Goal: Task Accomplishment & Management: Manage account settings

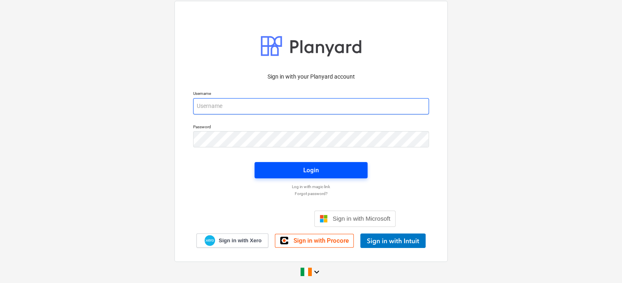
type input "[PERSON_NAME][EMAIL_ADDRESS][DOMAIN_NAME]"
click at [315, 169] on div "Login" at bounding box center [310, 170] width 15 height 11
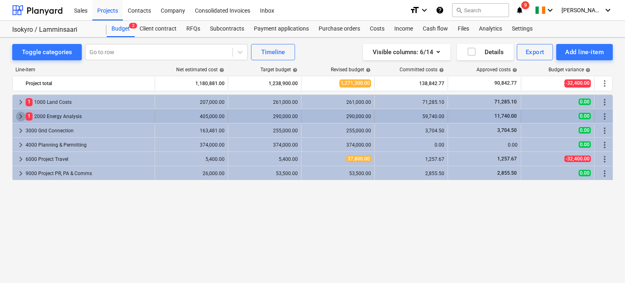
click at [19, 115] on span "keyboard_arrow_right" at bounding box center [21, 116] width 10 height 10
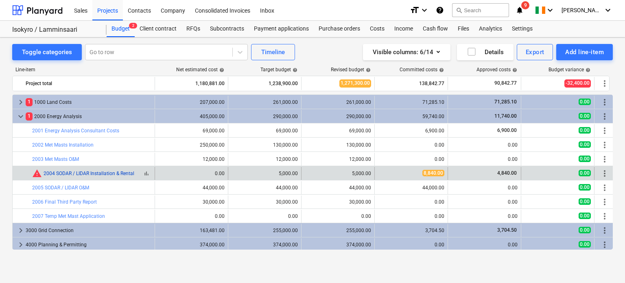
click at [124, 171] on link "2004 SODAR / LIDAR Installation & Rental" at bounding box center [89, 173] width 91 height 6
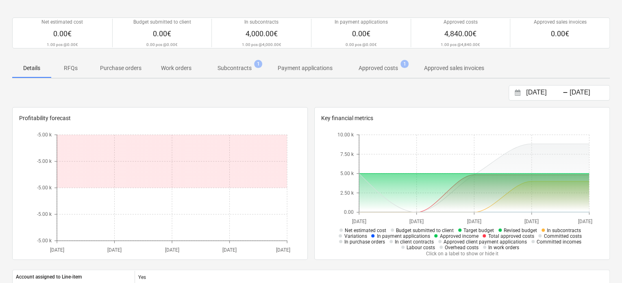
scroll to position [12, 0]
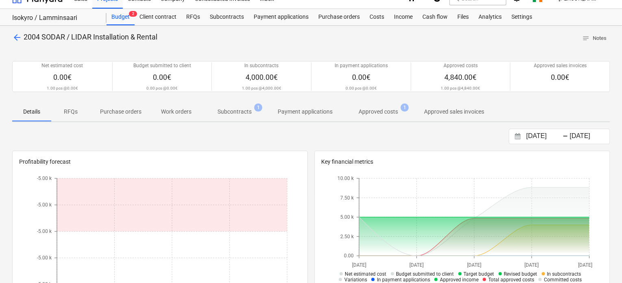
click at [239, 110] on p "Subcontracts" at bounding box center [235, 111] width 34 height 9
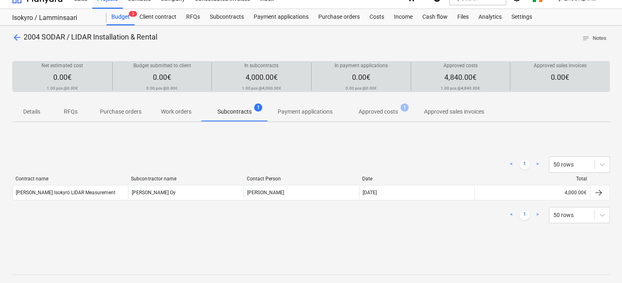
click at [455, 73] on span "4,840.00€" at bounding box center [460, 77] width 32 height 9
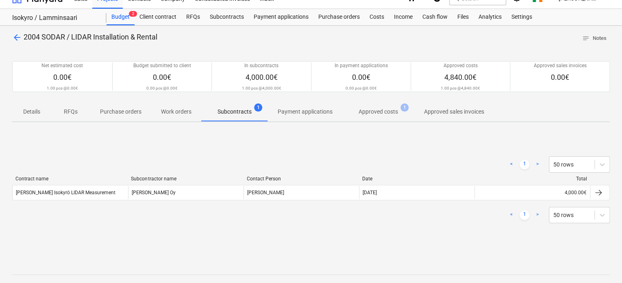
click at [371, 112] on p "Approved costs" at bounding box center [378, 111] width 39 height 9
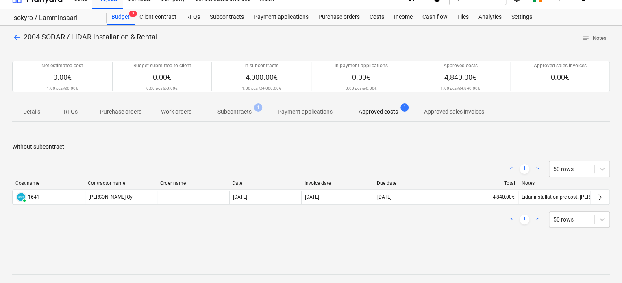
click at [231, 110] on p "Subcontracts" at bounding box center [235, 111] width 34 height 9
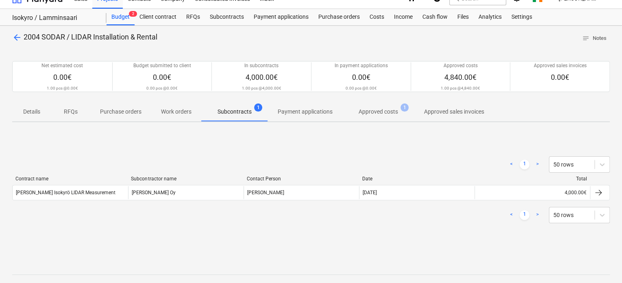
click at [384, 111] on p "Approved costs" at bounding box center [378, 111] width 39 height 9
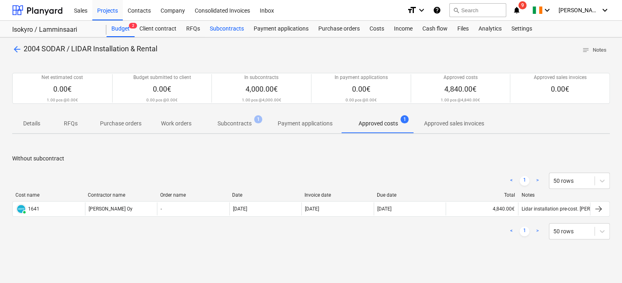
click at [222, 29] on div "Subcontracts" at bounding box center [227, 29] width 44 height 16
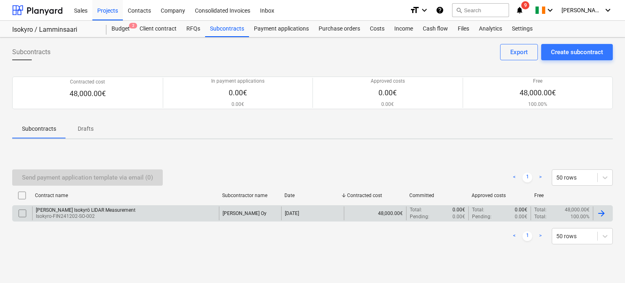
click at [92, 211] on div "[PERSON_NAME] Isokyrö LIDAR Measurement" at bounding box center [86, 210] width 100 height 6
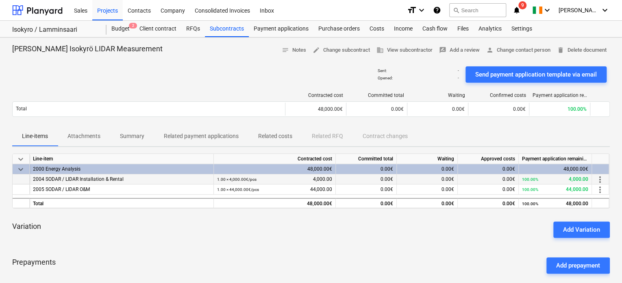
click at [600, 178] on span "more_vert" at bounding box center [600, 179] width 10 height 10
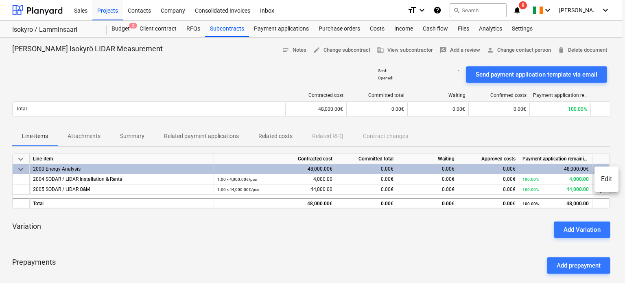
click at [604, 180] on li "Edit" at bounding box center [606, 179] width 24 height 19
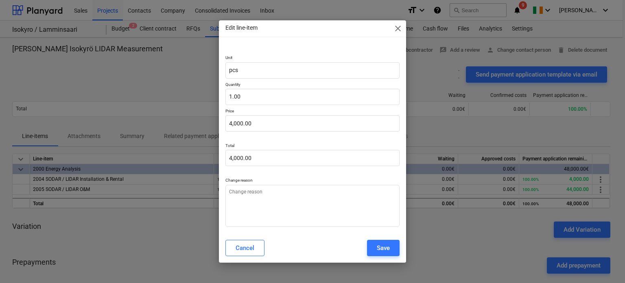
type textarea "x"
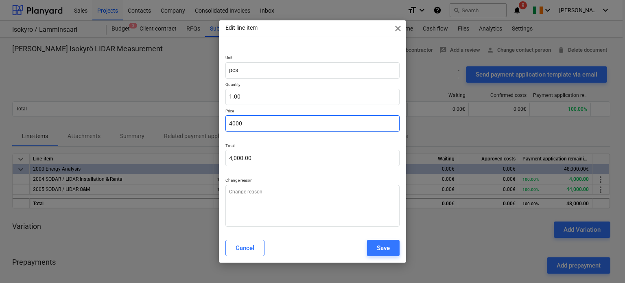
drag, startPoint x: 262, startPoint y: 127, endPoint x: 198, endPoint y: 122, distance: 64.1
click at [198, 122] on div "Edit line-item close Unit pcs Quantity 1.00 Price 4000 Total 4,000.00 Change re…" at bounding box center [312, 141] width 625 height 283
type input "000"
type textarea "x"
type input "0.00"
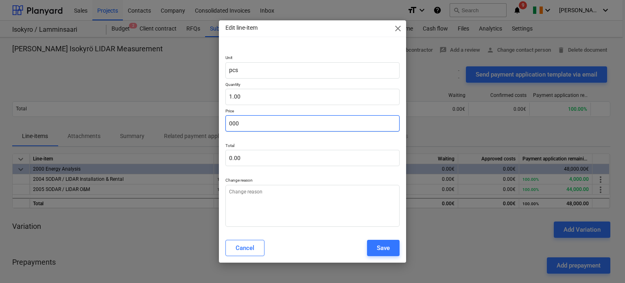
type input "00"
type textarea "x"
type input "0"
type textarea "x"
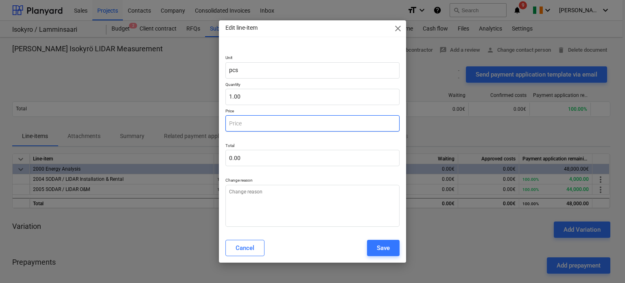
type input "5"
type textarea "x"
type input "5.00"
type input "50"
type textarea "x"
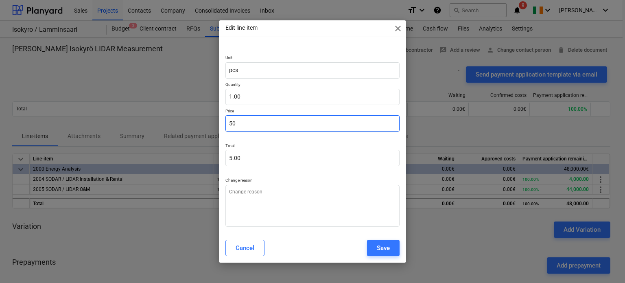
type input "50.00"
type input "500"
type textarea "x"
type input "500.00"
type input "5000"
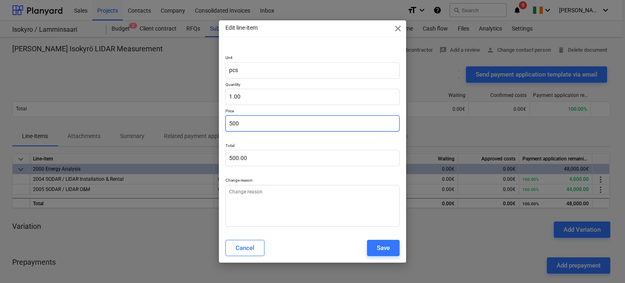
type textarea "x"
type input "5,000.00"
type input "50000"
type textarea "x"
type input "50,000.00"
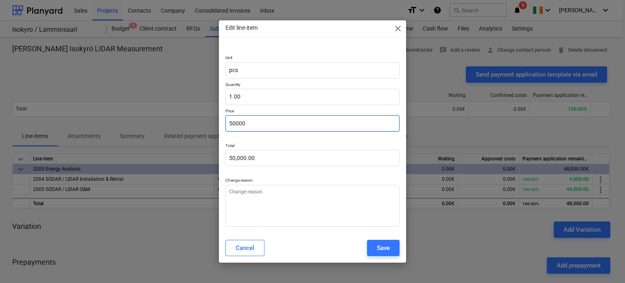
type input "5000"
type textarea "x"
type input "5,000.00"
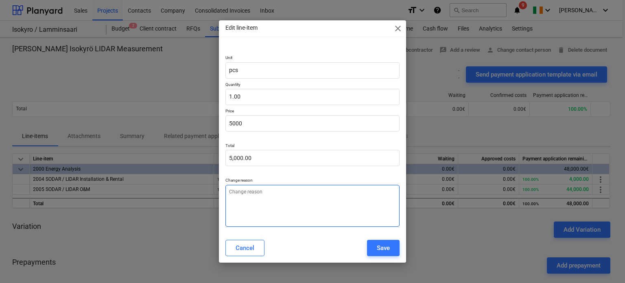
type input "5,000.00"
click at [290, 205] on textarea at bounding box center [312, 206] width 174 height 42
type textarea "x"
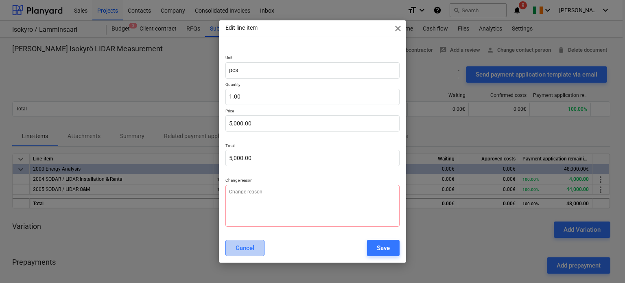
click at [241, 250] on div "Cancel" at bounding box center [244, 247] width 19 height 11
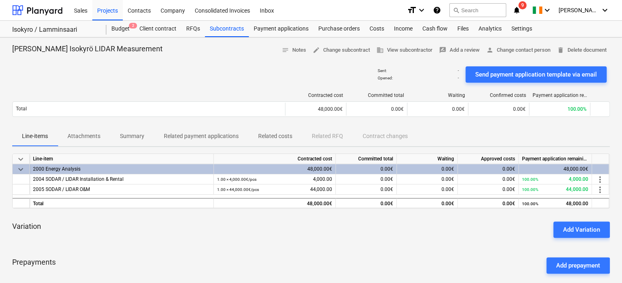
click at [354, 245] on div "keyboard_arrow_down Line-item Contracted cost Committed total Waiting Approved …" at bounding box center [311, 216] width 598 height 126
click at [231, 29] on div "Subcontracts" at bounding box center [227, 29] width 44 height 16
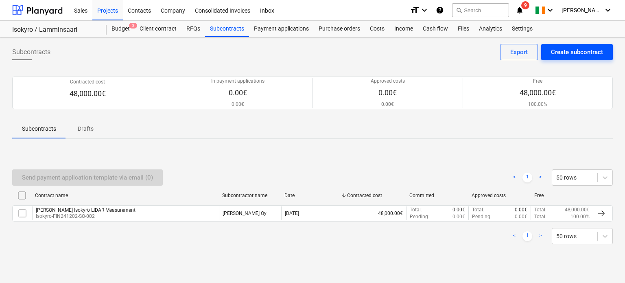
click at [569, 49] on div "Create subcontract" at bounding box center [577, 52] width 52 height 11
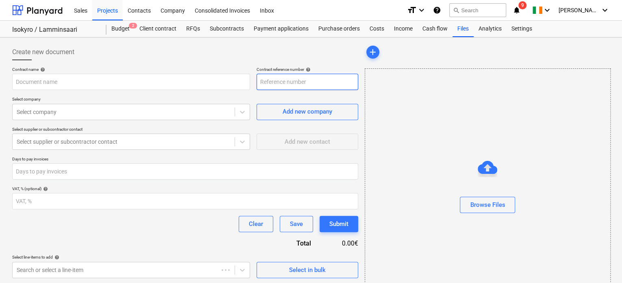
type input "Isokyro-FIN241202-SO-003"
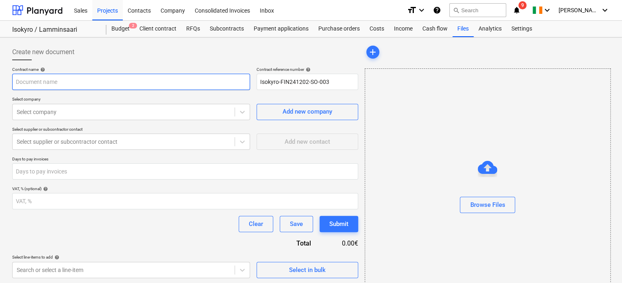
click at [129, 85] on input "text" at bounding box center [131, 82] width 238 height 16
type input "I"
type input "Sweco Land use planning and EIA + assessments"
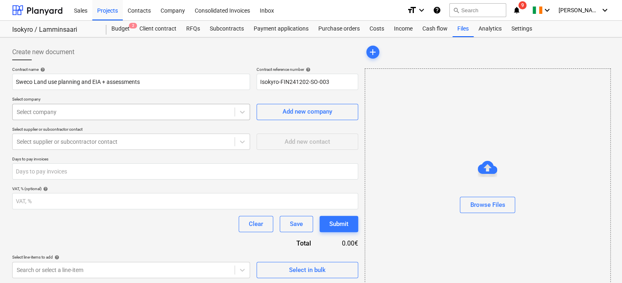
click at [96, 114] on div at bounding box center [124, 112] width 214 height 8
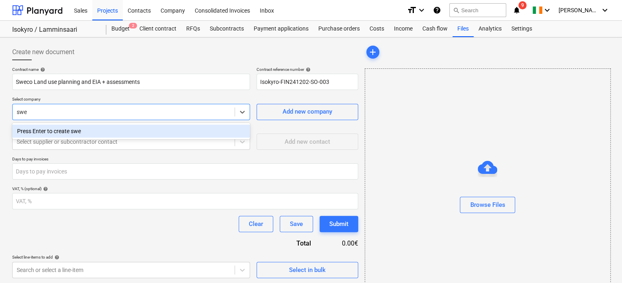
type input "swec"
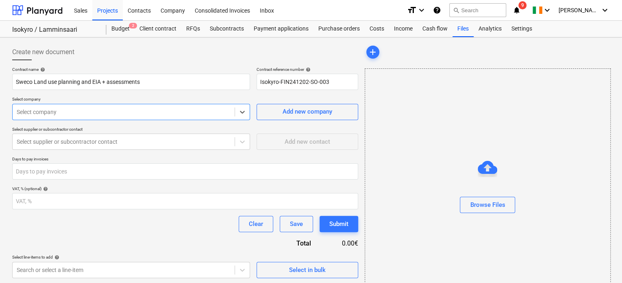
drag, startPoint x: 96, startPoint y: 114, endPoint x: 15, endPoint y: 111, distance: 81.4
click at [15, 111] on div "Select company" at bounding box center [124, 111] width 222 height 11
click at [53, 109] on div at bounding box center [124, 112] width 214 height 8
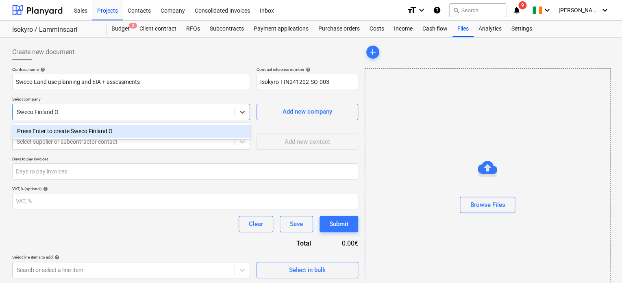
type input "Sweco Finland Oy"
click at [110, 133] on div "Press Enter to create Sweco Finland Oy" at bounding box center [131, 130] width 238 height 13
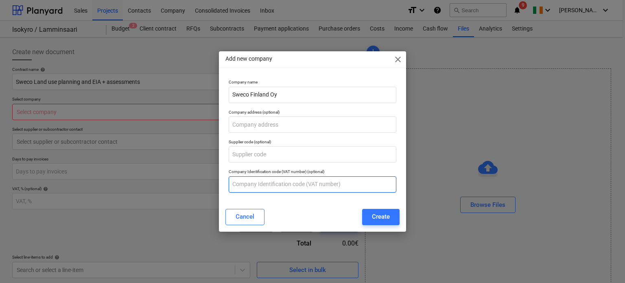
click at [275, 183] on input "text" at bounding box center [313, 184] width 168 height 16
click at [263, 180] on input "text" at bounding box center [313, 184] width 168 height 16
paste input "2661738-3"
type input "2661738-3"
click at [294, 200] on div "Company name Sweco Finland Oy Company address (optional) Supplier code (optiona…" at bounding box center [312, 139] width 187 height 126
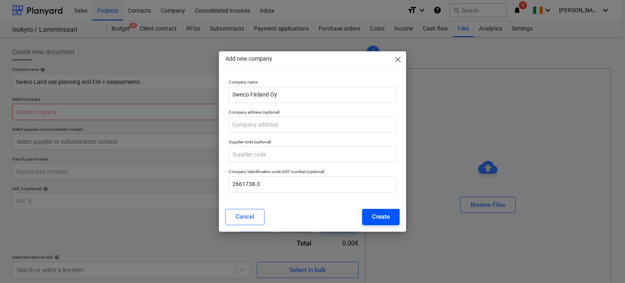
click at [382, 211] on div "Create" at bounding box center [381, 216] width 18 height 11
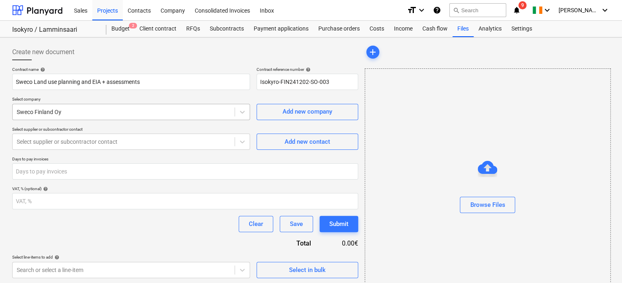
click at [108, 108] on div at bounding box center [124, 112] width 214 height 8
click at [174, 11] on div "Company" at bounding box center [173, 10] width 34 height 21
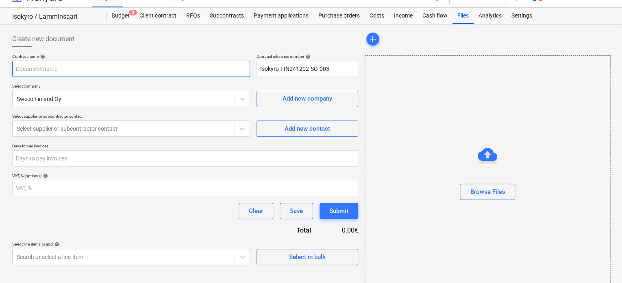
scroll to position [32, 0]
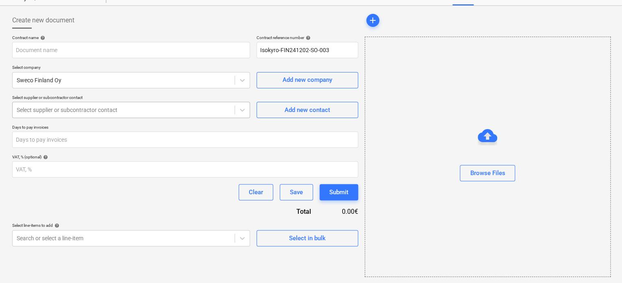
click at [171, 108] on div at bounding box center [124, 110] width 214 height 8
click at [122, 95] on p "Select supplier or subcontractor contact" at bounding box center [131, 98] width 238 height 7
click at [133, 110] on div at bounding box center [124, 110] width 214 height 8
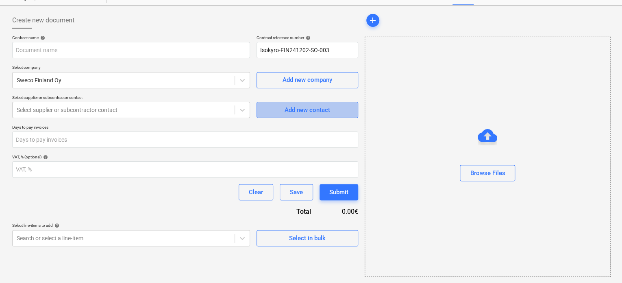
click at [287, 105] on div "Add new contact" at bounding box center [308, 110] width 46 height 11
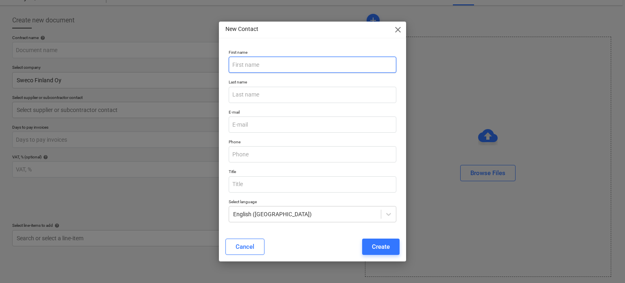
click at [254, 65] on input "text" at bounding box center [313, 65] width 168 height 16
type input "[PERSON_NAME]"
type input "Manner"
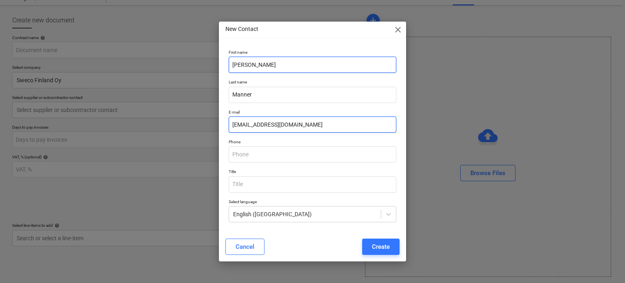
type input "[EMAIL_ADDRESS][DOMAIN_NAME]"
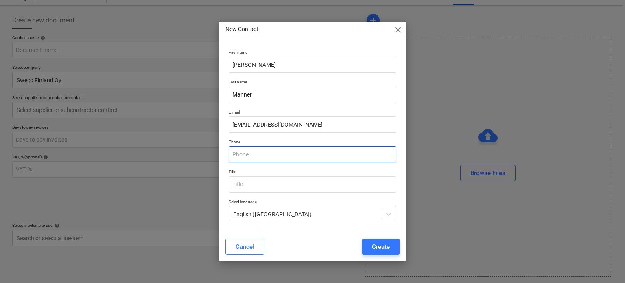
click at [282, 159] on input "text" at bounding box center [313, 154] width 168 height 16
paste input "040 5257063"
type input "040 5257063"
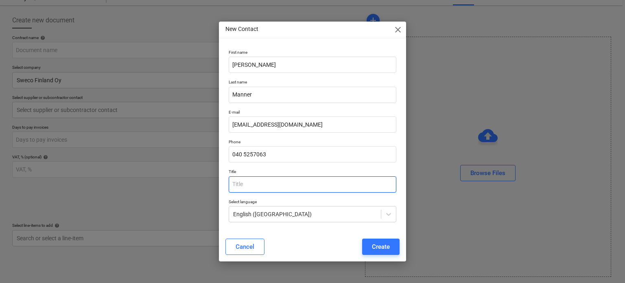
click at [274, 179] on input "text" at bounding box center [313, 184] width 168 height 16
type input "Project Manager"
type input "F"
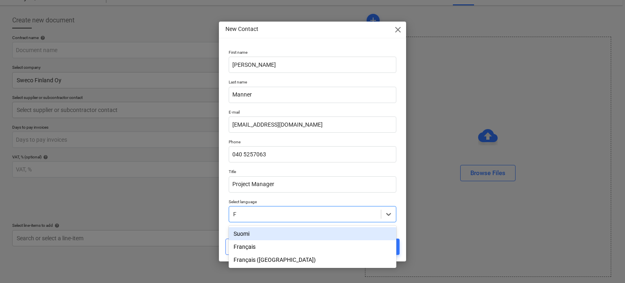
click at [244, 237] on div "Suomi" at bounding box center [313, 233] width 168 height 13
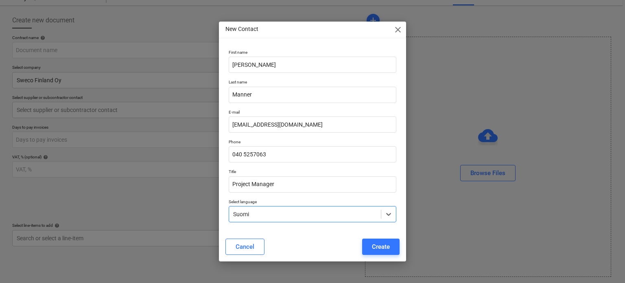
click at [385, 246] on div "Create" at bounding box center [381, 246] width 18 height 11
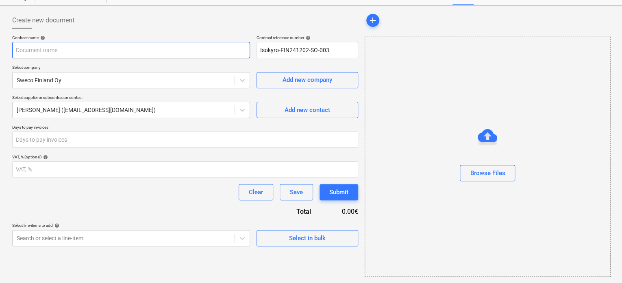
click at [83, 55] on input "text" at bounding box center [131, 50] width 238 height 16
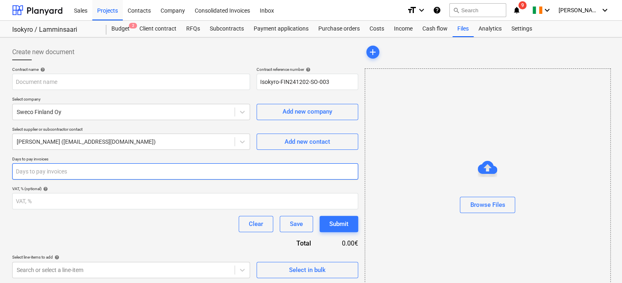
click at [99, 175] on input "number" at bounding box center [185, 171] width 346 height 16
type input "30"
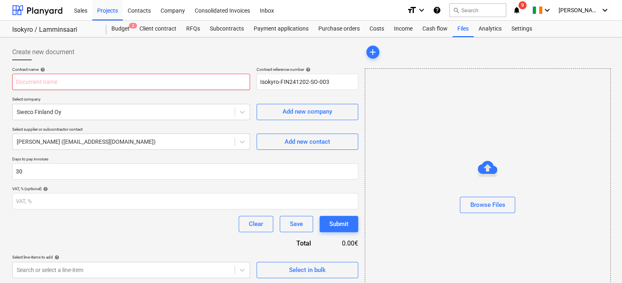
click at [101, 83] on input "text" at bounding box center [131, 82] width 238 height 16
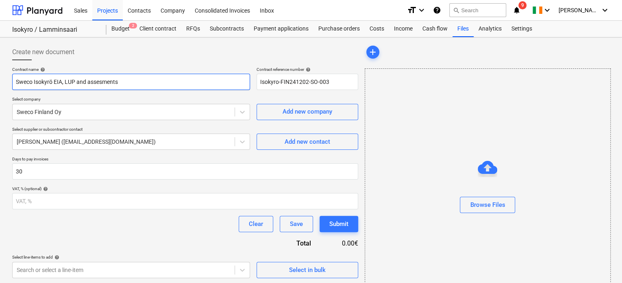
type input "Sweco Isokyrö EIA, LUP and assesments"
click at [107, 100] on p "Select company" at bounding box center [131, 99] width 238 height 7
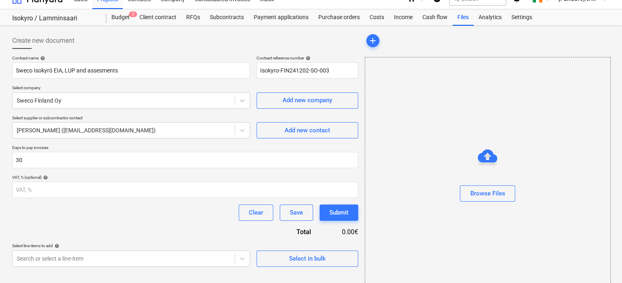
scroll to position [32, 0]
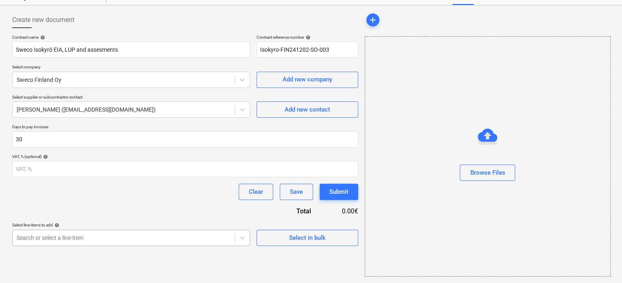
click at [170, 235] on body "Sales Projects Contacts Company Consolidated Invoices Inbox format_size keyboar…" at bounding box center [311, 109] width 622 height 283
click at [313, 225] on html "Sales Projects Contacts Company Consolidated Invoices Inbox format_size keyboar…" at bounding box center [311, 109] width 622 height 283
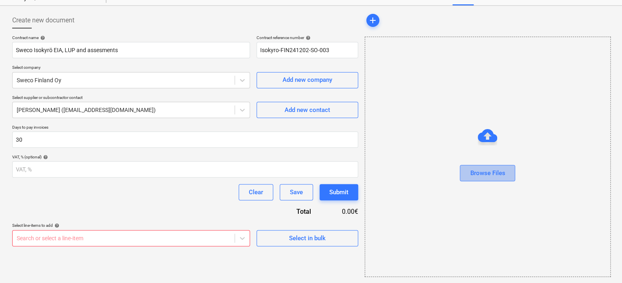
click at [499, 172] on div "Browse Files" at bounding box center [487, 173] width 35 height 11
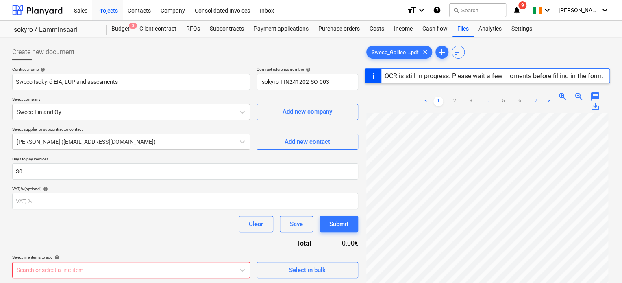
click at [536, 99] on link "7" at bounding box center [536, 101] width 10 height 10
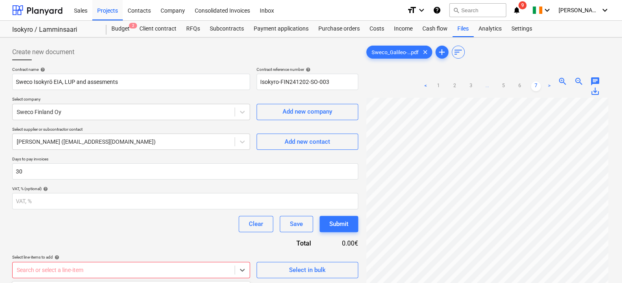
scroll to position [122, 0]
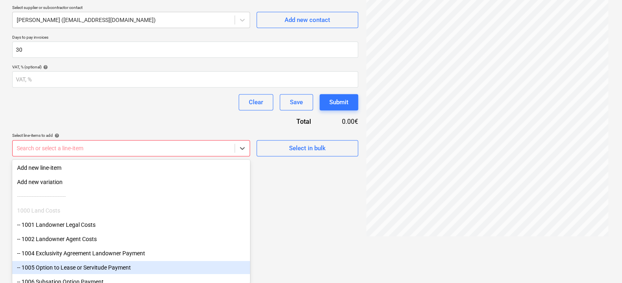
click at [179, 161] on body "Sales Projects Contacts Company Consolidated Invoices Inbox format_size keyboar…" at bounding box center [311, 19] width 622 height 283
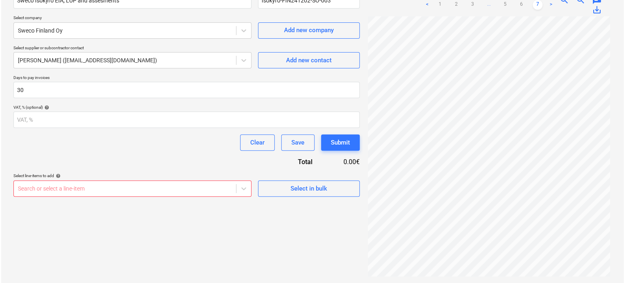
scroll to position [81, 0]
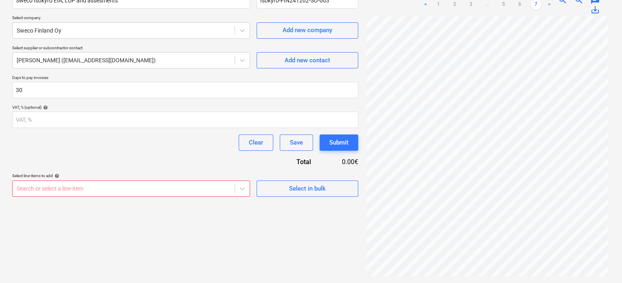
click at [272, 232] on div "Create new document Contract name help Sweco Isokyrö EIA, LUP and assesments Co…" at bounding box center [185, 119] width 353 height 320
click at [286, 200] on div "Create new document Contract name help Sweco Isokyrö EIA, LUP and assesments Co…" at bounding box center [185, 119] width 353 height 320
click at [284, 190] on span "Select in bulk" at bounding box center [307, 188] width 81 height 11
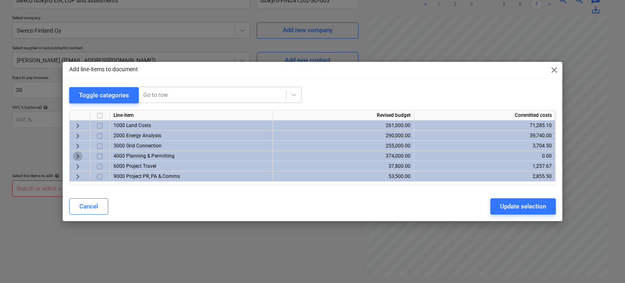
click at [77, 154] on span "keyboard_arrow_right" at bounding box center [78, 156] width 10 height 10
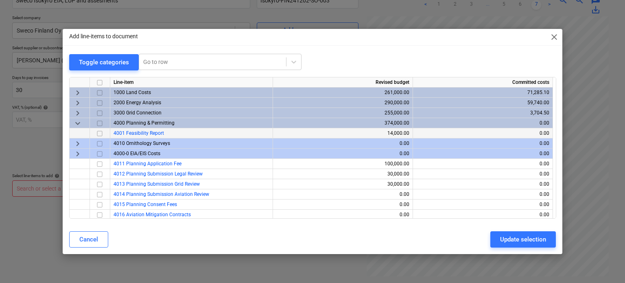
click at [100, 132] on input "checkbox" at bounding box center [100, 133] width 10 height 10
click at [80, 143] on span "keyboard_arrow_right" at bounding box center [78, 143] width 10 height 10
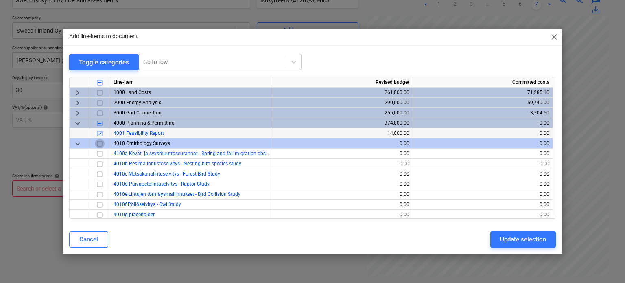
click at [100, 144] on input "checkbox" at bounding box center [100, 143] width 10 height 10
click at [77, 143] on span "keyboard_arrow_down" at bounding box center [78, 143] width 10 height 10
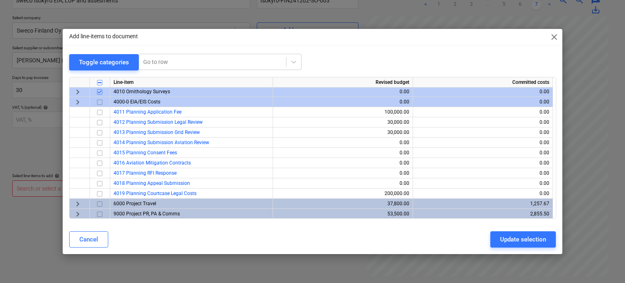
scroll to position [52, 0]
click at [78, 201] on span "keyboard_arrow_right" at bounding box center [78, 203] width 10 height 10
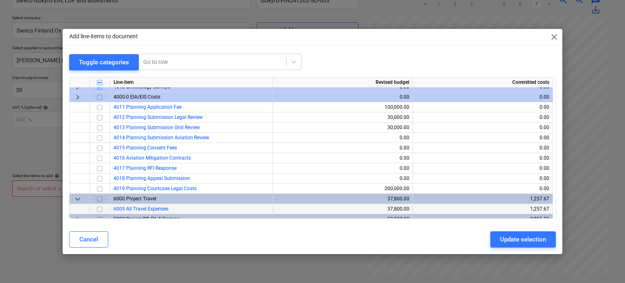
scroll to position [62, 0]
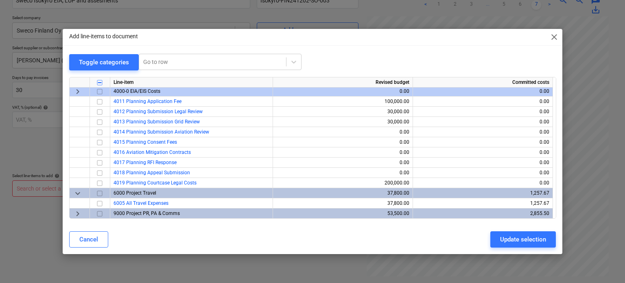
click at [101, 191] on input "checkbox" at bounding box center [100, 193] width 10 height 10
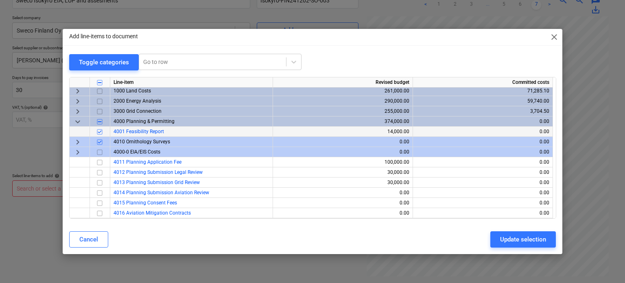
scroll to position [0, 0]
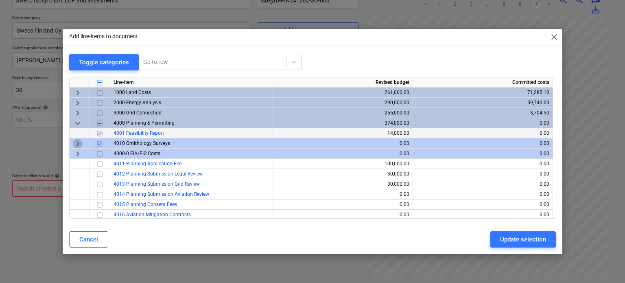
click at [78, 142] on span "keyboard_arrow_right" at bounding box center [78, 143] width 10 height 10
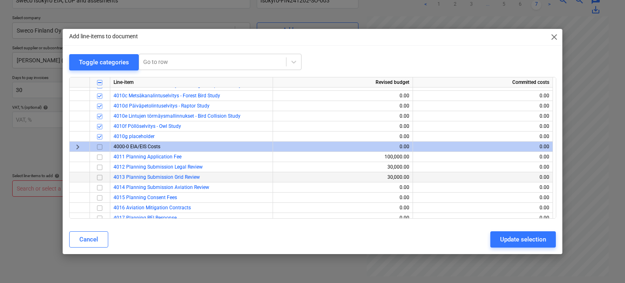
scroll to position [81, 0]
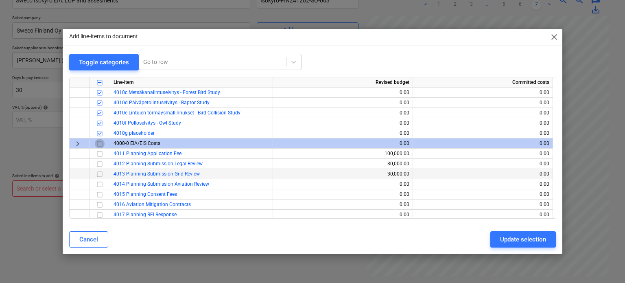
click at [100, 144] on input "checkbox" at bounding box center [100, 143] width 10 height 10
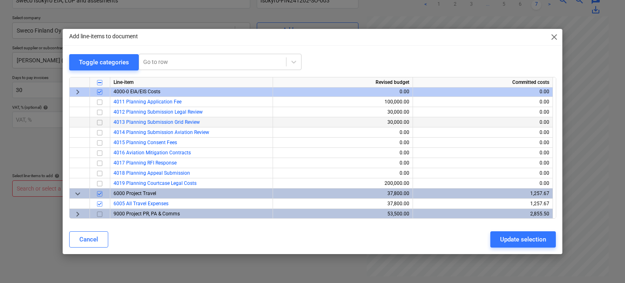
scroll to position [133, 0]
click at [75, 213] on span "keyboard_arrow_right" at bounding box center [78, 213] width 10 height 10
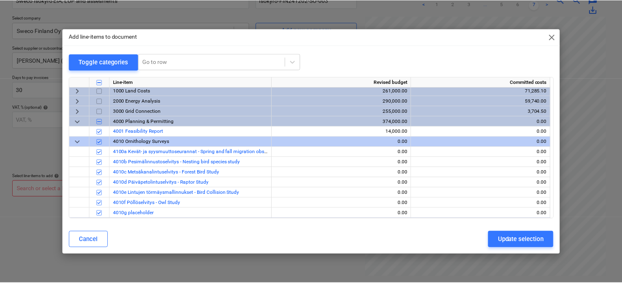
scroll to position [0, 0]
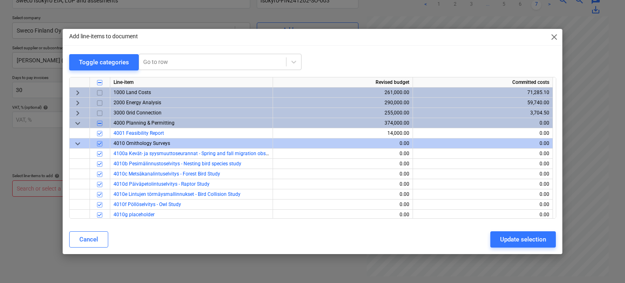
click at [74, 112] on span "keyboard_arrow_right" at bounding box center [78, 113] width 10 height 10
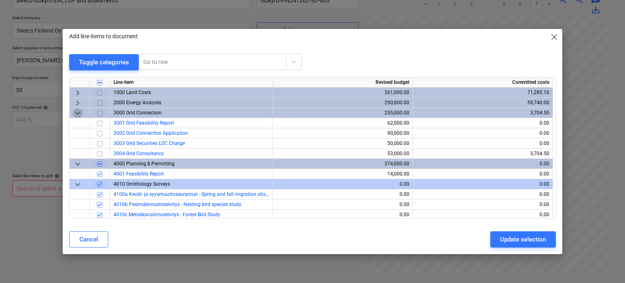
click at [74, 112] on span "keyboard_arrow_down" at bounding box center [78, 113] width 10 height 10
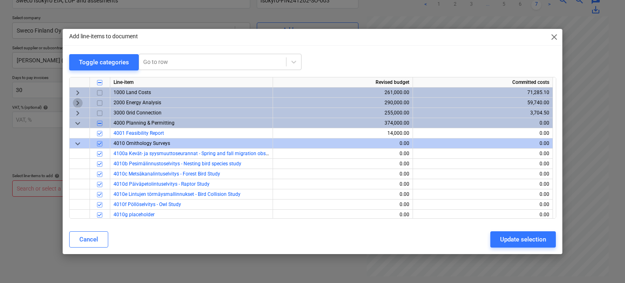
click at [74, 101] on span "keyboard_arrow_right" at bounding box center [78, 103] width 10 height 10
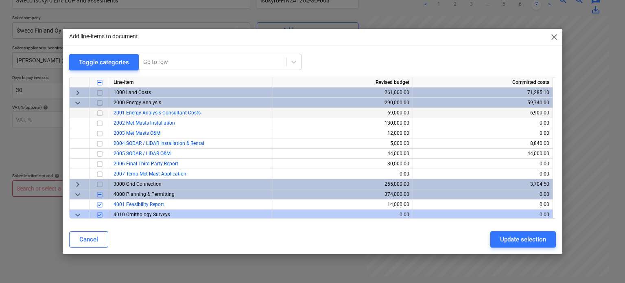
click at [76, 104] on span "keyboard_arrow_down" at bounding box center [78, 103] width 10 height 10
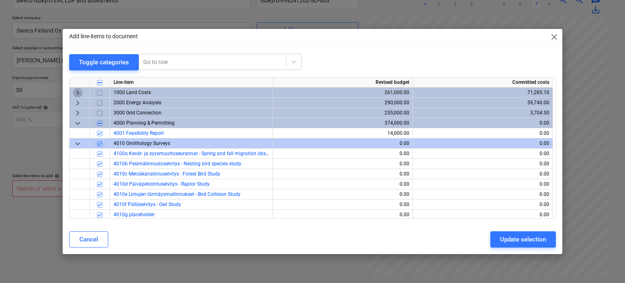
click at [75, 92] on span "keyboard_arrow_right" at bounding box center [78, 92] width 10 height 10
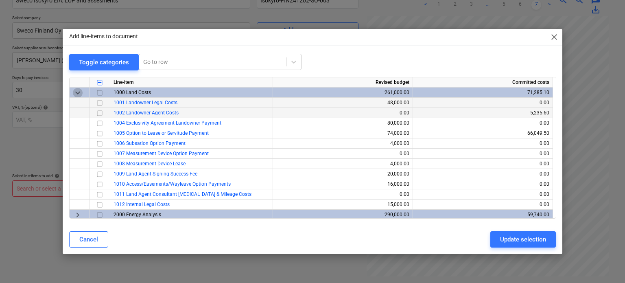
click at [76, 92] on span "keyboard_arrow_down" at bounding box center [78, 92] width 10 height 10
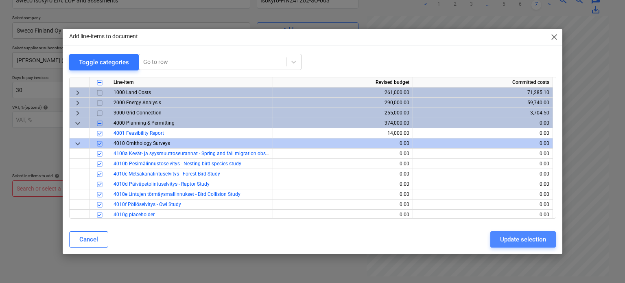
click at [529, 236] on div "Update selection" at bounding box center [523, 239] width 46 height 11
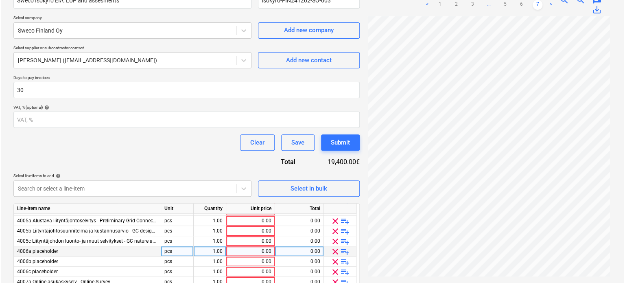
scroll to position [537, 0]
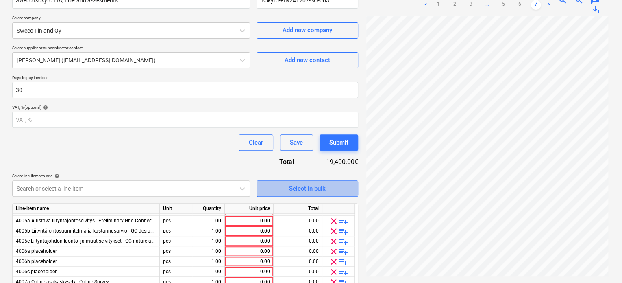
click at [288, 189] on span "Select in bulk" at bounding box center [307, 188] width 81 height 11
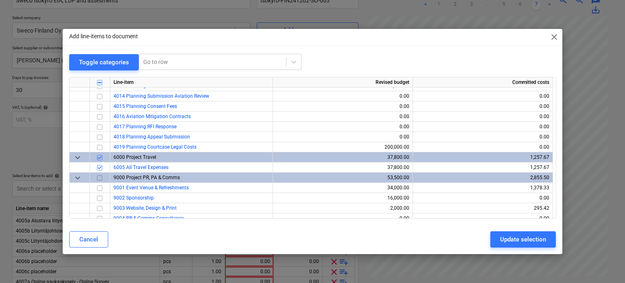
scroll to position [144, 0]
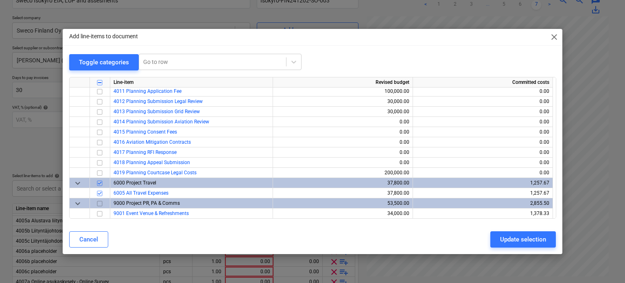
click at [76, 183] on span "keyboard_arrow_down" at bounding box center [78, 183] width 10 height 10
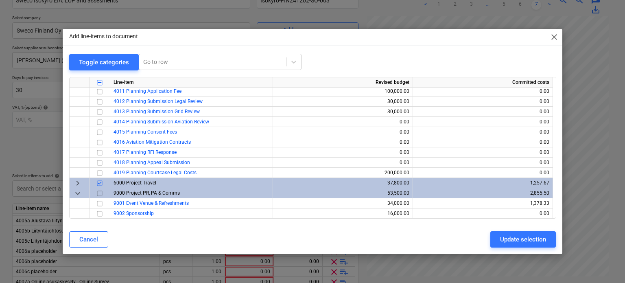
click at [74, 182] on span "keyboard_arrow_right" at bounding box center [78, 183] width 10 height 10
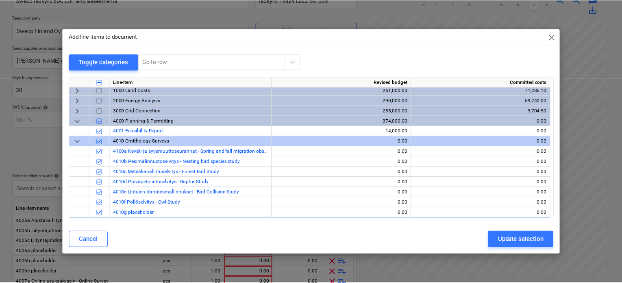
scroll to position [0, 0]
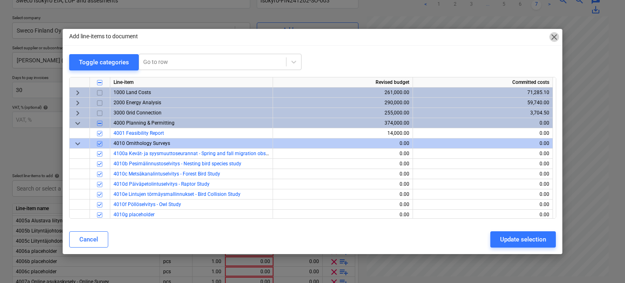
click at [553, 39] on span "close" at bounding box center [554, 37] width 10 height 10
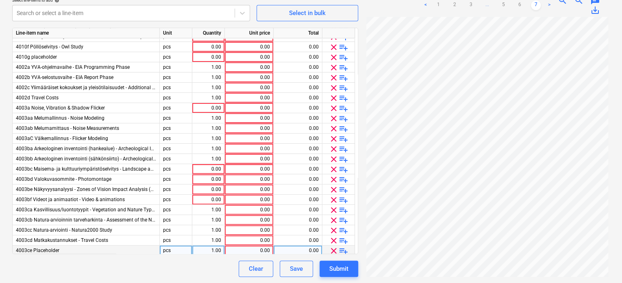
scroll to position [81, 0]
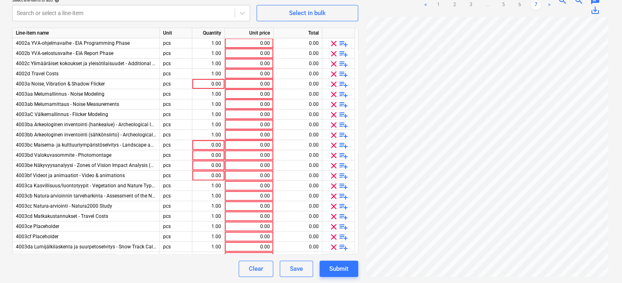
click at [265, 277] on div "Create new document Contract name help Sweco Isokyrö EIA, LUP and assesments Co…" at bounding box center [185, 32] width 353 height 496
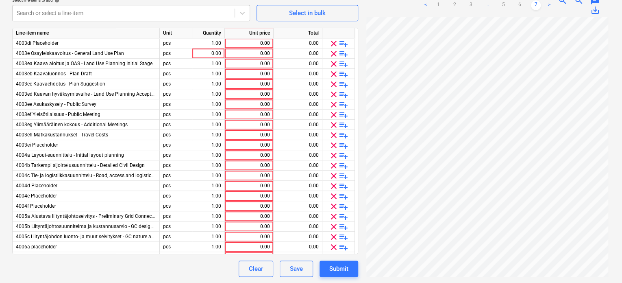
scroll to position [537, 0]
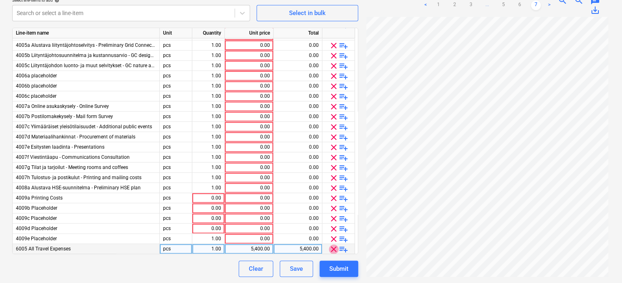
click at [332, 246] on span "clear" at bounding box center [334, 249] width 10 height 10
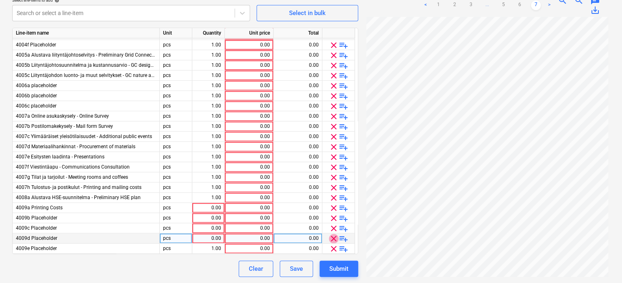
click at [332, 242] on span "clear" at bounding box center [334, 238] width 10 height 10
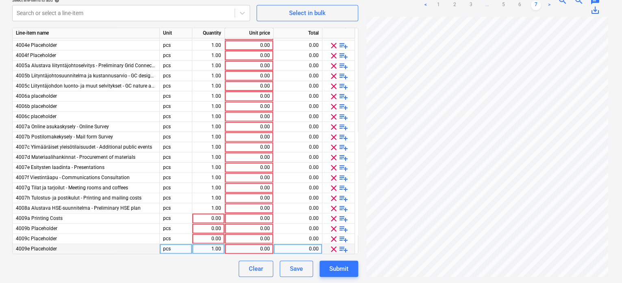
click at [333, 239] on span "clear" at bounding box center [334, 239] width 10 height 10
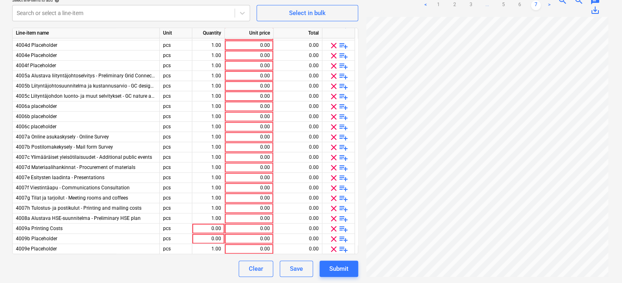
click at [333, 239] on span "clear" at bounding box center [334, 239] width 10 height 10
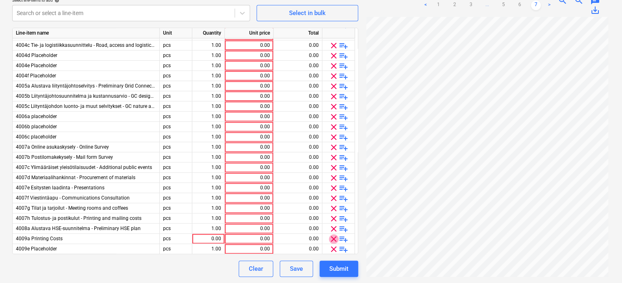
click at [333, 239] on span "clear" at bounding box center [334, 239] width 10 height 10
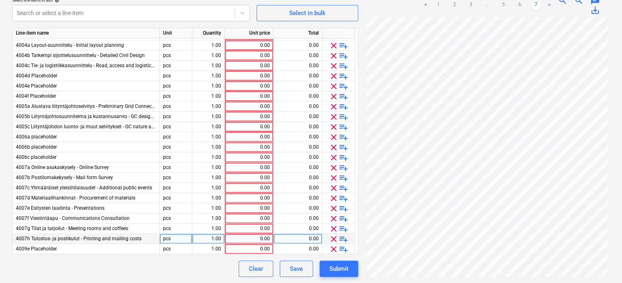
click at [334, 238] on span "clear" at bounding box center [334, 239] width 10 height 10
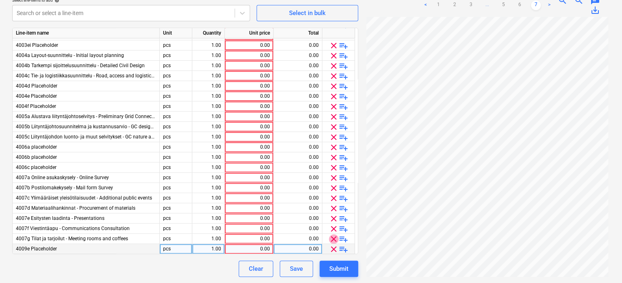
click at [335, 236] on span "clear" at bounding box center [334, 239] width 10 height 10
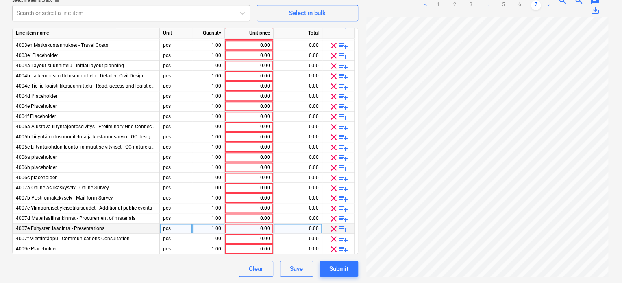
click at [334, 227] on span "clear" at bounding box center [334, 229] width 10 height 10
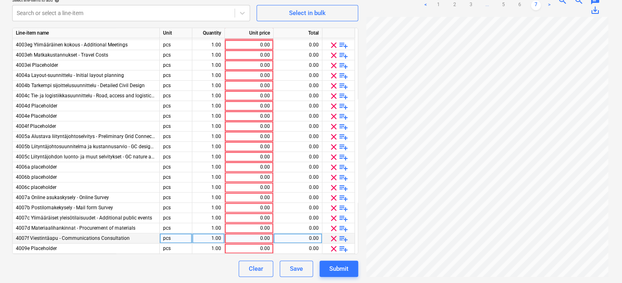
click at [334, 227] on span "clear" at bounding box center [334, 228] width 10 height 10
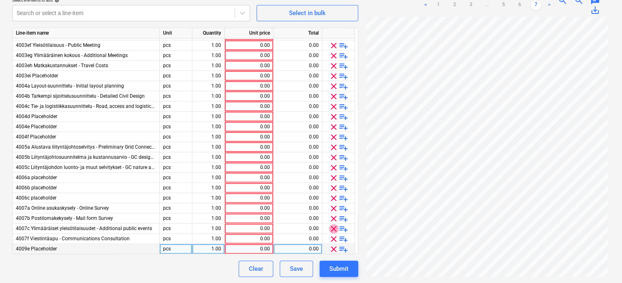
click at [334, 227] on span "clear" at bounding box center [334, 229] width 10 height 10
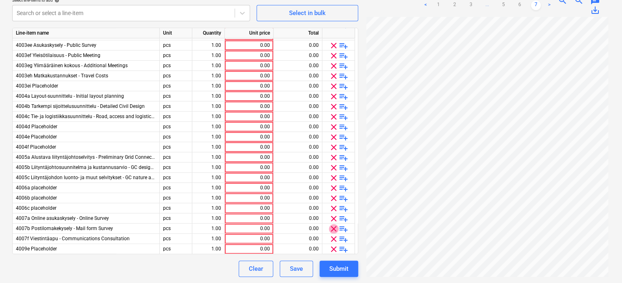
click at [334, 227] on span "clear" at bounding box center [334, 229] width 10 height 10
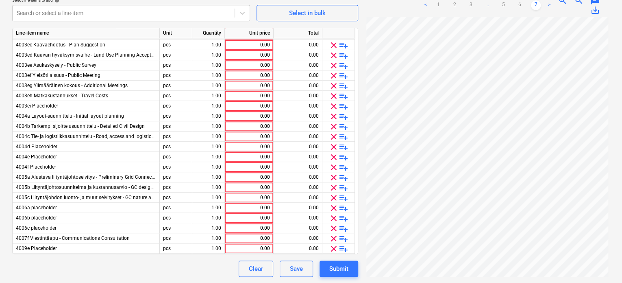
click at [334, 227] on span "clear" at bounding box center [334, 228] width 10 height 10
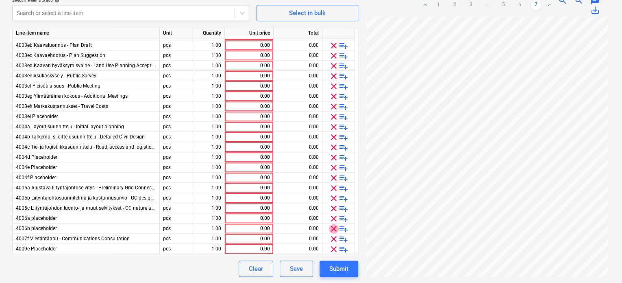
click at [334, 227] on span "clear" at bounding box center [334, 229] width 10 height 10
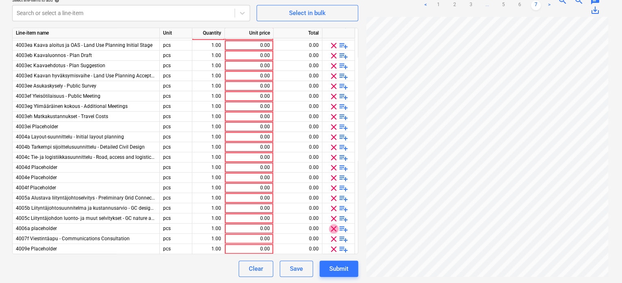
click at [334, 227] on span "clear" at bounding box center [334, 229] width 10 height 10
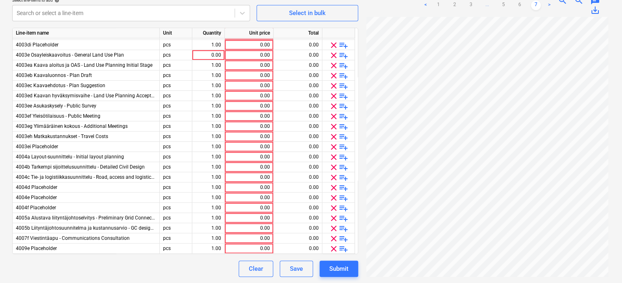
click at [334, 227] on span "clear" at bounding box center [334, 228] width 10 height 10
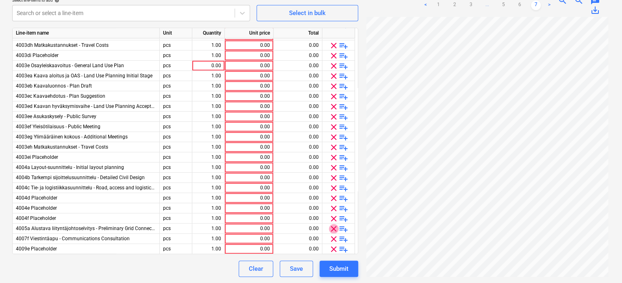
click at [334, 227] on span "clear" at bounding box center [334, 229] width 10 height 10
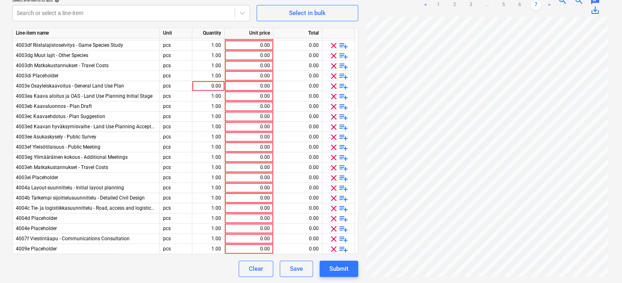
click at [334, 227] on span "clear" at bounding box center [334, 229] width 10 height 10
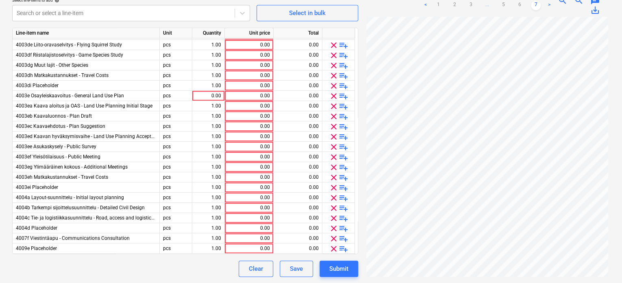
click at [334, 227] on span "clear" at bounding box center [334, 228] width 10 height 10
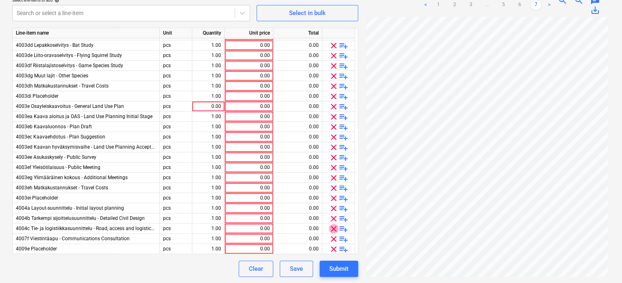
click at [334, 227] on span "clear" at bounding box center [334, 229] width 10 height 10
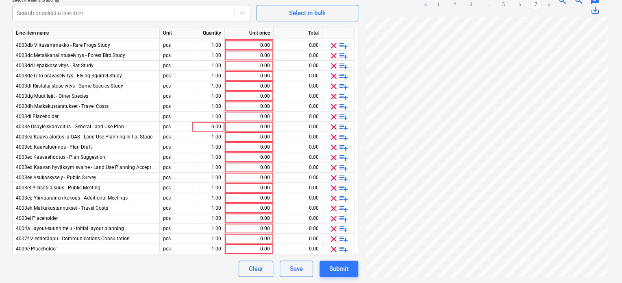
click at [334, 227] on span "clear" at bounding box center [334, 229] width 10 height 10
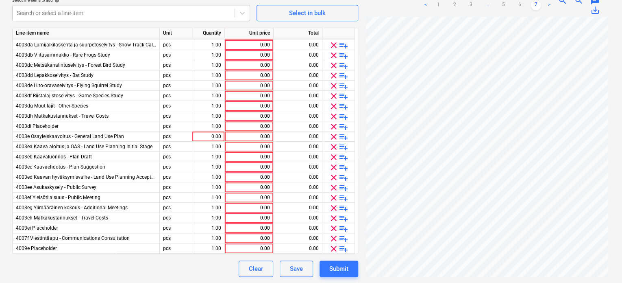
click at [334, 227] on span "clear" at bounding box center [334, 228] width 10 height 10
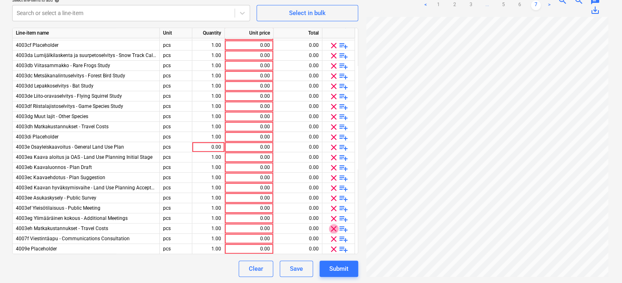
click at [334, 227] on span "clear" at bounding box center [334, 229] width 10 height 10
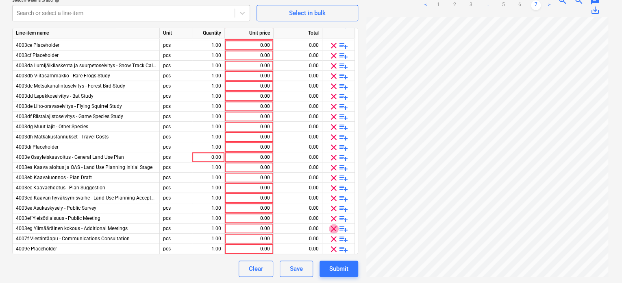
click at [334, 227] on span "clear" at bounding box center [334, 229] width 10 height 10
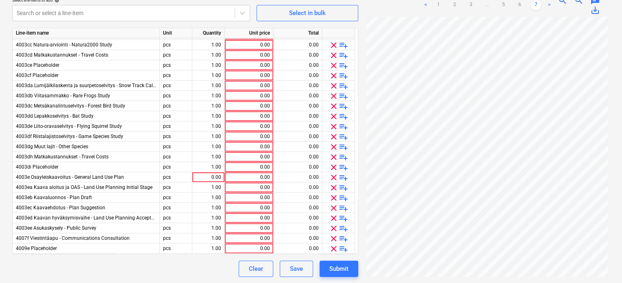
click at [334, 227] on span "clear" at bounding box center [334, 228] width 10 height 10
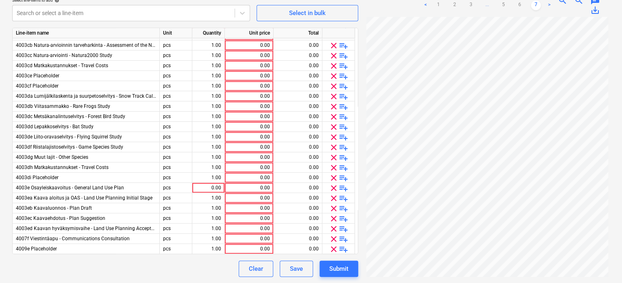
click at [334, 227] on span "clear" at bounding box center [334, 229] width 10 height 10
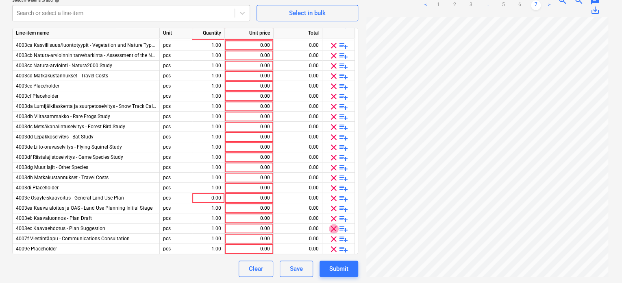
click at [334, 227] on span "clear" at bounding box center [334, 229] width 10 height 10
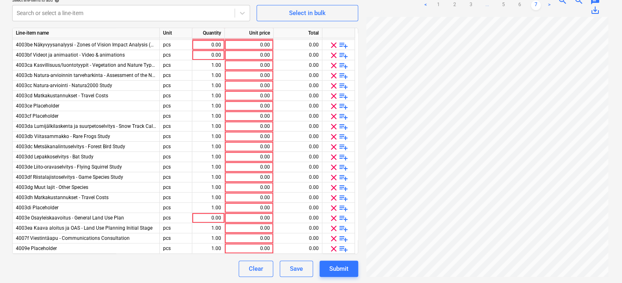
click at [334, 227] on span "clear" at bounding box center [334, 228] width 10 height 10
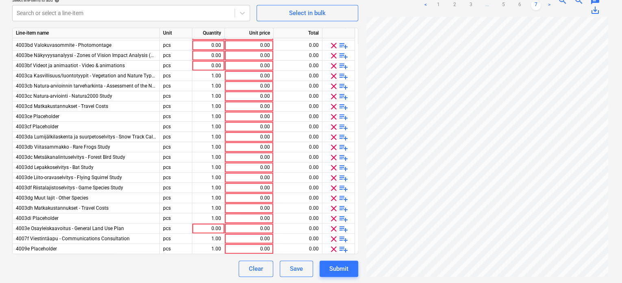
click at [334, 227] on span "clear" at bounding box center [334, 229] width 10 height 10
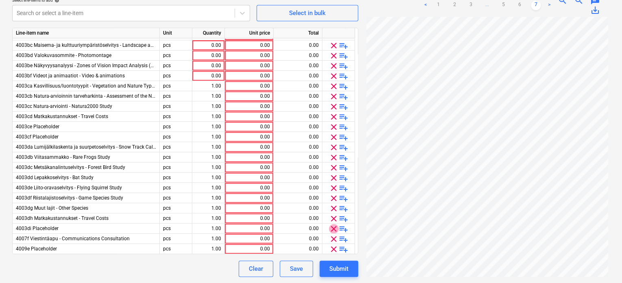
click at [334, 227] on span "clear" at bounding box center [334, 229] width 10 height 10
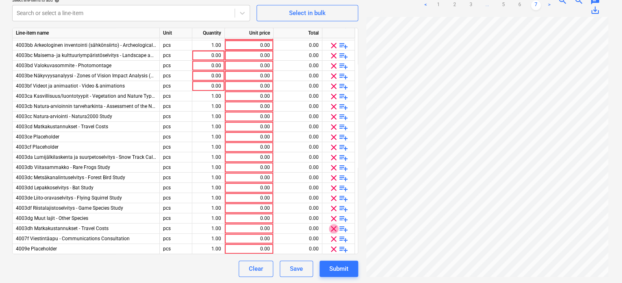
click at [334, 227] on span "clear" at bounding box center [334, 229] width 10 height 10
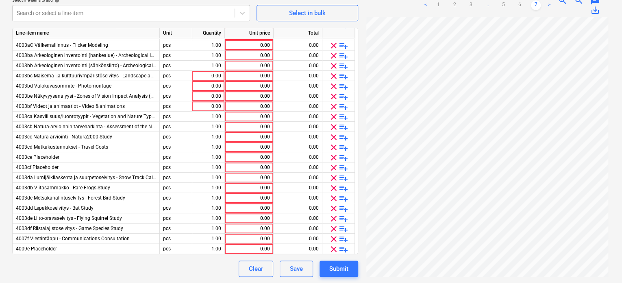
click at [334, 227] on span "clear" at bounding box center [334, 229] width 10 height 10
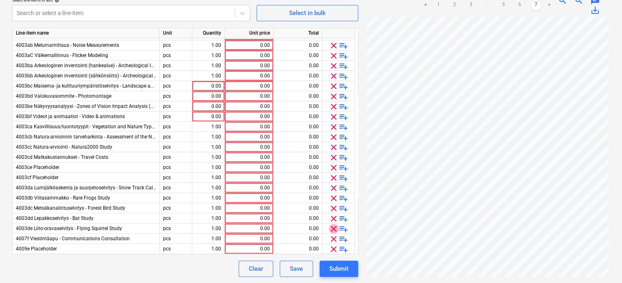
click at [334, 227] on span "clear" at bounding box center [334, 229] width 10 height 10
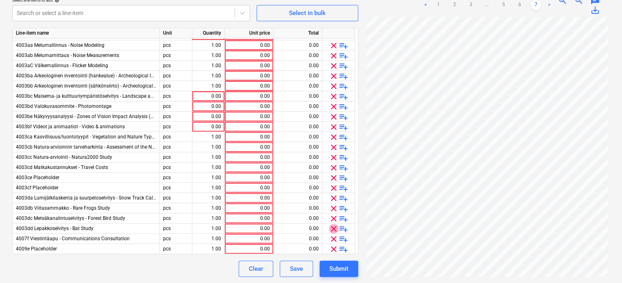
click at [334, 227] on span "clear" at bounding box center [334, 229] width 10 height 10
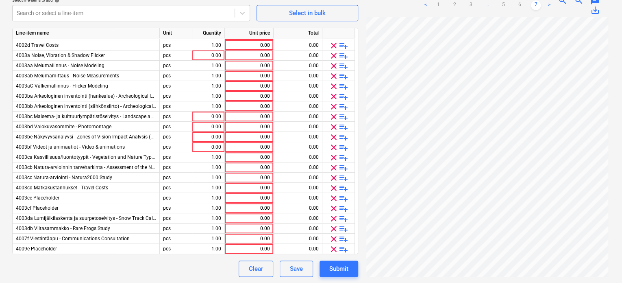
click at [334, 227] on span "clear" at bounding box center [334, 229] width 10 height 10
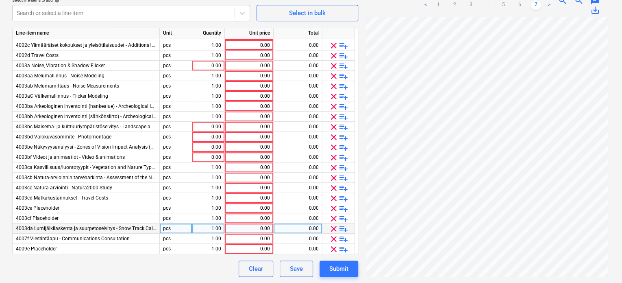
click at [334, 227] on span "clear" at bounding box center [334, 229] width 10 height 10
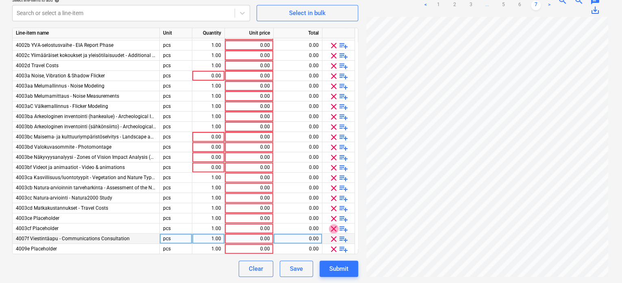
click at [334, 227] on span "clear" at bounding box center [334, 229] width 10 height 10
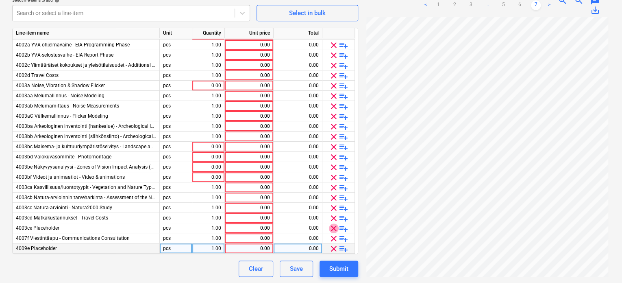
click at [334, 227] on span "clear" at bounding box center [334, 228] width 10 height 10
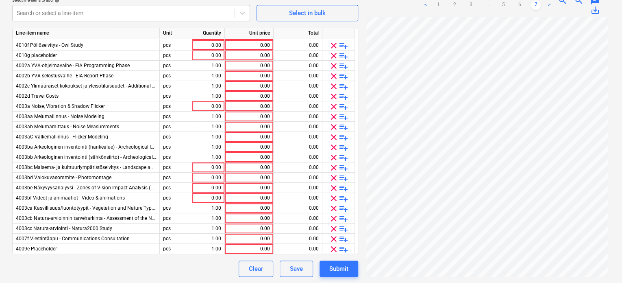
click at [334, 227] on span "clear" at bounding box center [334, 229] width 10 height 10
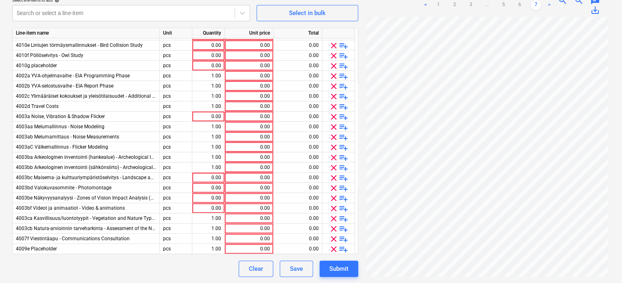
click at [334, 227] on span "clear" at bounding box center [334, 229] width 10 height 10
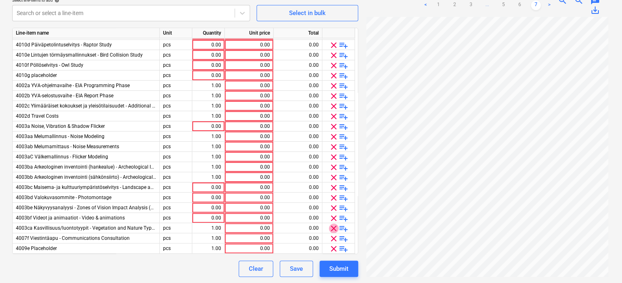
click at [334, 227] on span "clear" at bounding box center [334, 228] width 10 height 10
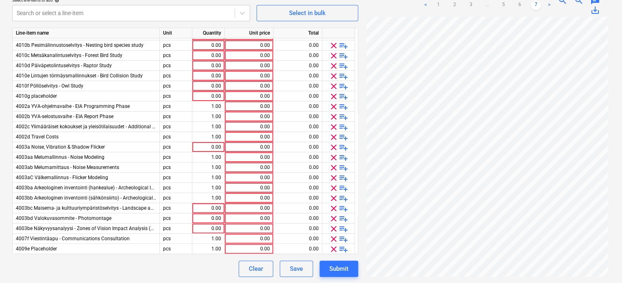
click at [334, 227] on span "clear" at bounding box center [334, 229] width 10 height 10
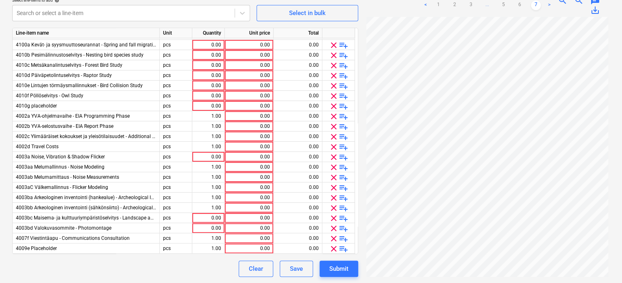
scroll to position [8, 0]
click at [334, 227] on span "clear" at bounding box center [334, 229] width 10 height 10
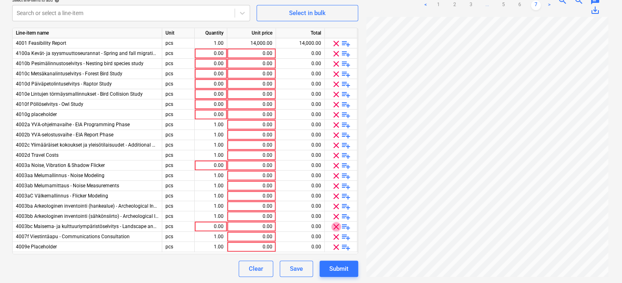
click at [334, 227] on span "clear" at bounding box center [336, 227] width 10 height 10
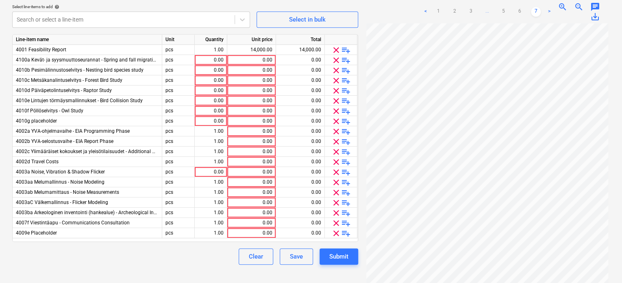
click at [334, 227] on span "clear" at bounding box center [336, 223] width 10 height 10
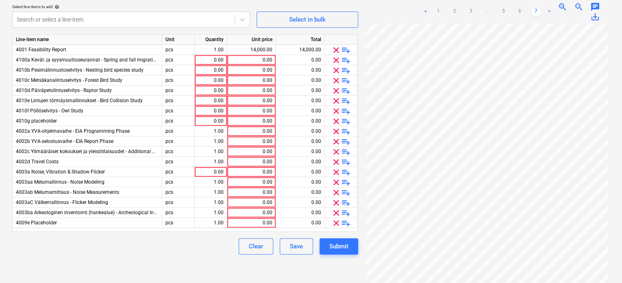
click at [334, 227] on span "clear" at bounding box center [336, 223] width 10 height 10
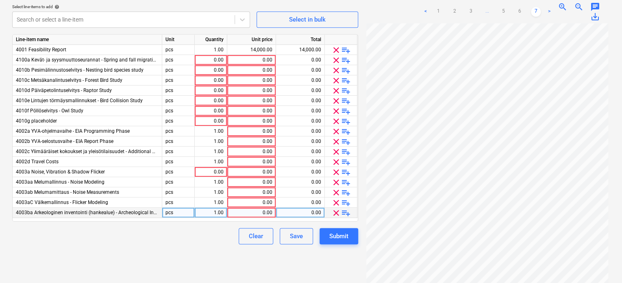
click at [333, 210] on span "clear" at bounding box center [336, 213] width 10 height 10
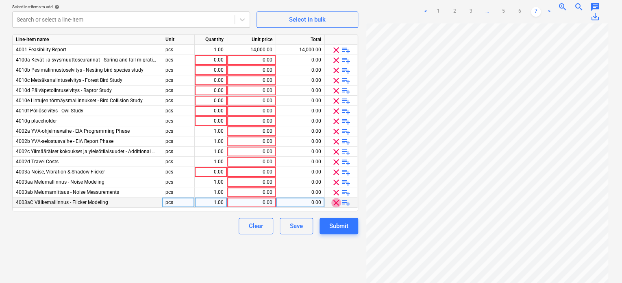
click at [336, 200] on span "clear" at bounding box center [336, 203] width 10 height 10
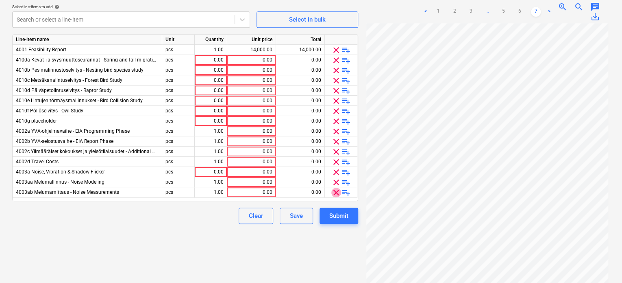
click at [337, 190] on span "clear" at bounding box center [336, 192] width 10 height 10
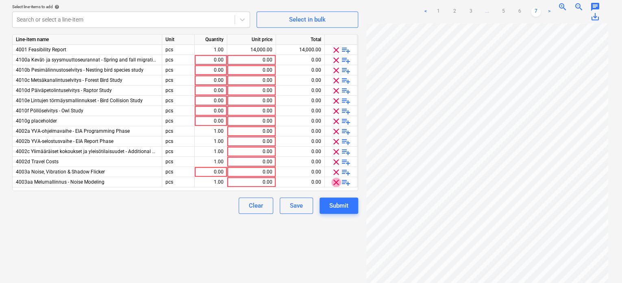
click at [336, 182] on span "clear" at bounding box center [336, 182] width 10 height 10
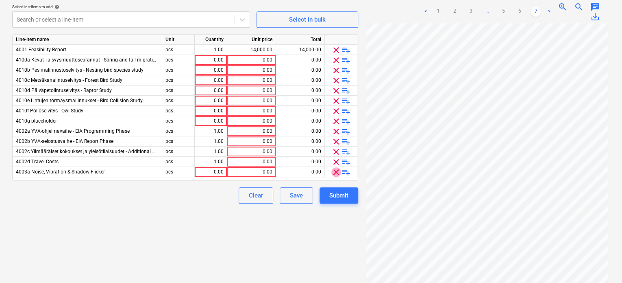
click at [337, 168] on span "clear" at bounding box center [336, 172] width 10 height 10
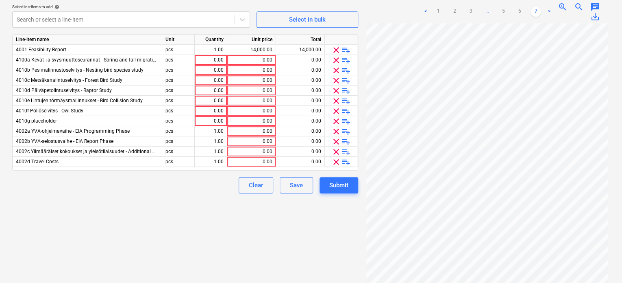
drag, startPoint x: 337, startPoint y: 167, endPoint x: 338, endPoint y: 156, distance: 10.6
click at [338, 157] on span "clear" at bounding box center [336, 162] width 10 height 10
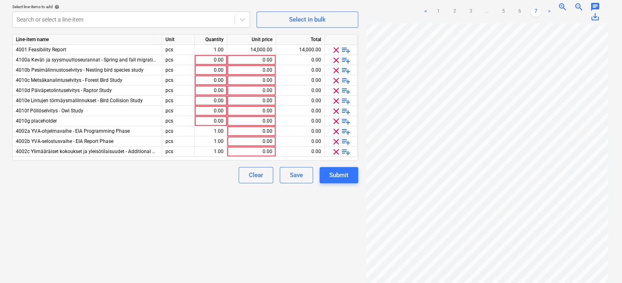
click at [337, 148] on span "clear" at bounding box center [336, 152] width 10 height 10
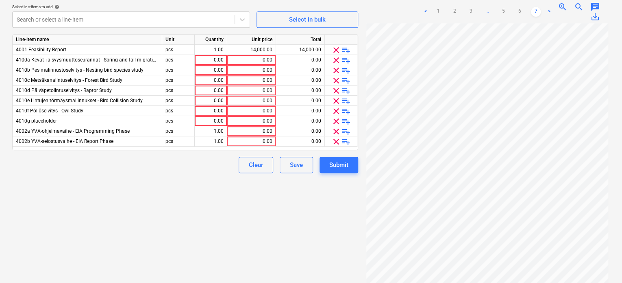
click at [336, 139] on span "clear" at bounding box center [336, 142] width 10 height 10
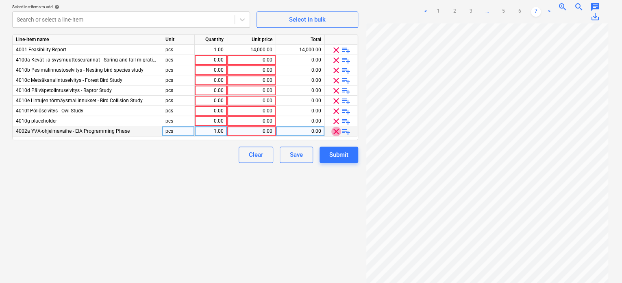
click at [336, 129] on span "clear" at bounding box center [336, 131] width 10 height 10
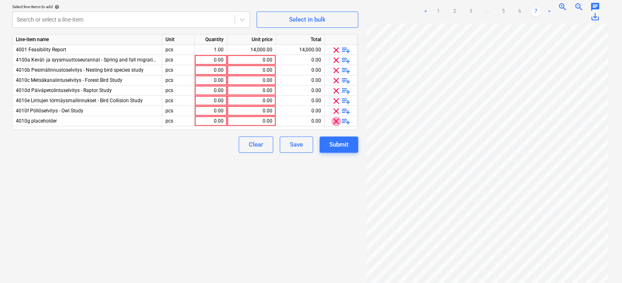
click at [336, 117] on span "clear" at bounding box center [336, 121] width 10 height 10
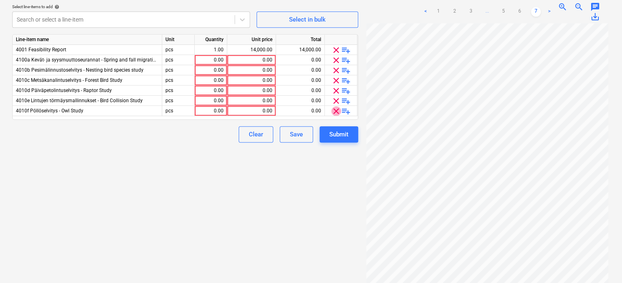
click at [337, 108] on span "clear" at bounding box center [336, 111] width 10 height 10
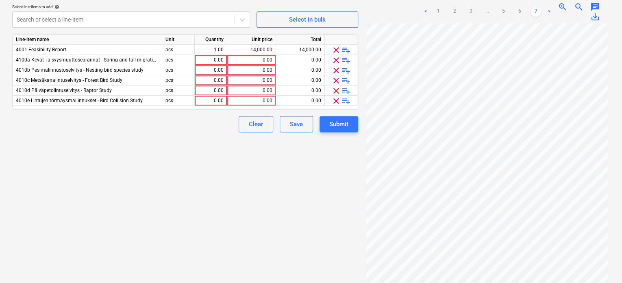
click at [338, 98] on span "clear" at bounding box center [336, 101] width 10 height 10
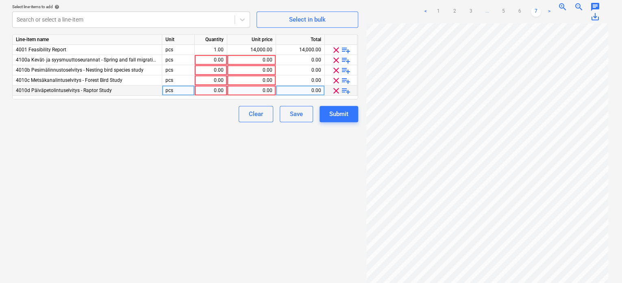
click at [338, 87] on span "clear" at bounding box center [336, 91] width 10 height 10
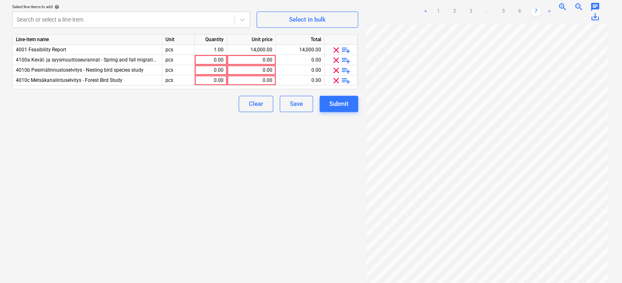
click at [337, 83] on span "clear" at bounding box center [336, 81] width 10 height 10
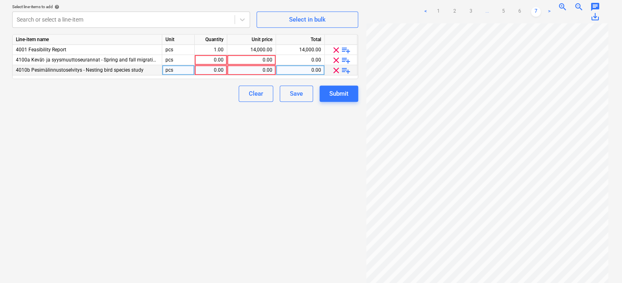
drag, startPoint x: 337, startPoint y: 79, endPoint x: 337, endPoint y: 71, distance: 8.1
click at [336, 65] on span "clear" at bounding box center [336, 70] width 10 height 10
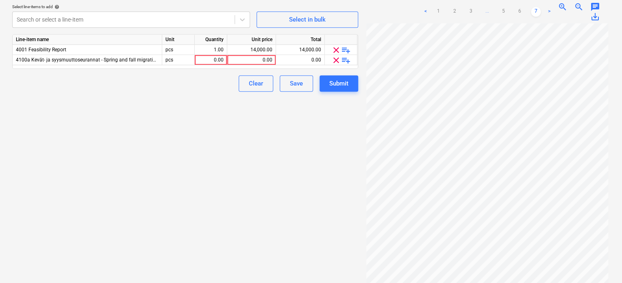
click at [59, 6] on span "help" at bounding box center [56, 6] width 7 height 5
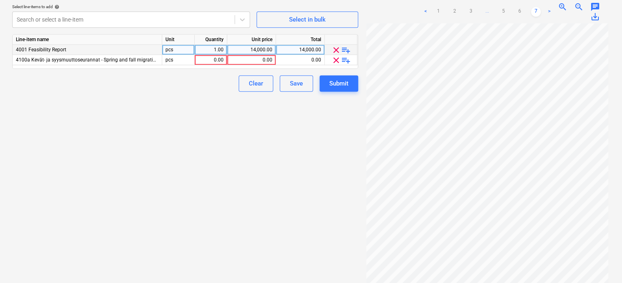
click at [338, 50] on span "clear" at bounding box center [336, 50] width 10 height 10
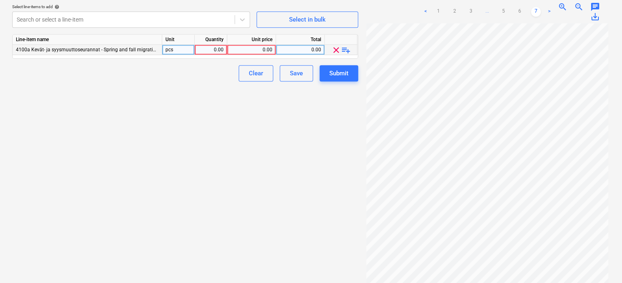
click at [337, 50] on span "clear" at bounding box center [336, 50] width 10 height 10
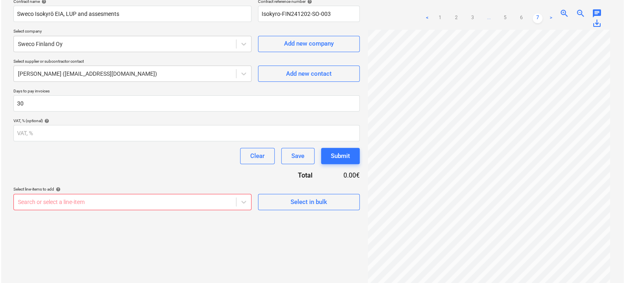
scroll to position [81, 0]
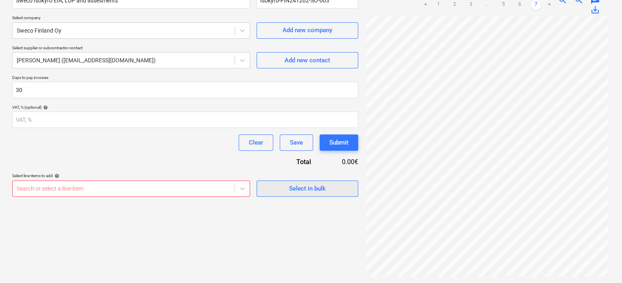
click at [304, 180] on button "Select in bulk" at bounding box center [308, 188] width 102 height 16
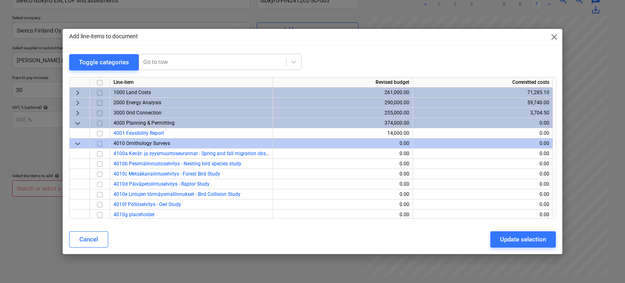
click at [99, 123] on input "checkbox" at bounding box center [100, 123] width 10 height 10
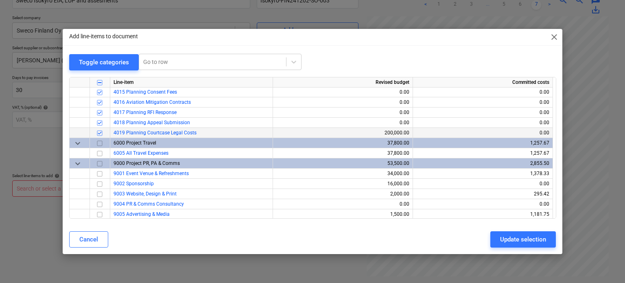
scroll to position [184, 0]
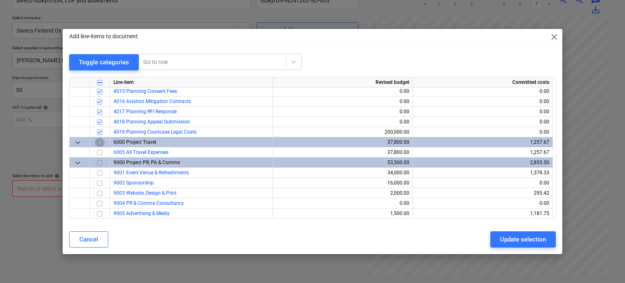
click at [98, 142] on input "checkbox" at bounding box center [100, 142] width 10 height 10
click at [98, 141] on input "checkbox" at bounding box center [100, 142] width 10 height 10
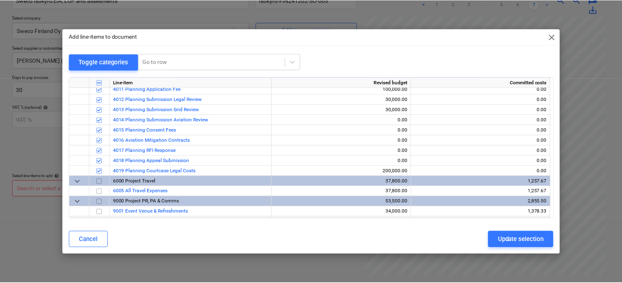
scroll to position [144, 0]
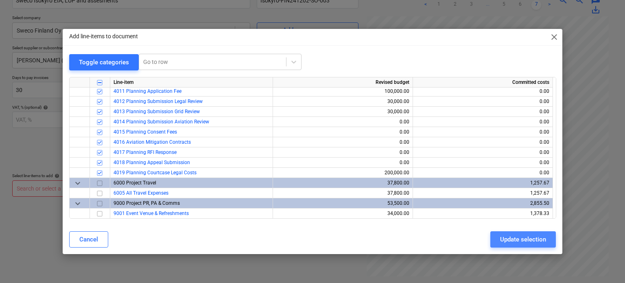
click at [528, 243] on div "Update selection" at bounding box center [523, 239] width 46 height 11
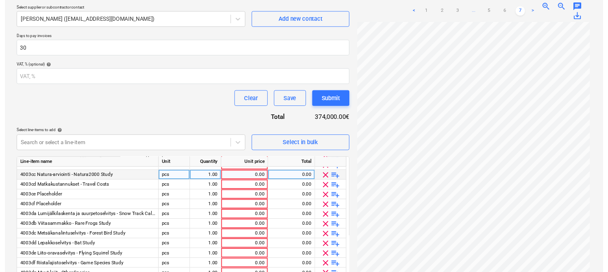
scroll to position [244, 0]
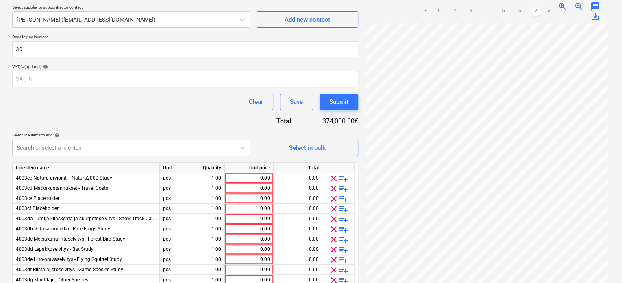
click at [2, 176] on div "Create new document Contract name help Sweco Isokyrö EIA, LUP and assesments Co…" at bounding box center [311, 166] width 622 height 502
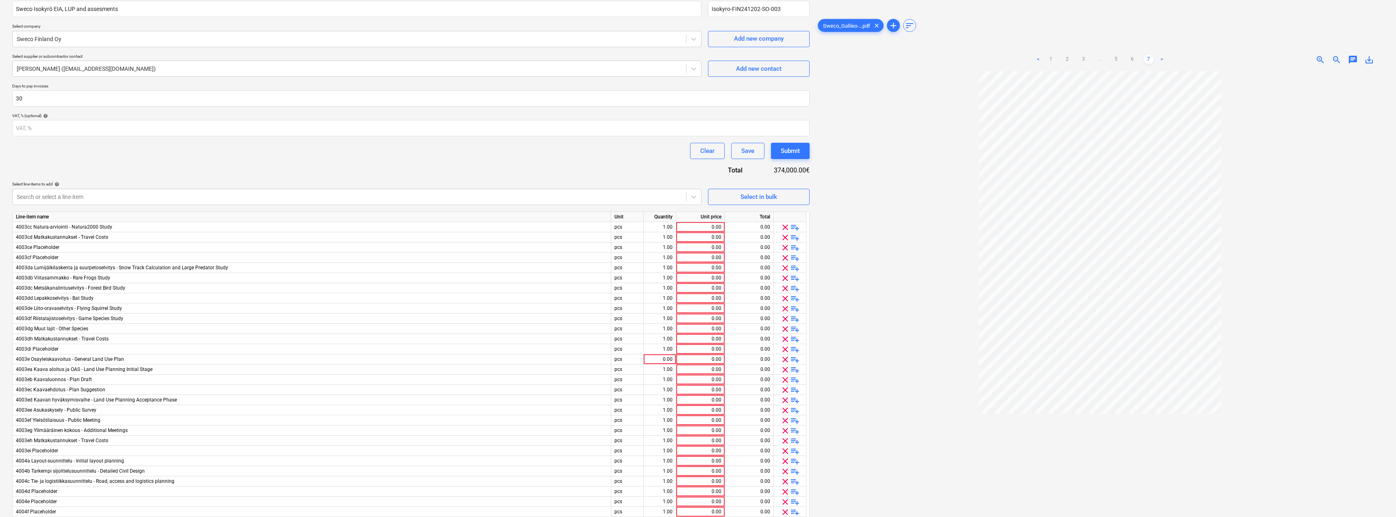
scroll to position [0, 0]
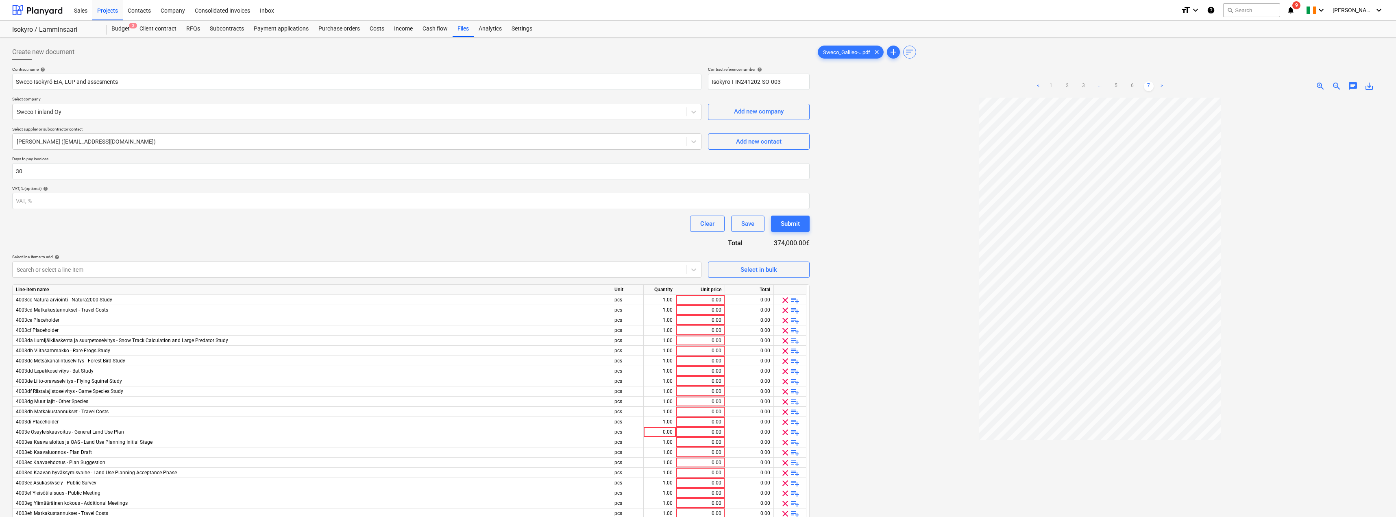
click at [253, 61] on div at bounding box center [410, 63] width 797 height 7
click at [624, 82] on link "1" at bounding box center [1051, 86] width 10 height 10
click at [624, 82] on link "2" at bounding box center [1068, 86] width 10 height 10
click at [624, 86] on ul "< 1 2 3 ... 5 6 7 >" at bounding box center [1100, 86] width 185 height 10
click at [624, 86] on link "3" at bounding box center [1084, 86] width 10 height 10
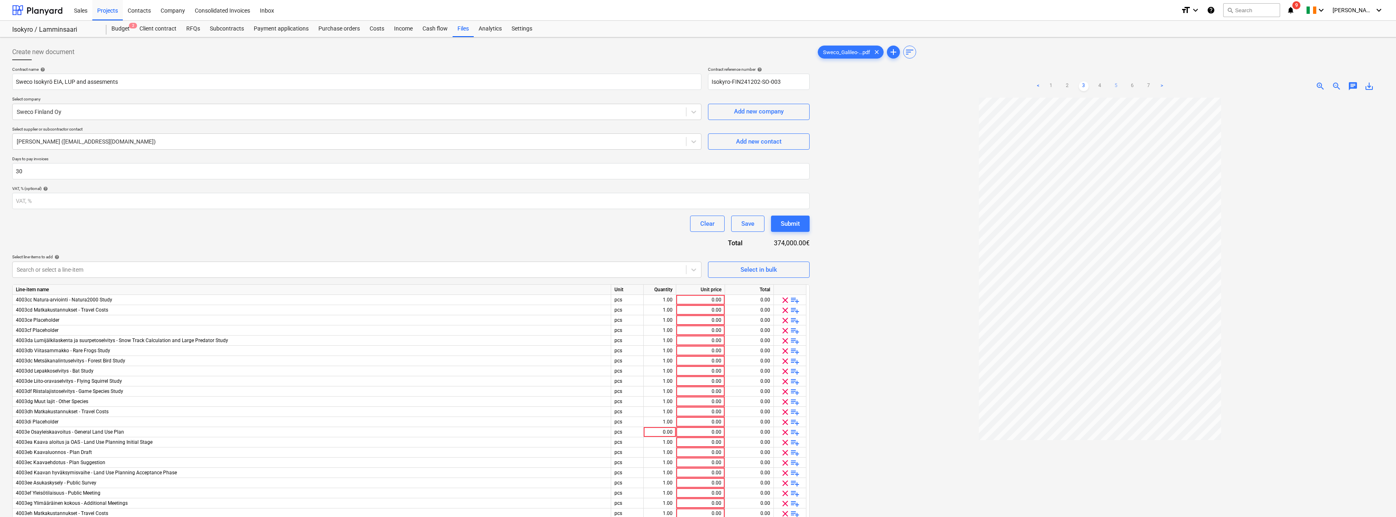
click at [624, 85] on link "5" at bounding box center [1116, 86] width 10 height 10
click at [624, 86] on link "6" at bounding box center [1133, 86] width 10 height 10
click at [624, 84] on link "7" at bounding box center [1149, 86] width 10 height 10
click at [624, 87] on link ">" at bounding box center [1162, 86] width 10 height 10
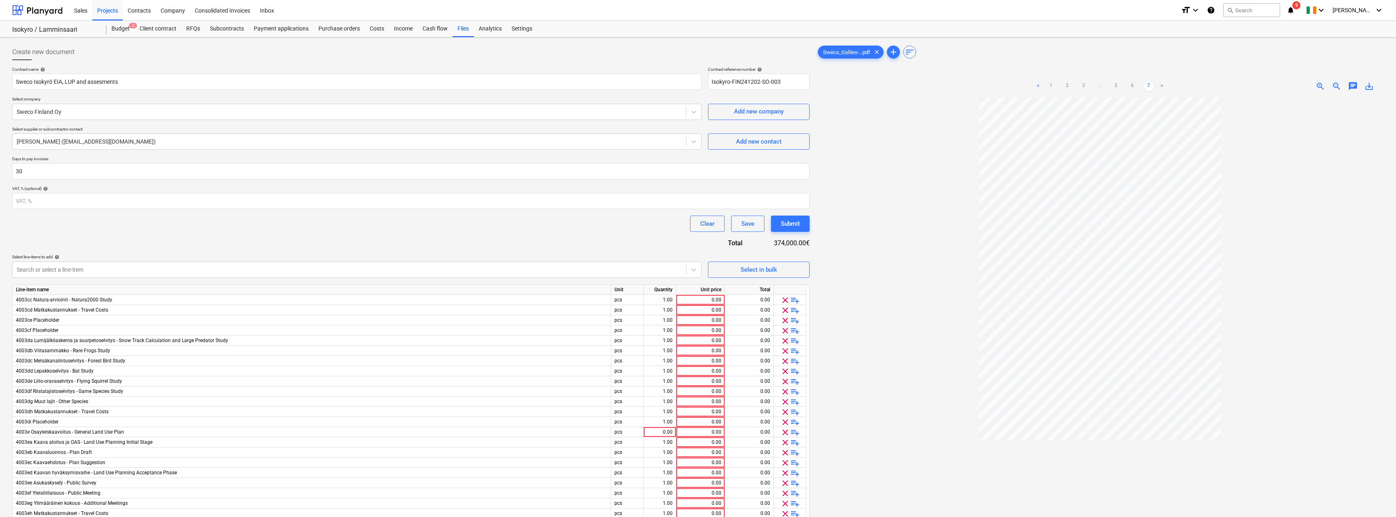
click at [624, 87] on link ">" at bounding box center [1162, 86] width 10 height 10
click at [624, 87] on ul "< 1 2 3 ... 5 6 7 >" at bounding box center [1100, 86] width 185 height 10
click at [624, 85] on link "6" at bounding box center [1133, 86] width 10 height 10
click at [624, 85] on ul "< 1 2 3 ... 5 6 7 >" at bounding box center [1100, 86] width 185 height 10
click at [624, 83] on link "5" at bounding box center [1116, 86] width 10 height 10
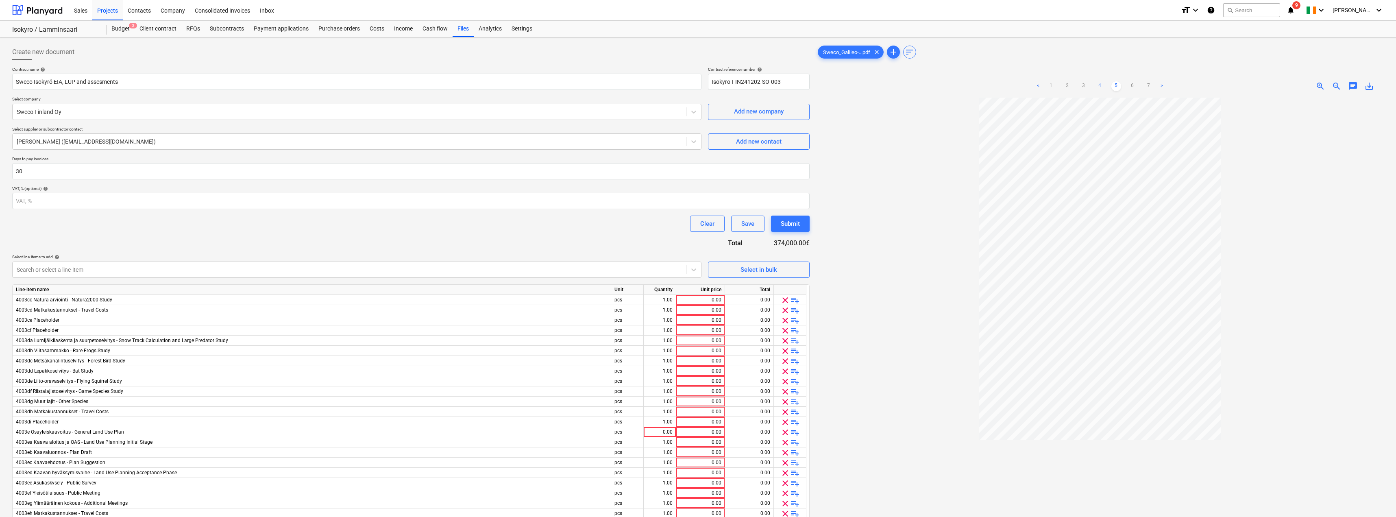
click at [624, 85] on link "4" at bounding box center [1100, 86] width 10 height 10
click at [624, 86] on link "3" at bounding box center [1084, 86] width 10 height 10
drag, startPoint x: 156, startPoint y: 85, endPoint x: -22, endPoint y: 83, distance: 178.1
click at [0, 83] on html "Sales Projects Contacts Company Consolidated Invoices Inbox format_size keyboar…" at bounding box center [698, 258] width 1396 height 517
click at [59, 83] on input "Sweco Isokyrö EIA, LUP and assesments" at bounding box center [356, 82] width 689 height 16
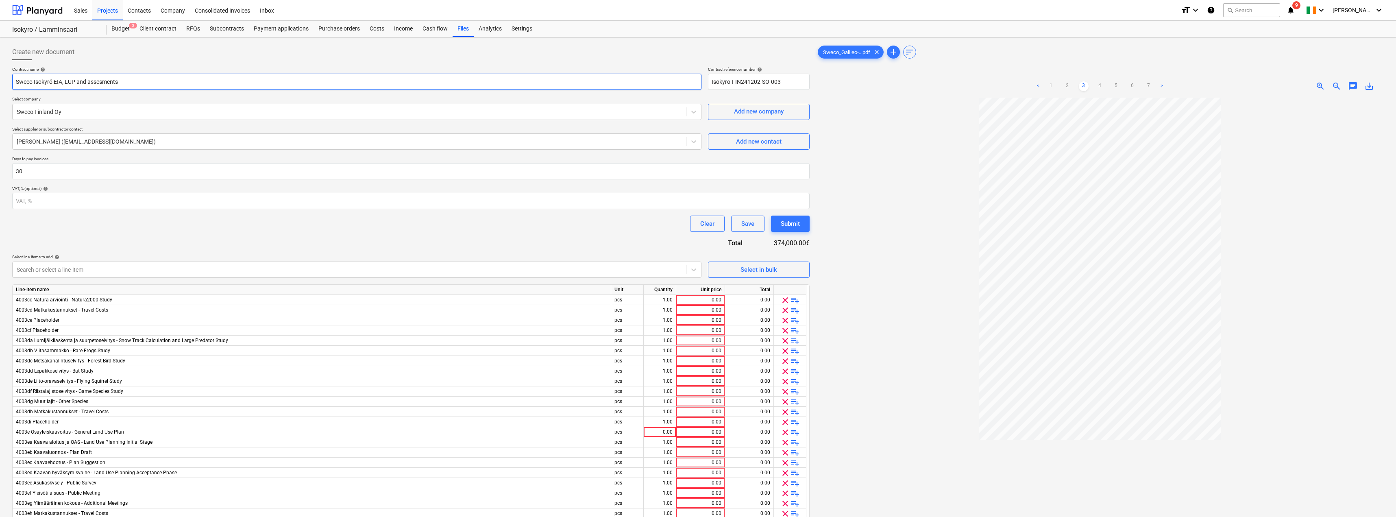
click at [74, 82] on input "Sweco Isokyrö EIA, LUP and assesments" at bounding box center [356, 82] width 689 height 16
click at [95, 82] on input "Sweco Isokyrö EIA, LUP and assesments" at bounding box center [356, 82] width 689 height 16
click at [113, 113] on div at bounding box center [349, 112] width 665 height 8
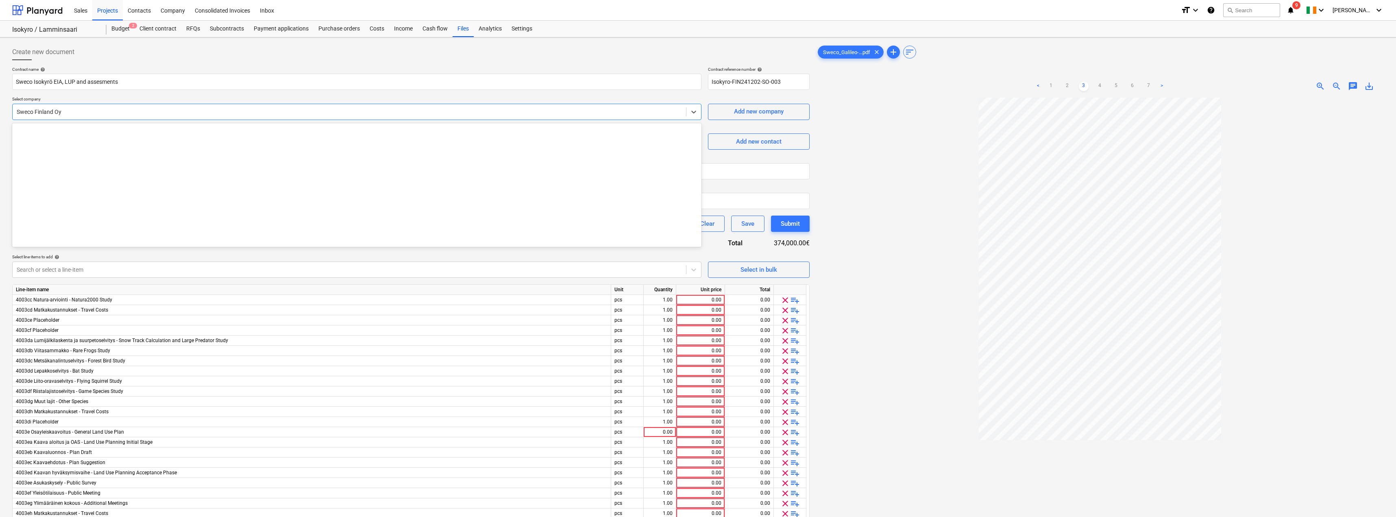
scroll to position [2747, 0]
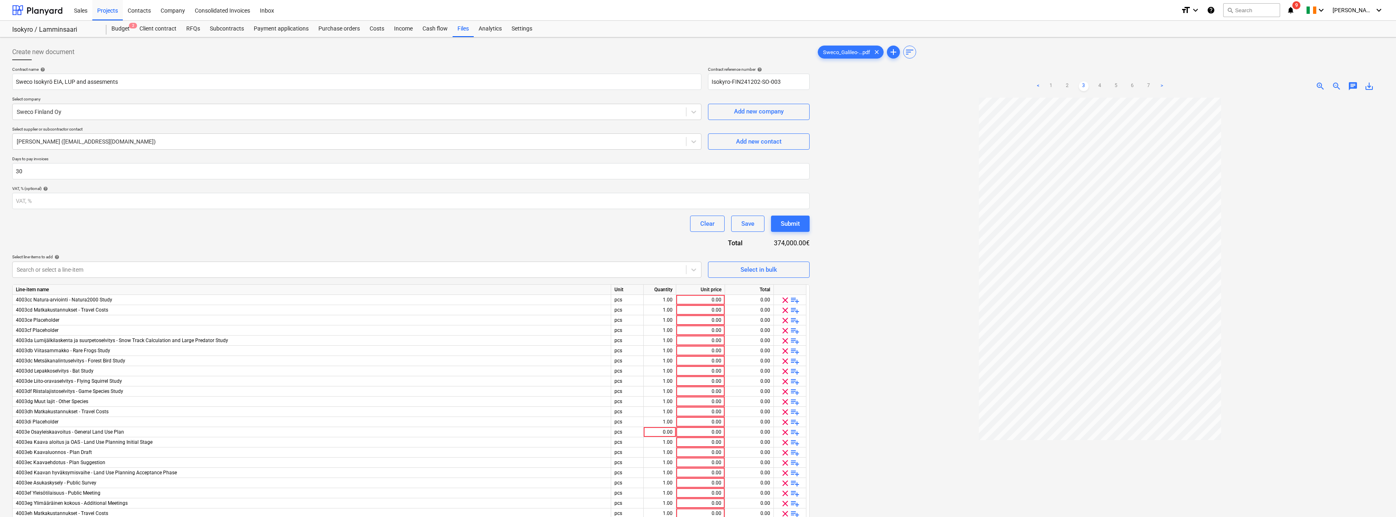
click at [81, 97] on p "Select company" at bounding box center [356, 99] width 689 height 7
click at [624, 155] on div "Contract name help Sweco Isokyrö EIA, LUP and assesments Contract reference num…" at bounding box center [410, 394] width 797 height 654
drag, startPoint x: 15, startPoint y: 257, endPoint x: 54, endPoint y: 257, distance: 39.0
click at [54, 257] on div "Select line-items to add help" at bounding box center [356, 256] width 689 height 5
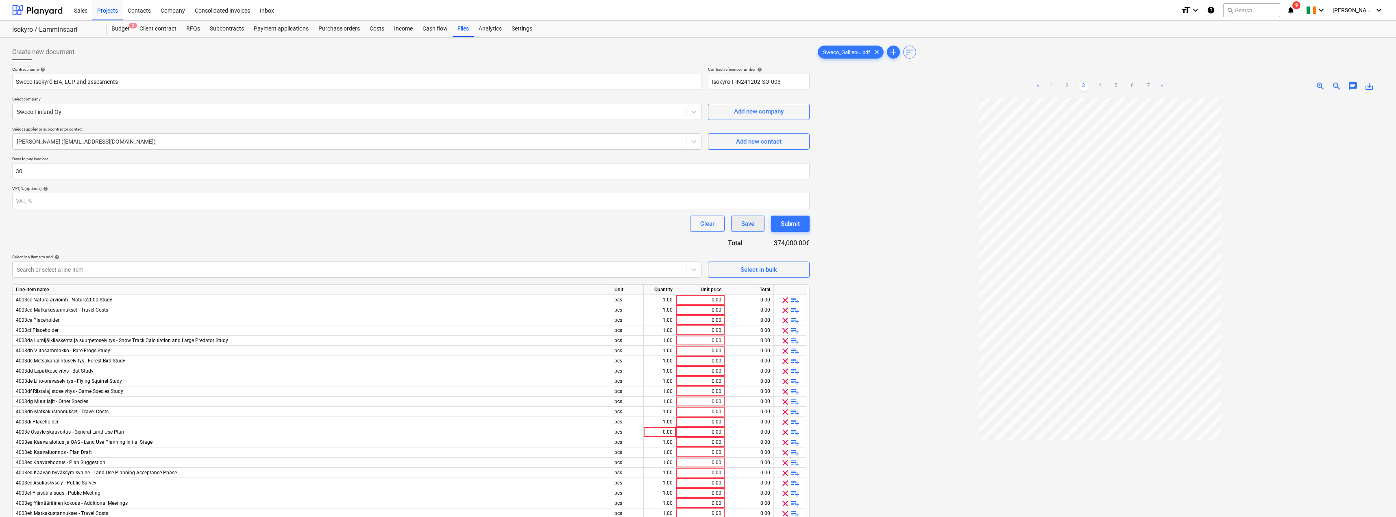
click at [624, 224] on div "Save" at bounding box center [747, 223] width 13 height 11
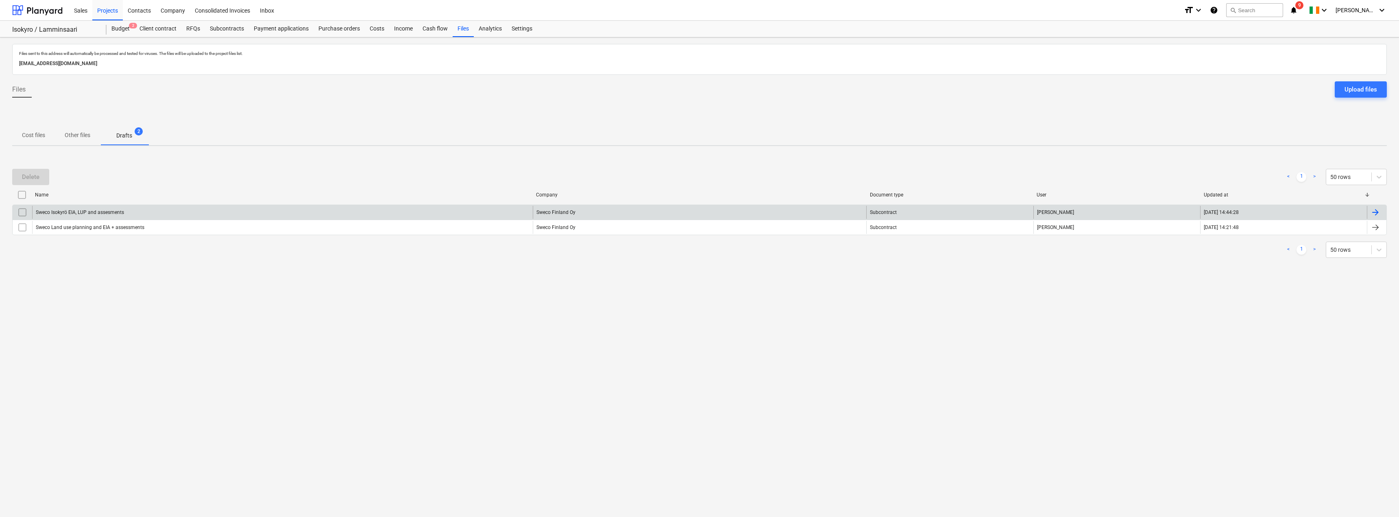
click at [179, 210] on div "Sweco Isokyrö EIA, LUP and assesments" at bounding box center [282, 212] width 501 height 13
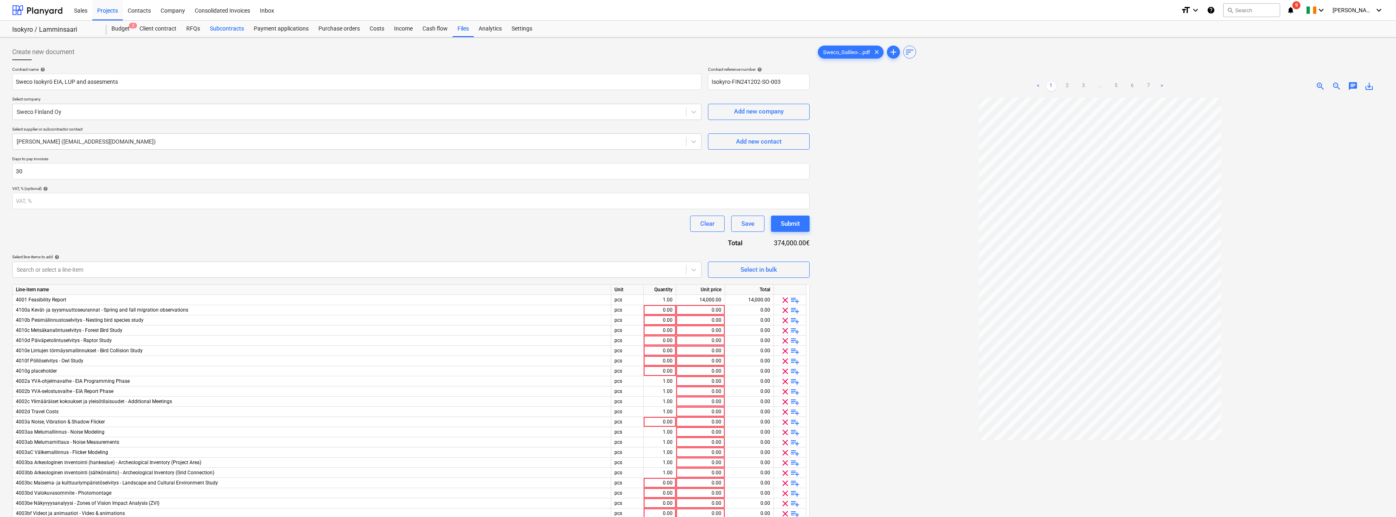
click at [228, 28] on div "Subcontracts" at bounding box center [227, 29] width 44 height 16
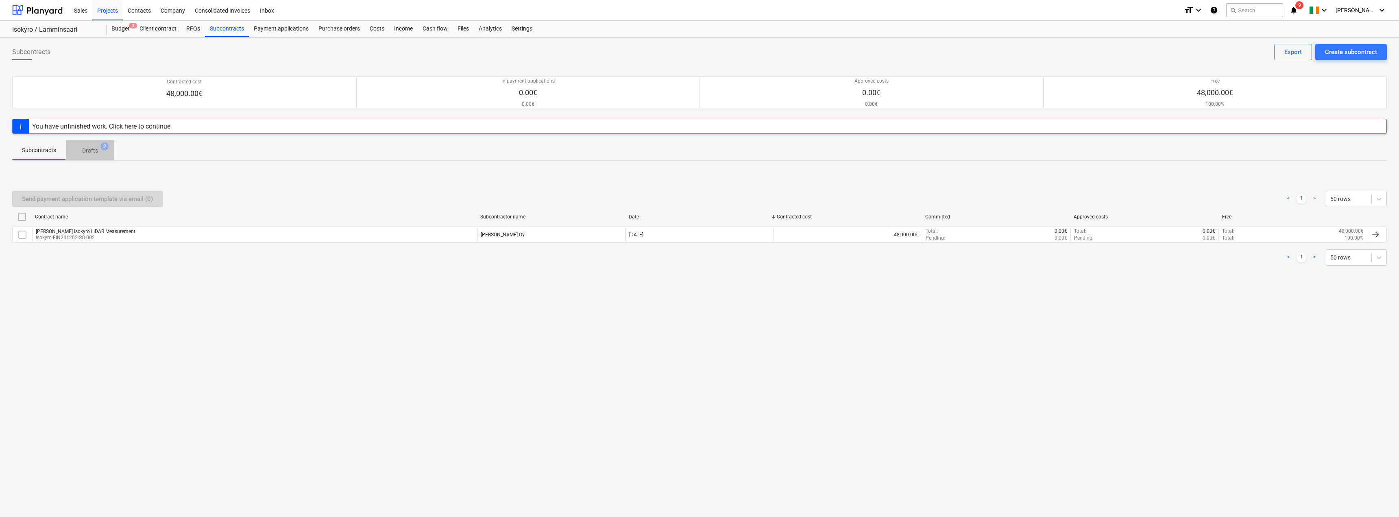
click at [91, 148] on p "Drafts" at bounding box center [90, 150] width 16 height 9
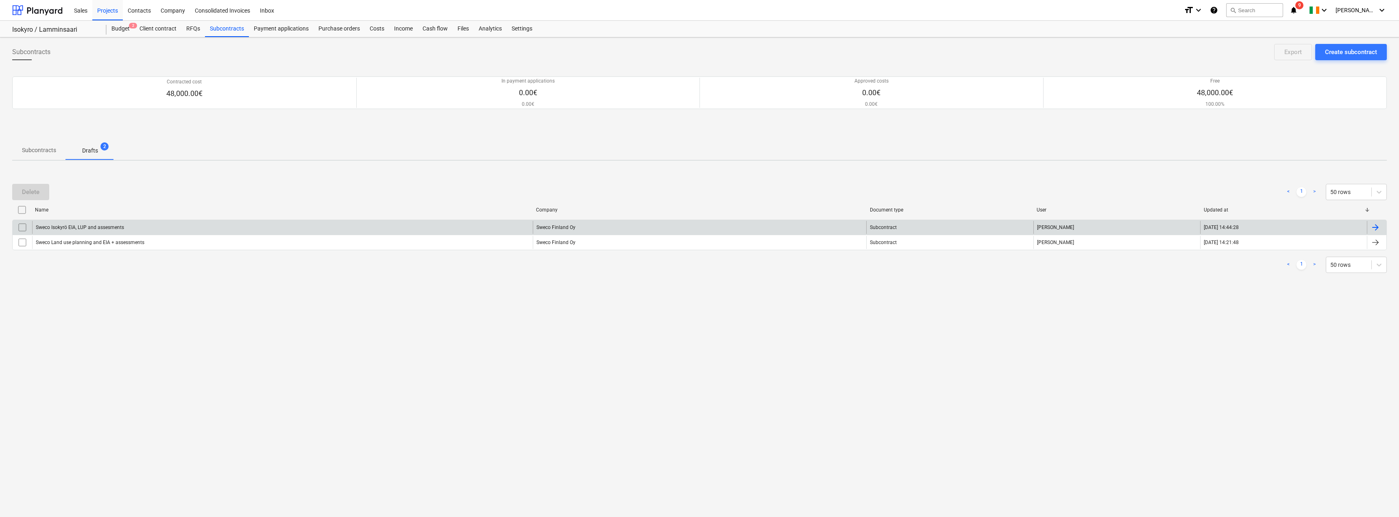
click at [150, 229] on div "Sweco Isokyrö EIA, LUP and assesments" at bounding box center [282, 227] width 501 height 13
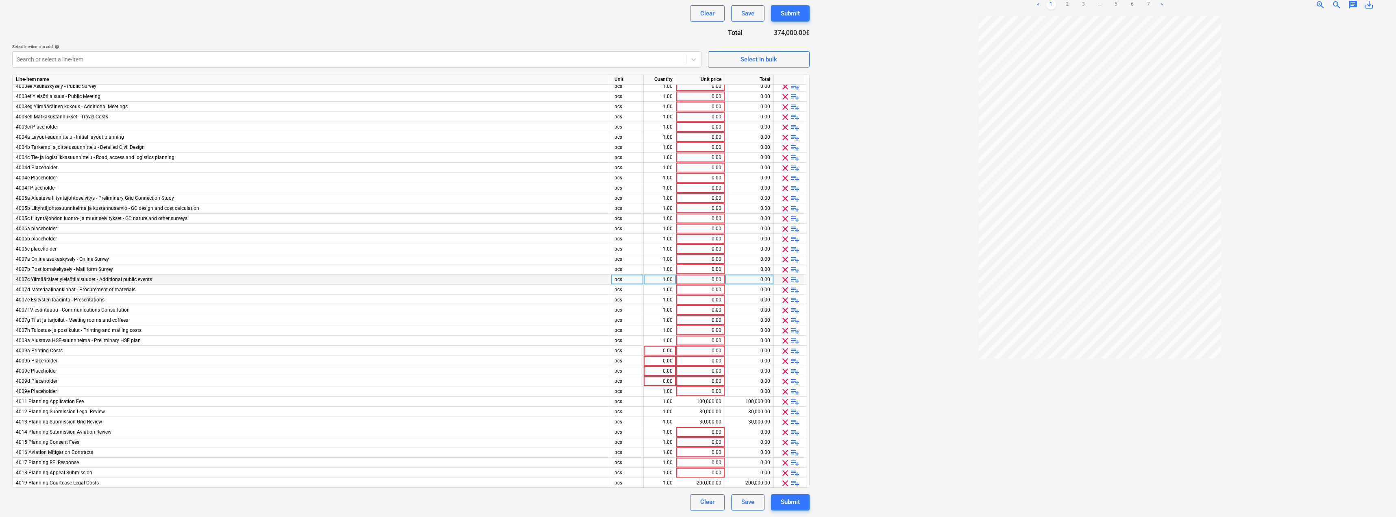
scroll to position [431, 0]
click at [624, 282] on div "100,000.00" at bounding box center [701, 401] width 42 height 10
type input "276"
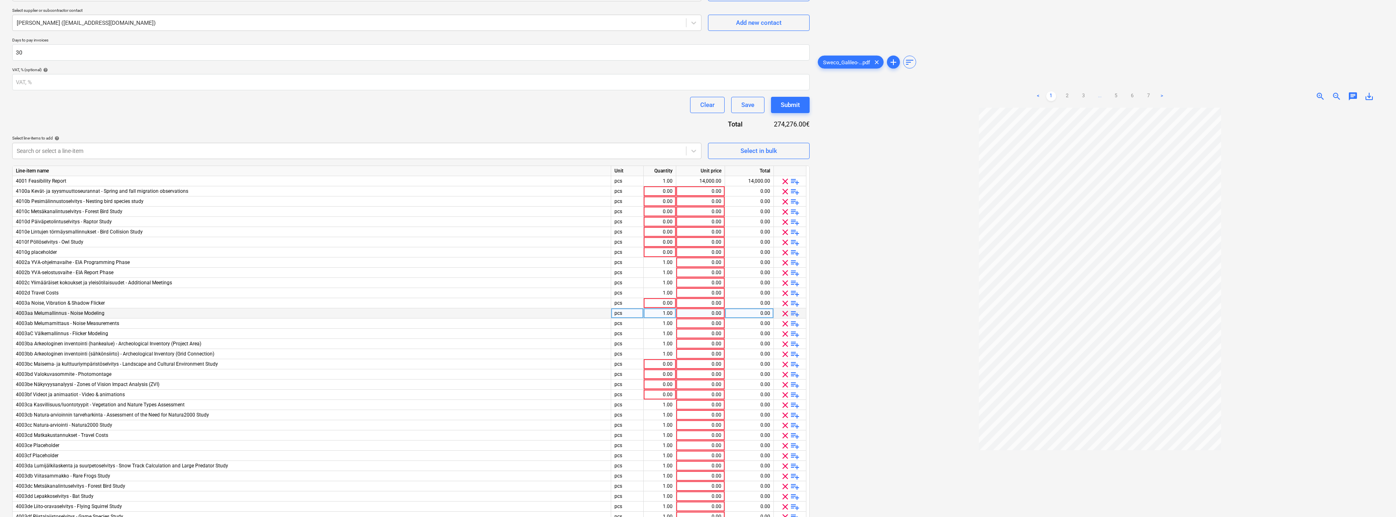
scroll to position [48, 0]
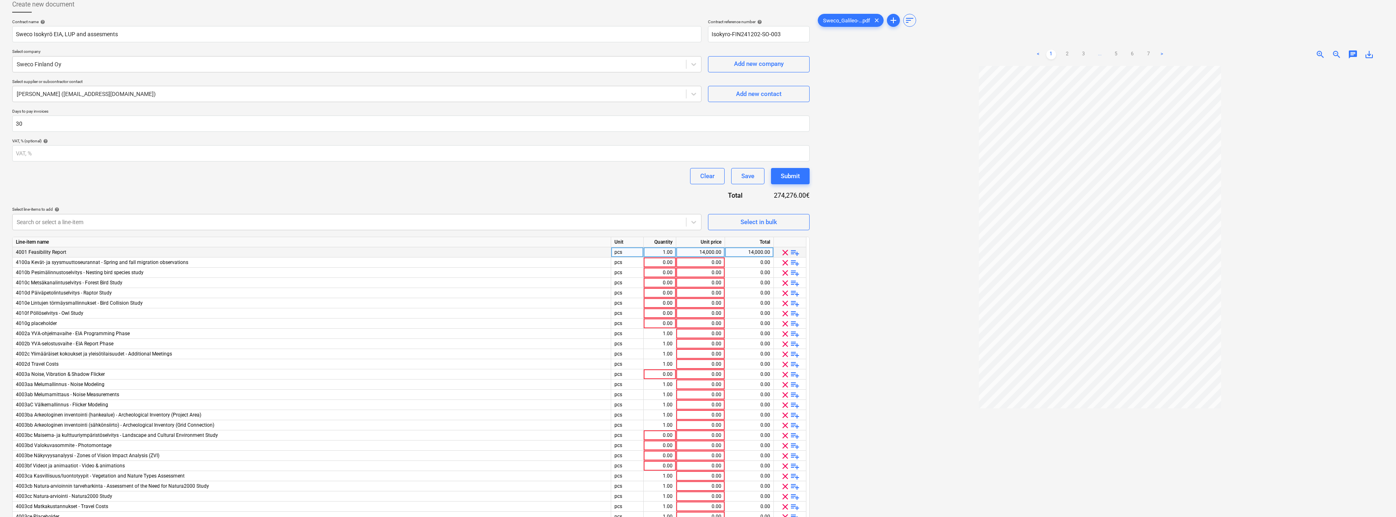
click at [624, 253] on span "clear" at bounding box center [785, 253] width 10 height 10
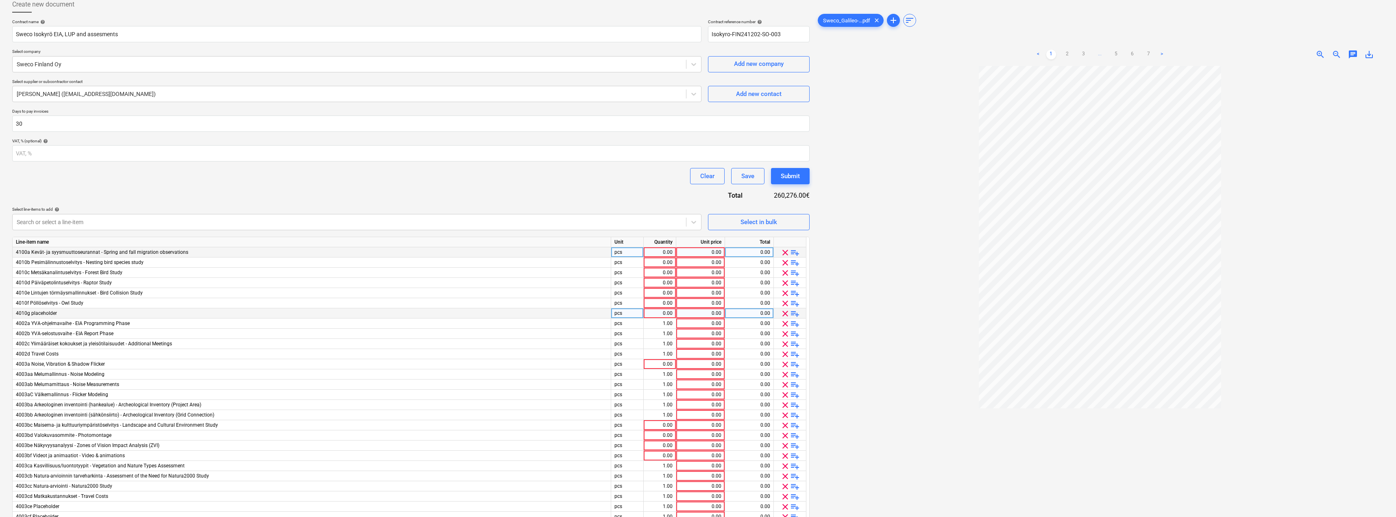
click at [624, 282] on span "clear" at bounding box center [785, 314] width 10 height 10
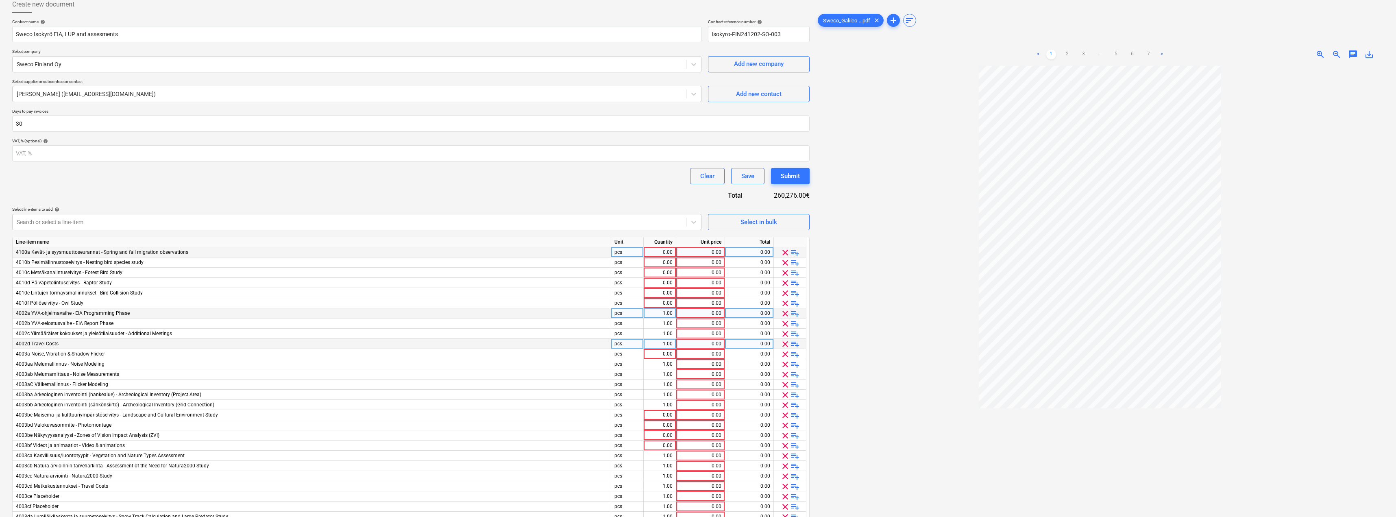
click at [624, 282] on div "0.00" at bounding box center [701, 344] width 42 height 10
type input "3000"
click at [624, 282] on div "0.00" at bounding box center [701, 486] width 42 height 10
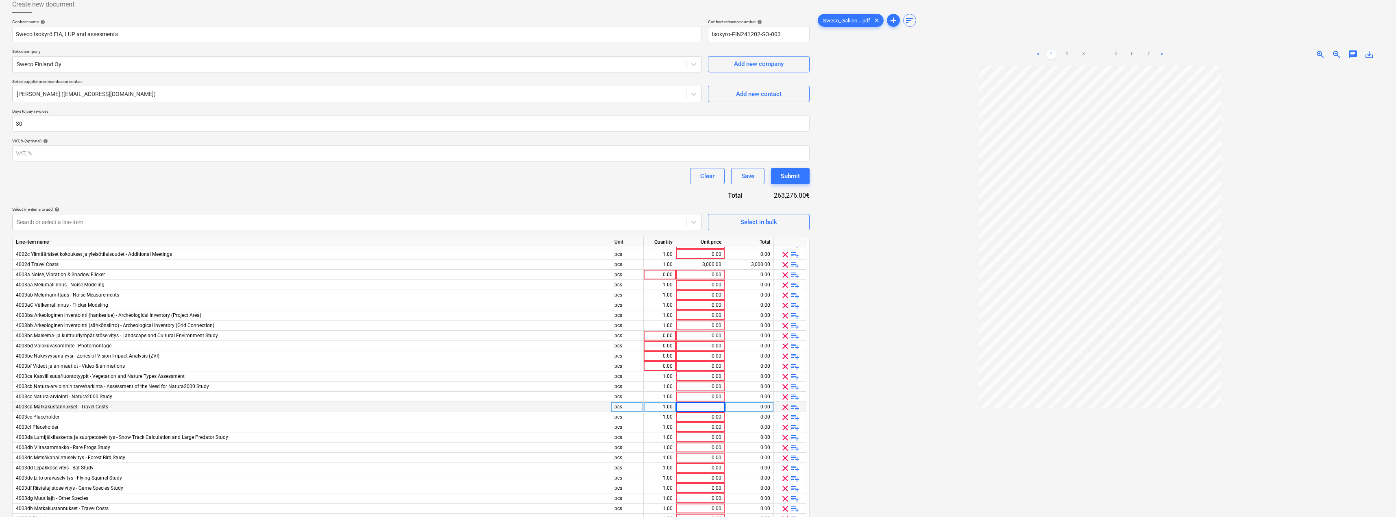
scroll to position [81, 0]
click at [624, 282] on span "clear" at bounding box center [785, 426] width 10 height 10
click at [624, 282] on span "clear" at bounding box center [785, 415] width 10 height 10
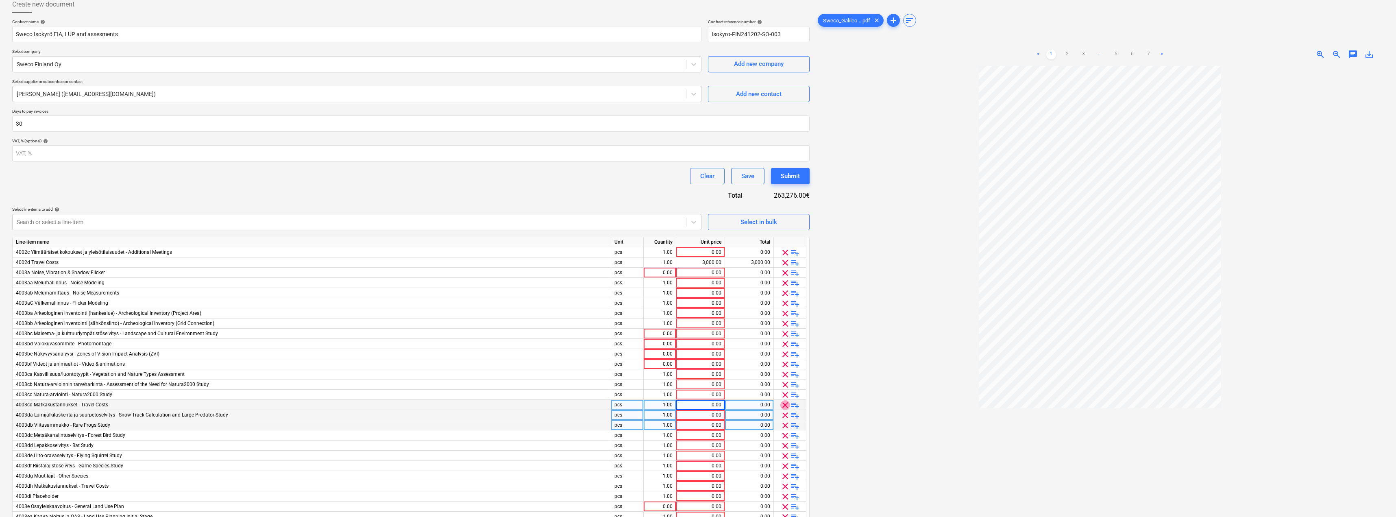
click at [624, 282] on span "clear" at bounding box center [785, 405] width 10 height 10
click at [624, 282] on span "clear" at bounding box center [785, 476] width 10 height 10
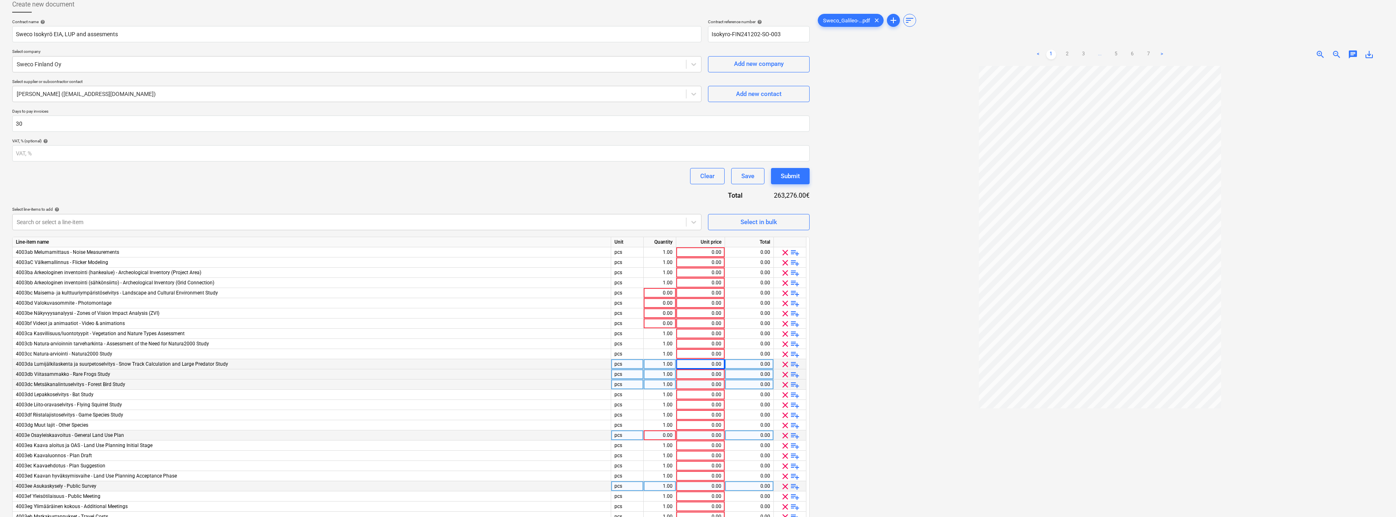
scroll to position [163, 0]
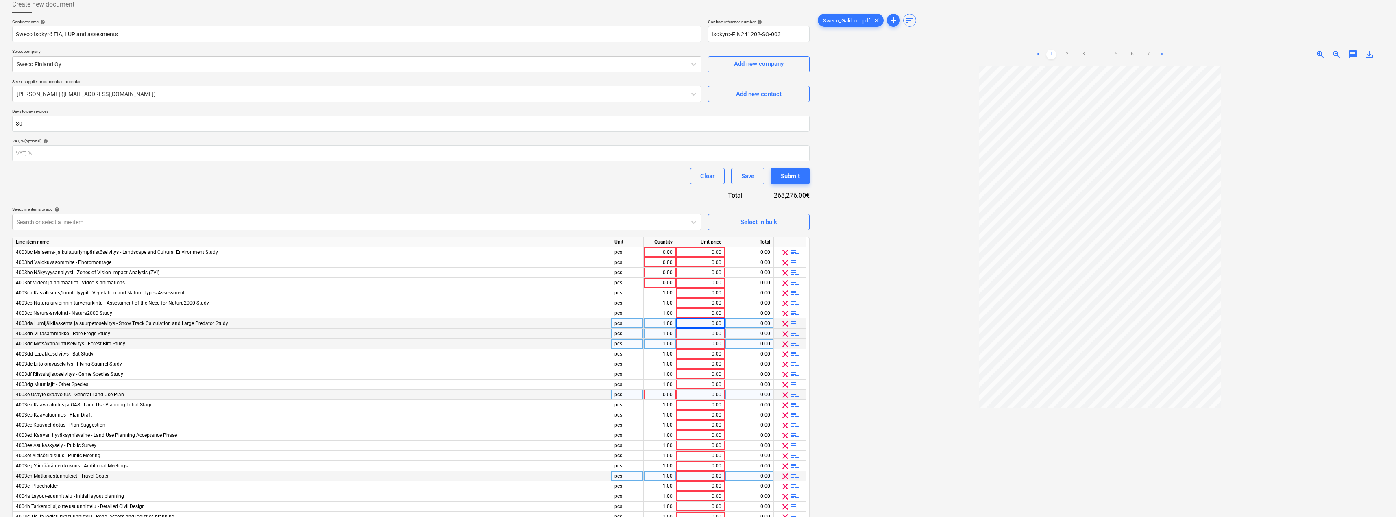
click at [624, 282] on span "clear" at bounding box center [785, 476] width 10 height 10
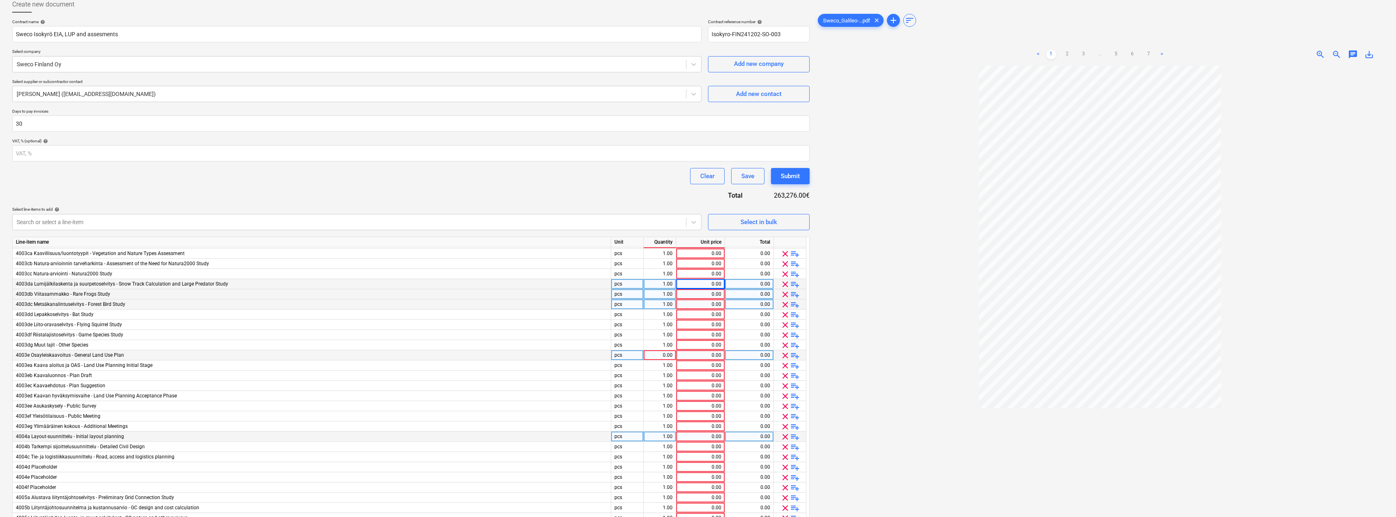
scroll to position [203, 0]
click at [624, 282] on span "clear" at bounding box center [785, 466] width 10 height 10
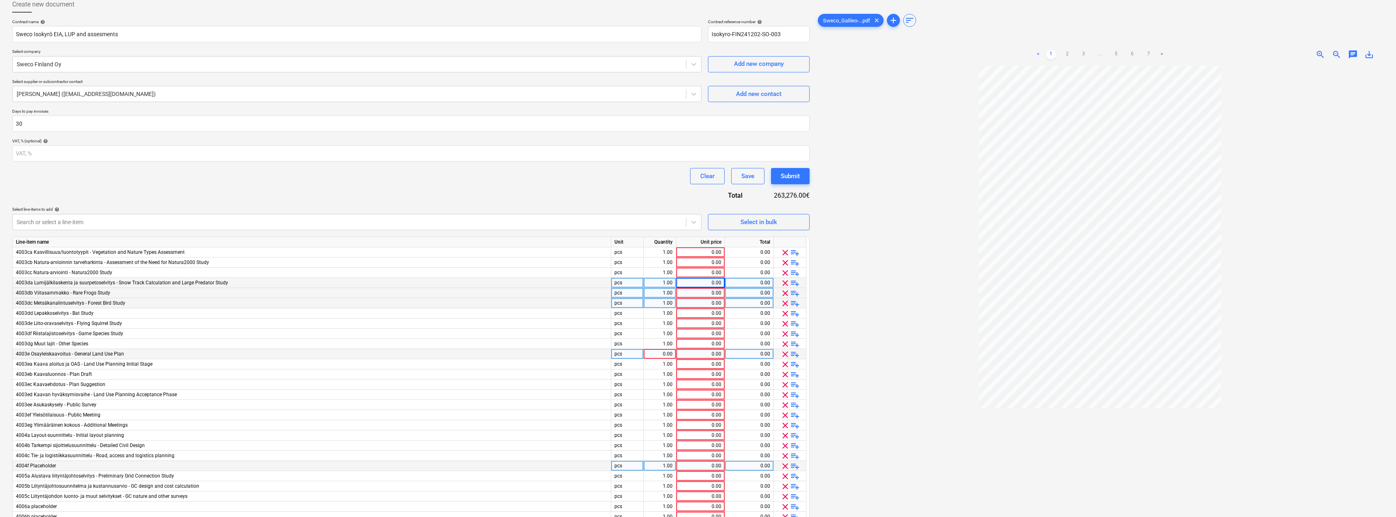
click at [624, 282] on span "clear" at bounding box center [785, 466] width 10 height 10
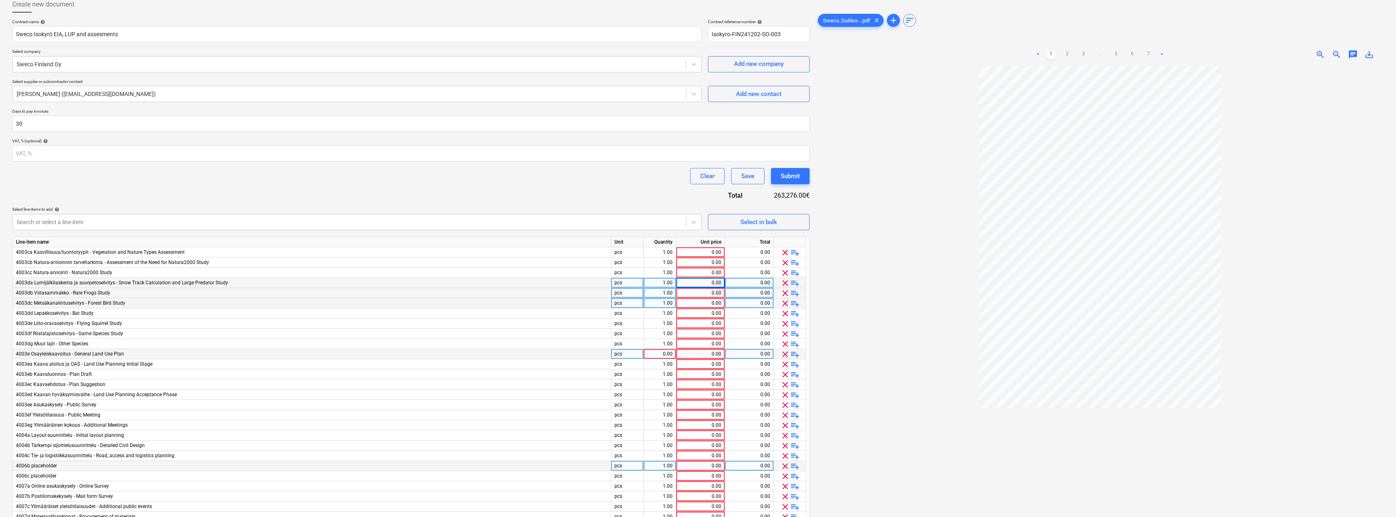
click at [624, 282] on span "clear" at bounding box center [785, 466] width 10 height 10
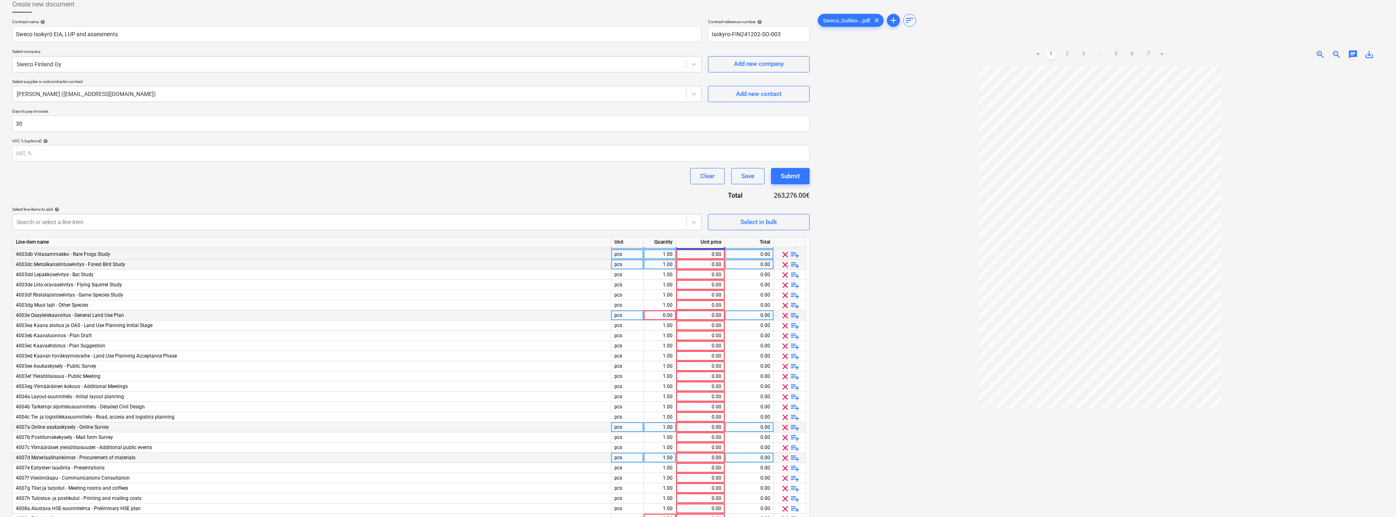
scroll to position [244, 0]
click at [624, 282] on span "clear" at bounding box center [785, 456] width 10 height 10
click at [624, 282] on span "clear" at bounding box center [785, 462] width 10 height 10
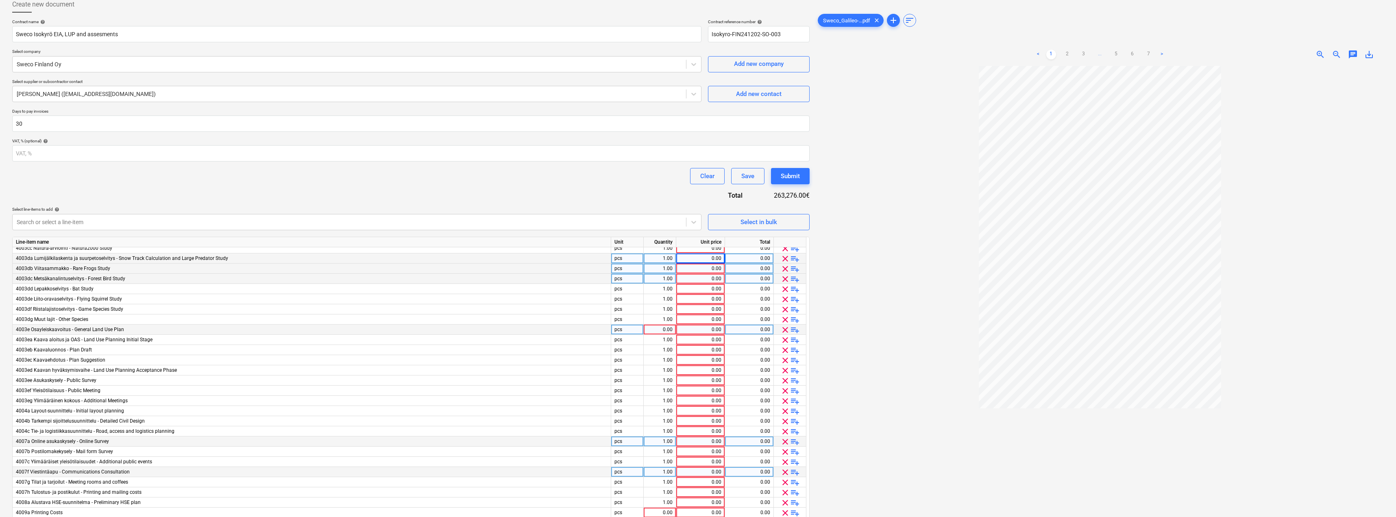
scroll to position [228, 0]
click at [624, 282] on span "clear" at bounding box center [785, 472] width 10 height 10
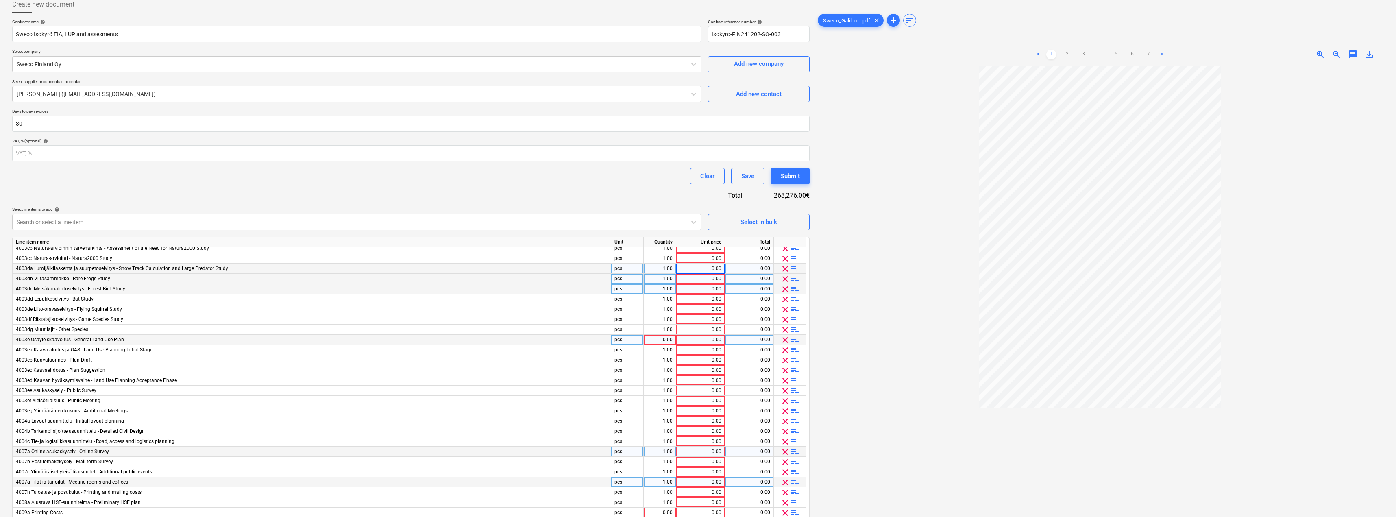
scroll to position [218, 0]
click at [624, 282] on span "clear" at bounding box center [785, 482] width 10 height 10
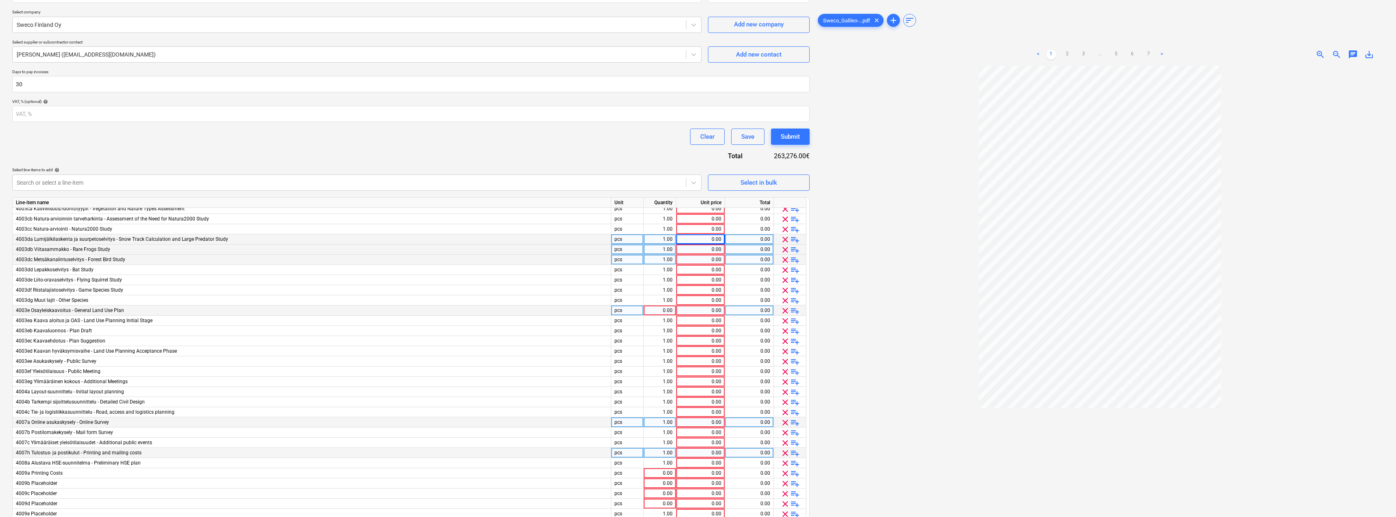
scroll to position [88, 0]
click at [624, 282] on span "clear" at bounding box center [785, 462] width 10 height 10
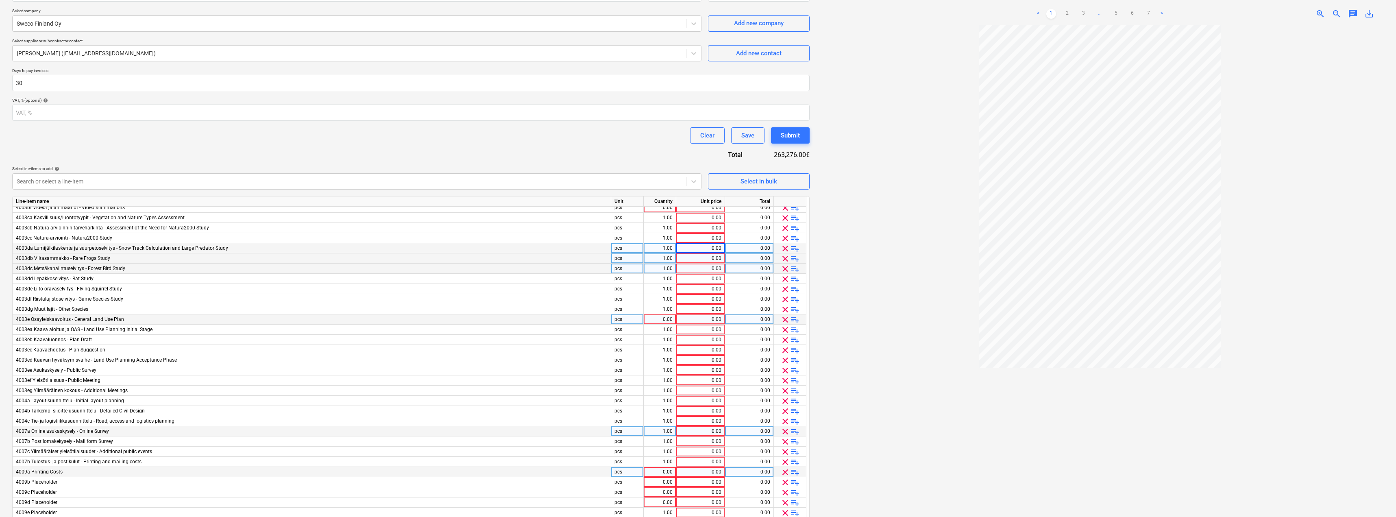
scroll to position [197, 0]
click at [624, 282] on span "clear" at bounding box center [785, 472] width 10 height 10
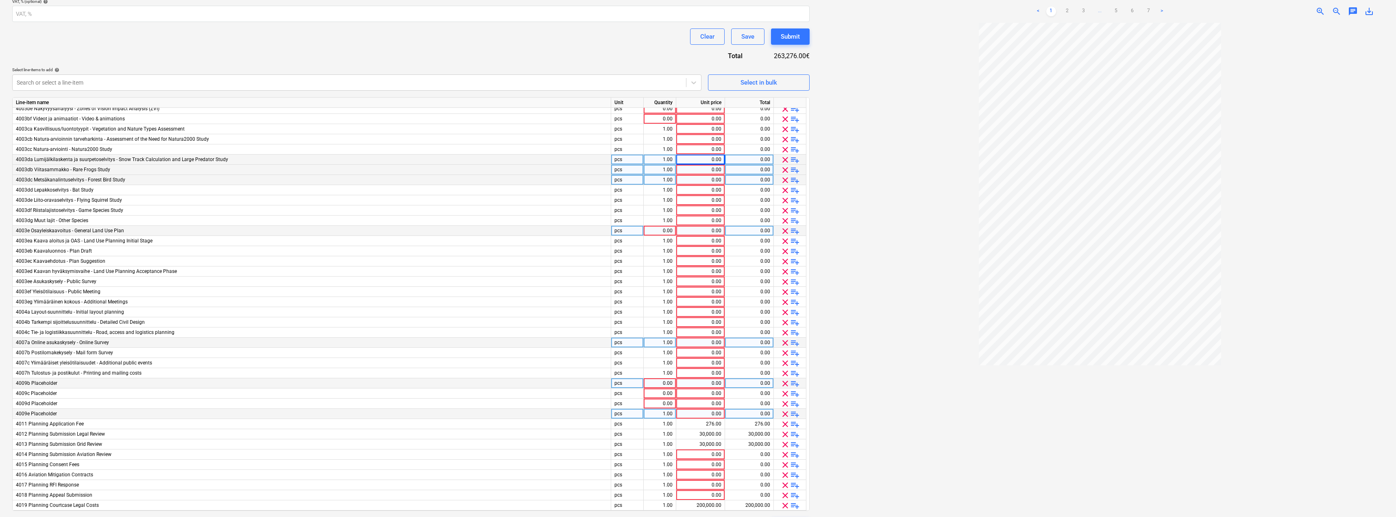
scroll to position [210, 0]
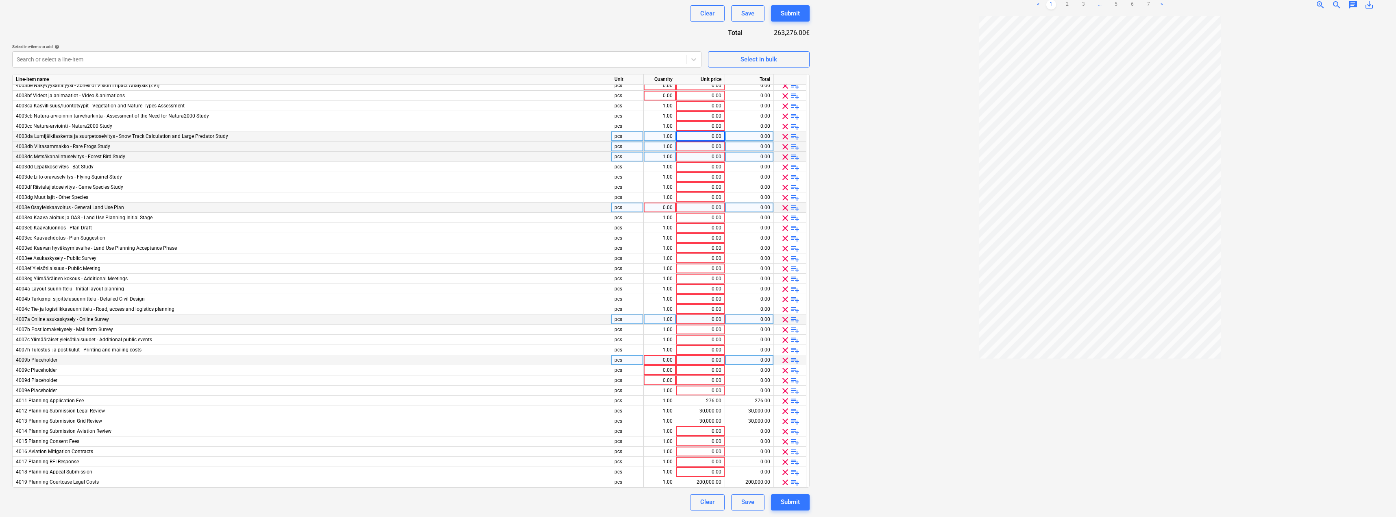
click at [624, 282] on span "clear" at bounding box center [785, 360] width 10 height 10
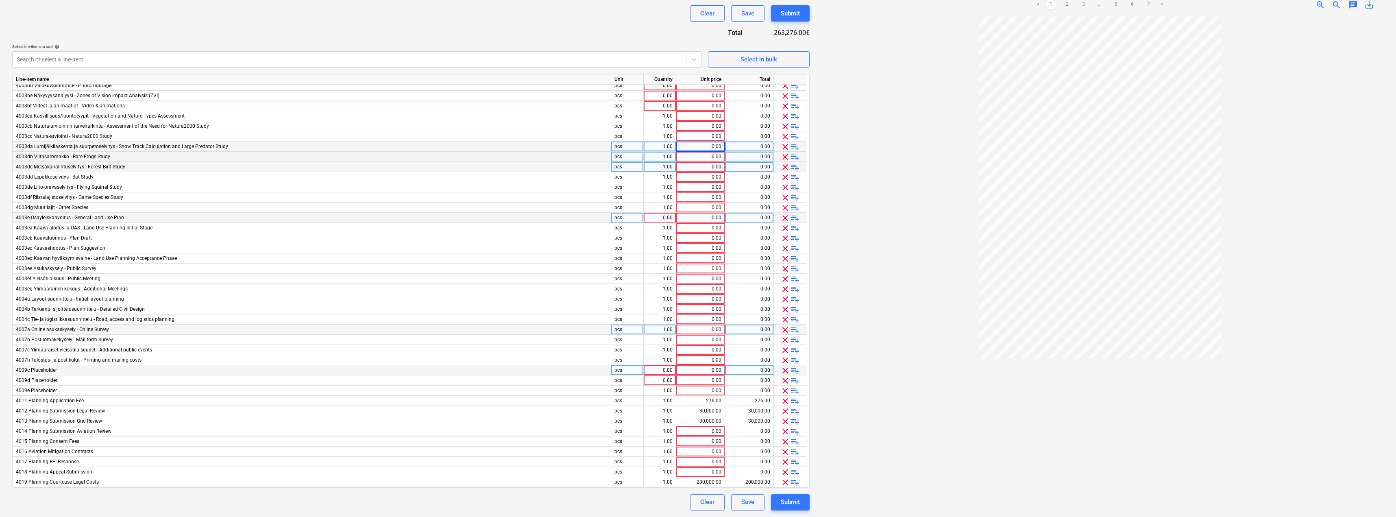
scroll to position [177, 0]
click at [624, 282] on span "clear" at bounding box center [785, 391] width 10 height 10
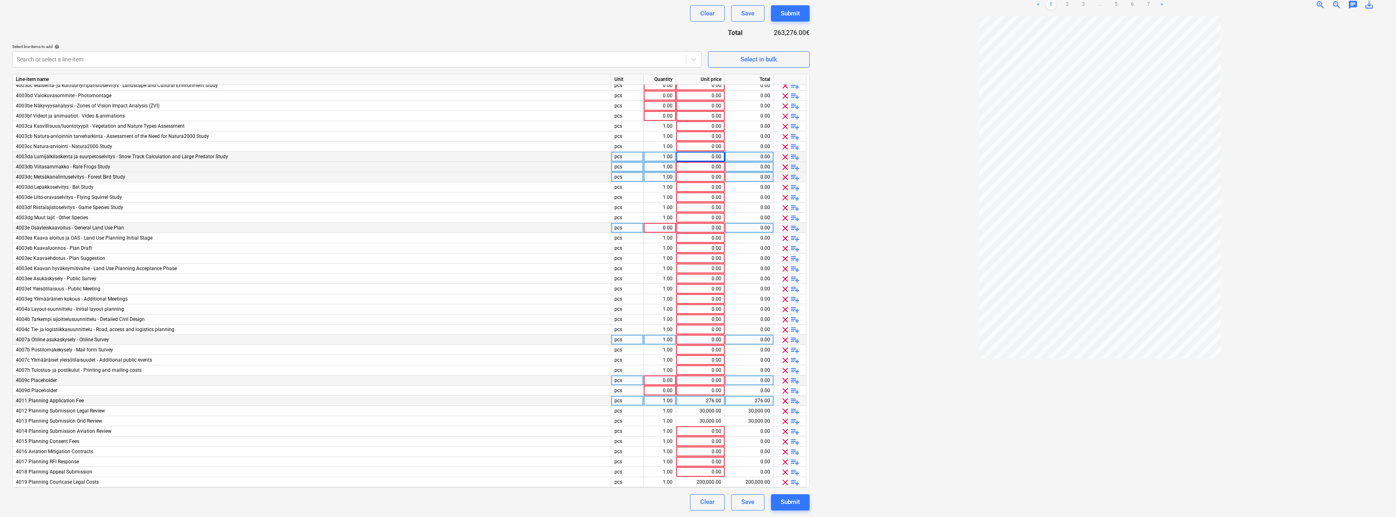
click at [624, 282] on span "clear" at bounding box center [785, 391] width 10 height 10
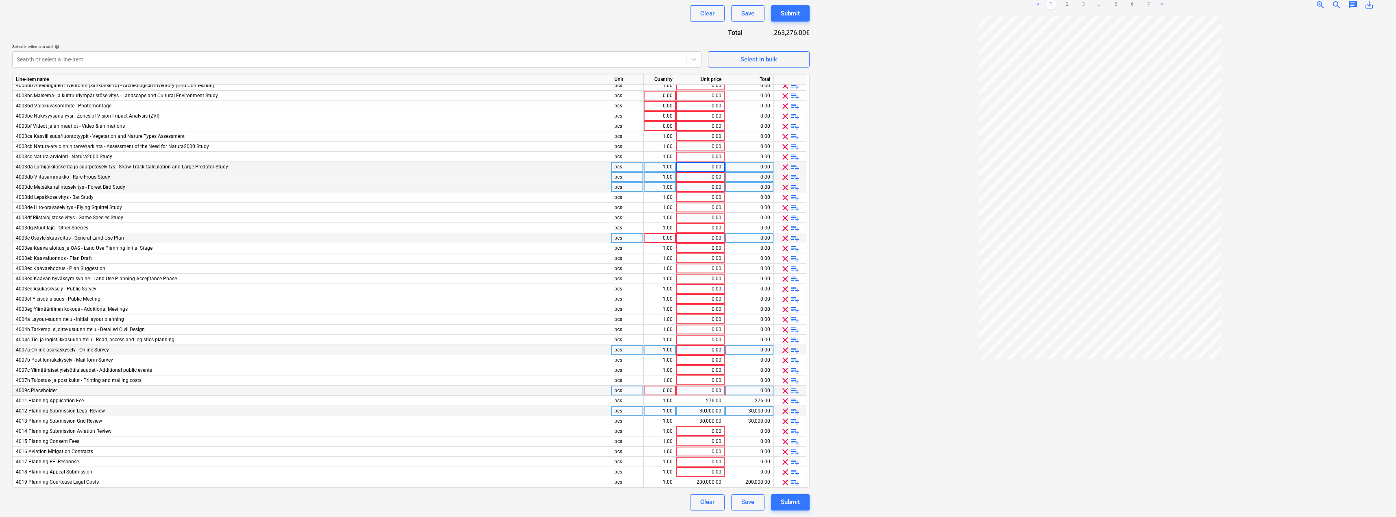
click at [624, 282] on span "clear" at bounding box center [785, 391] width 10 height 10
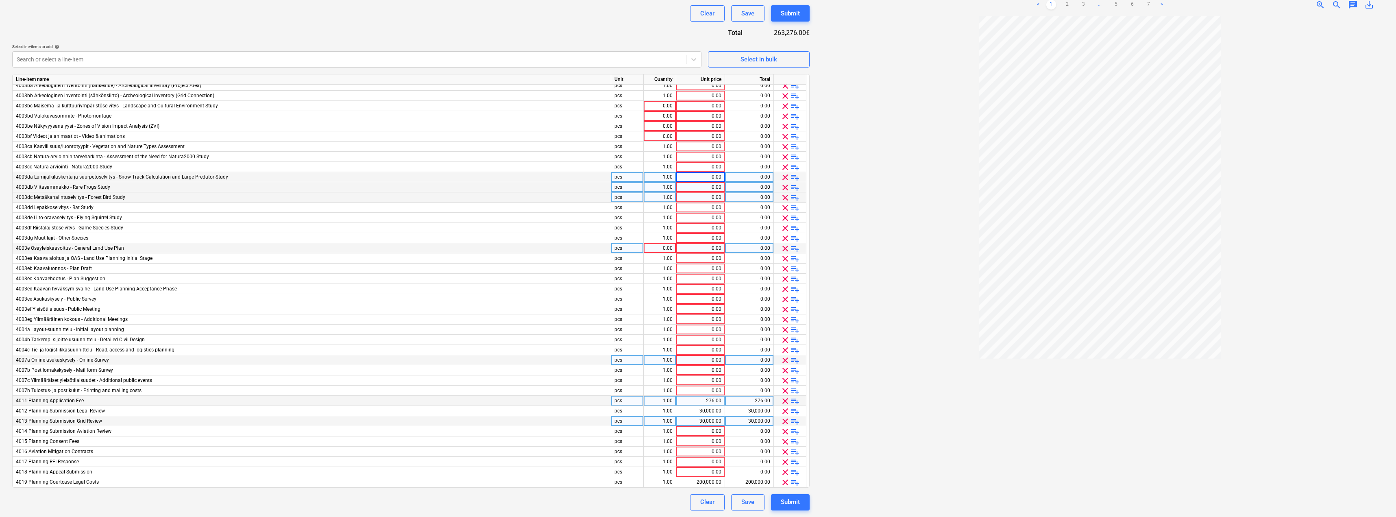
scroll to position [146, 0]
click at [624, 282] on span "clear" at bounding box center [785, 401] width 10 height 10
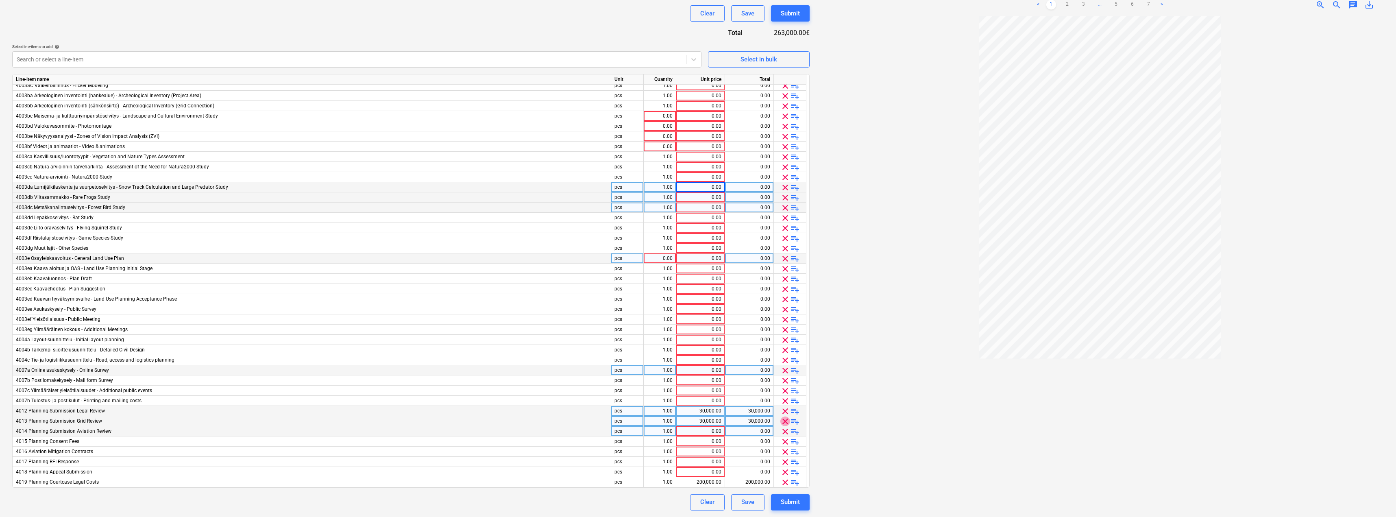
click at [624, 282] on span "clear" at bounding box center [785, 421] width 10 height 10
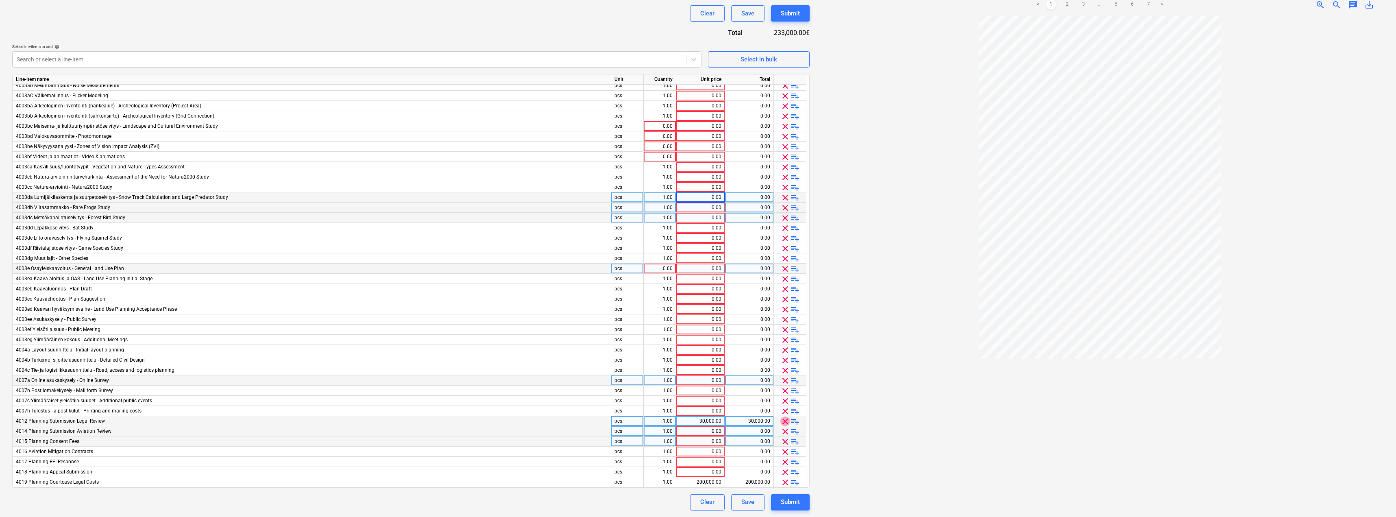
click at [624, 282] on span "clear" at bounding box center [785, 421] width 10 height 10
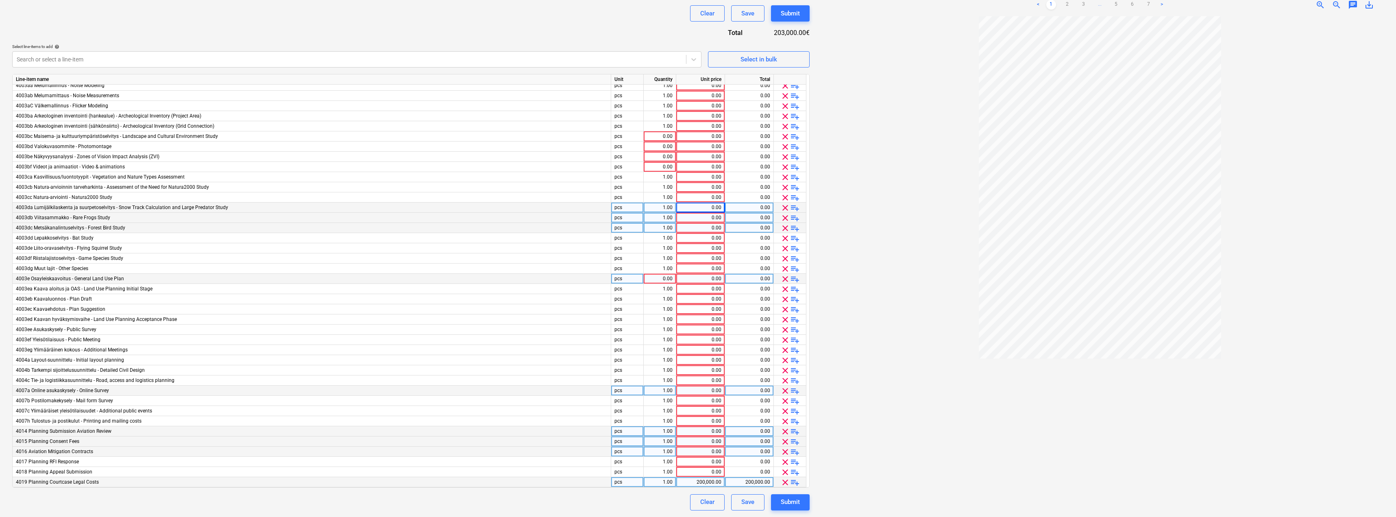
click at [624, 282] on span "clear" at bounding box center [785, 482] width 10 height 10
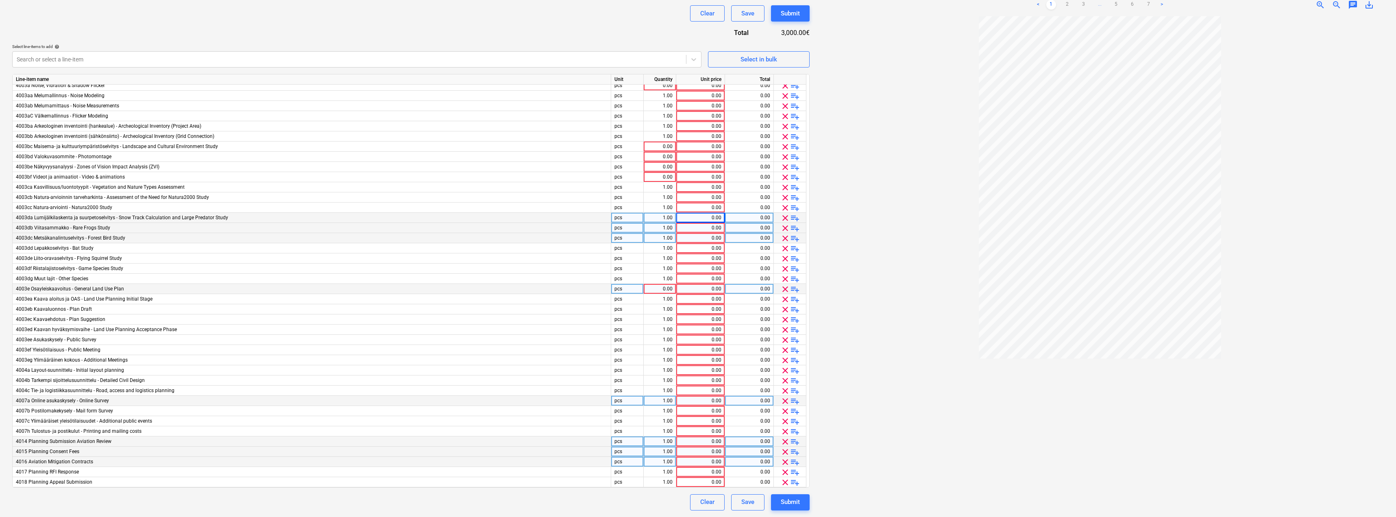
click at [624, 282] on span "clear" at bounding box center [785, 482] width 10 height 10
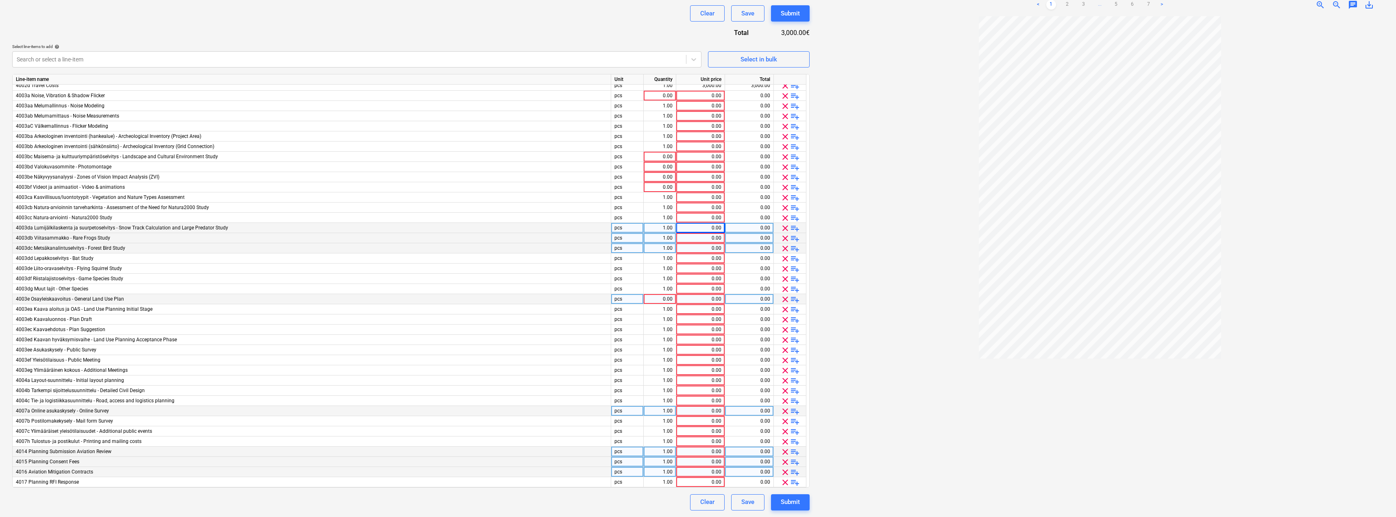
click at [624, 282] on span "clear" at bounding box center [785, 482] width 10 height 10
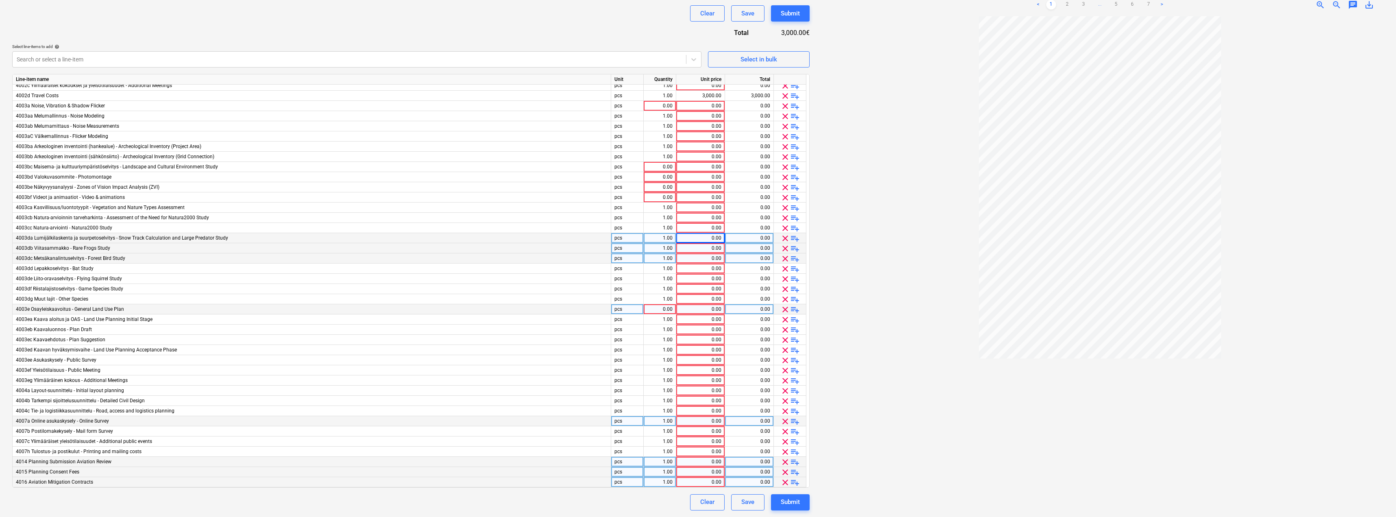
click at [624, 282] on span "clear" at bounding box center [785, 482] width 10 height 10
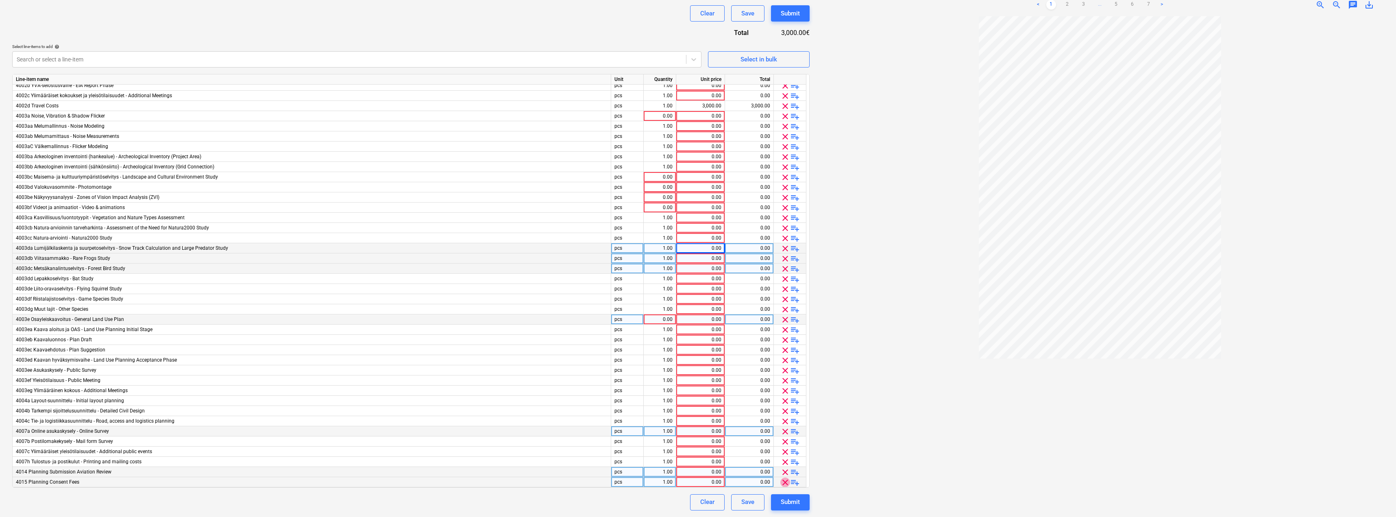
click at [624, 282] on span "clear" at bounding box center [785, 482] width 10 height 10
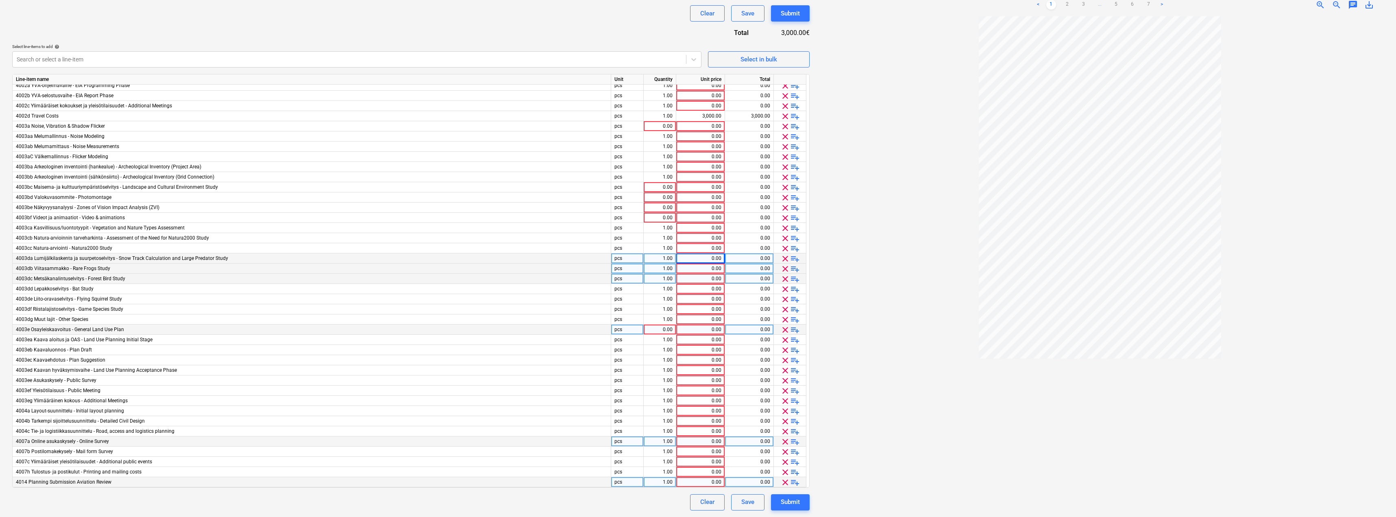
click at [624, 282] on span "clear" at bounding box center [785, 482] width 10 height 10
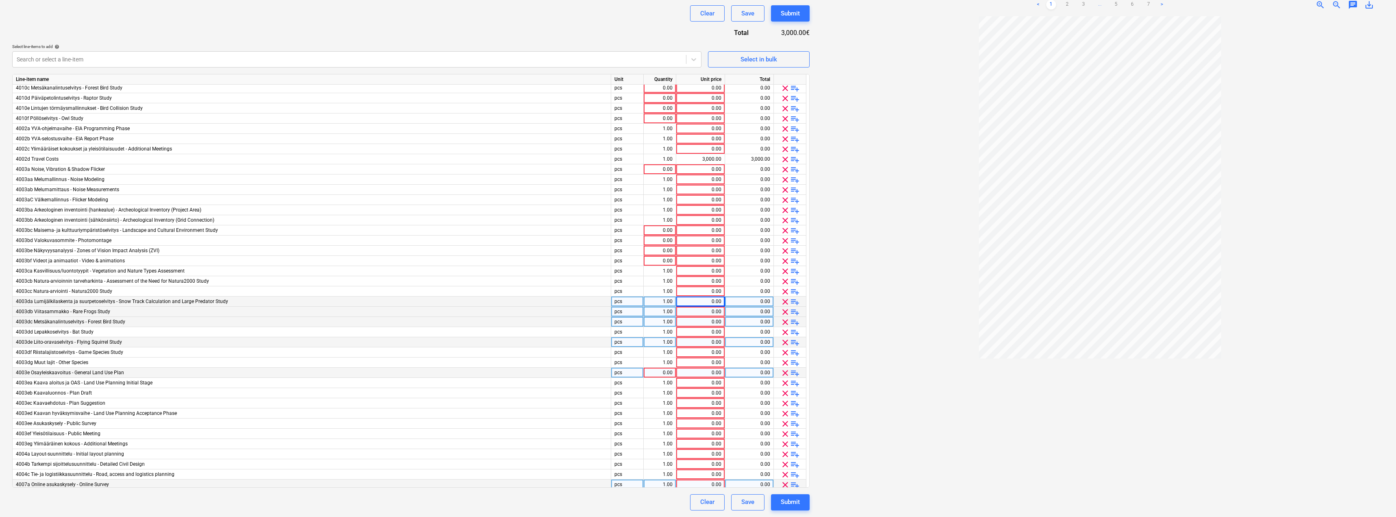
scroll to position [55, 0]
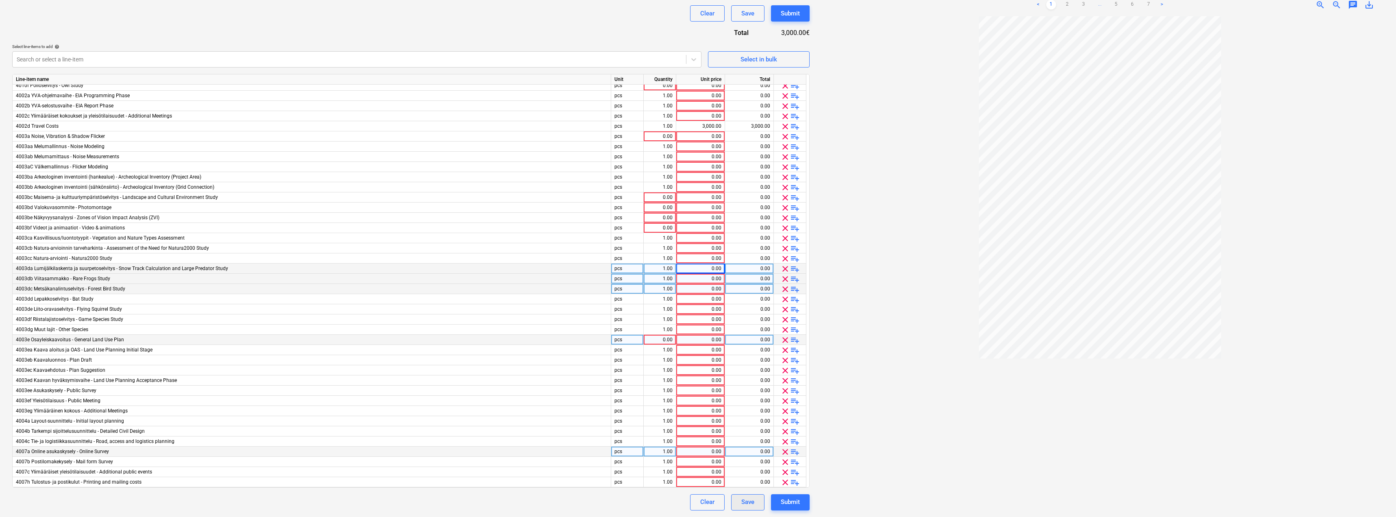
click at [624, 282] on div "Save" at bounding box center [747, 502] width 13 height 11
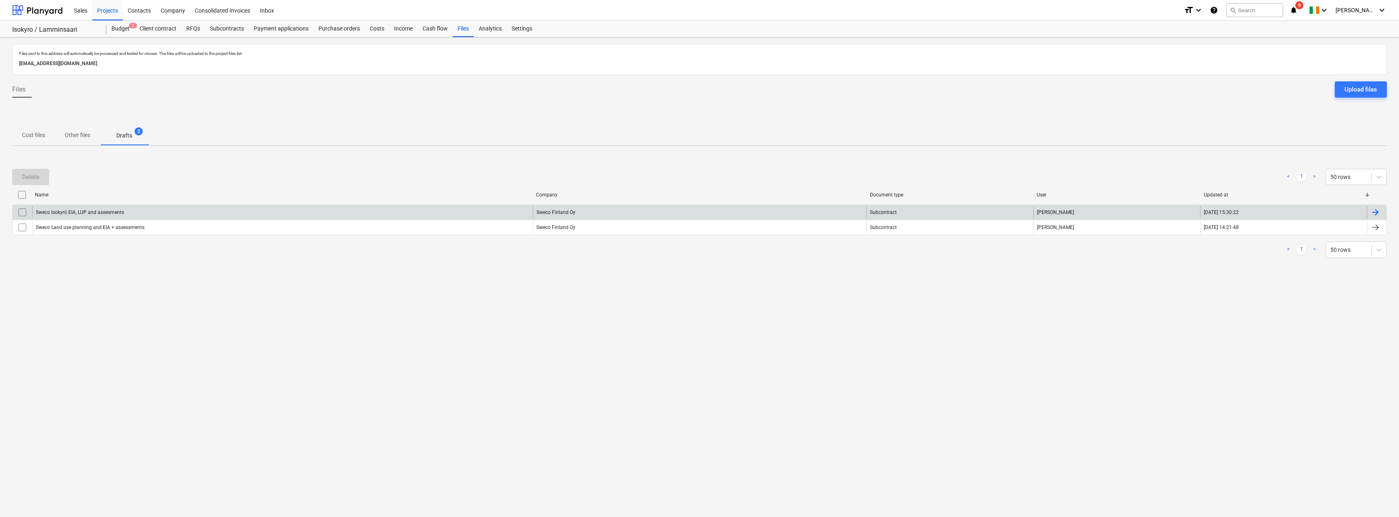
click at [624, 209] on div "Sweco Finland Oy" at bounding box center [700, 212] width 334 height 13
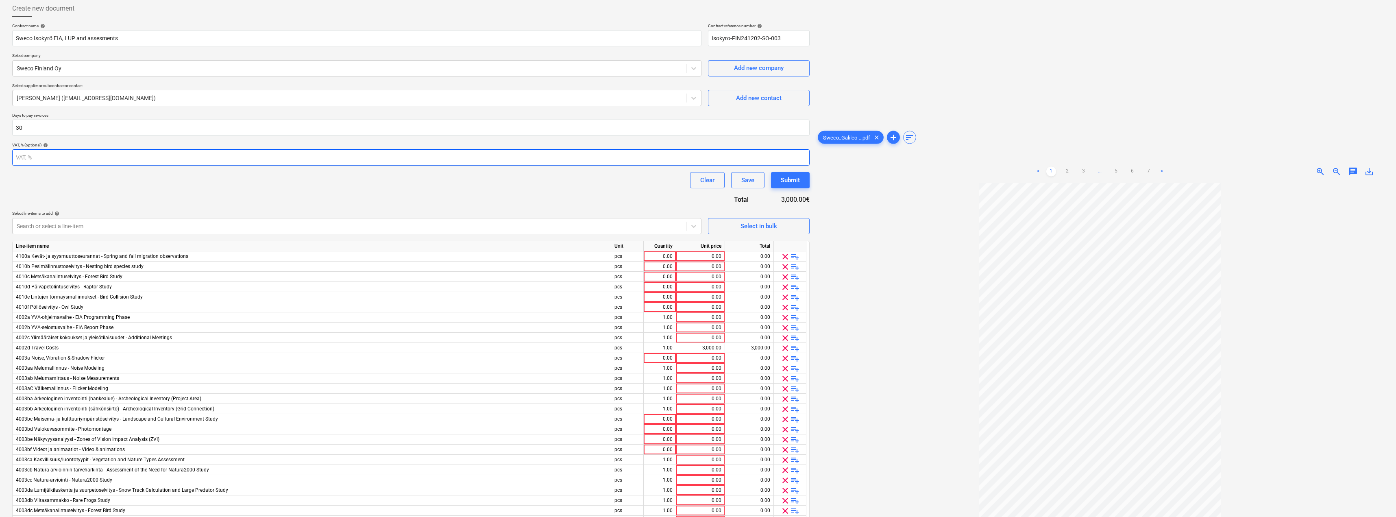
scroll to position [7, 0]
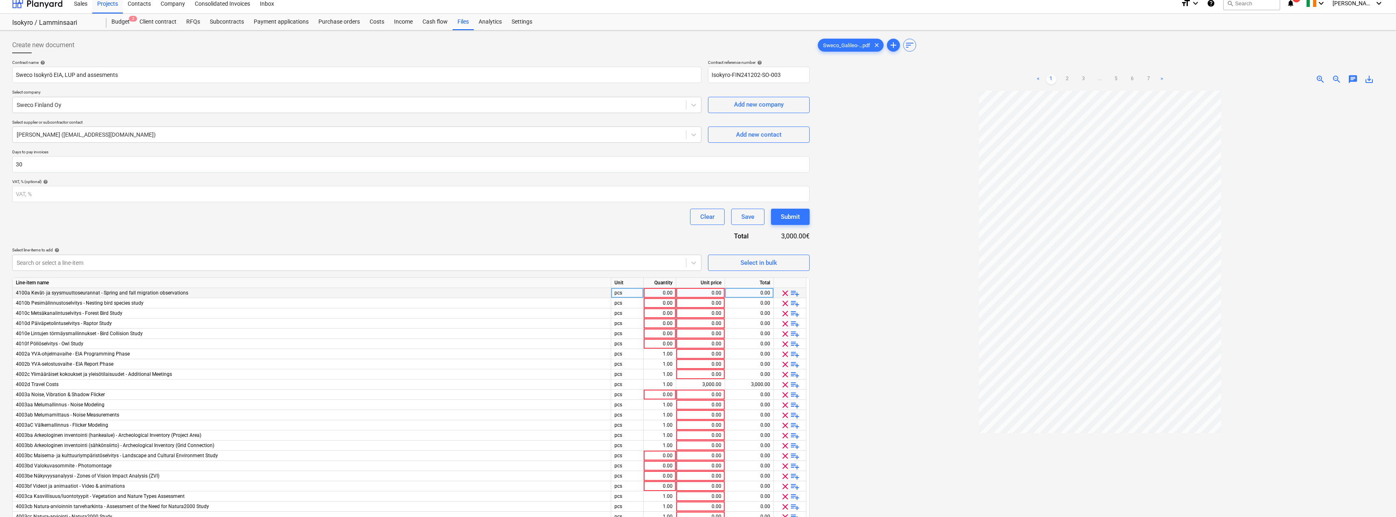
click at [624, 282] on div "pcs" at bounding box center [627, 293] width 33 height 10
click at [624, 282] on div "0.00" at bounding box center [660, 293] width 26 height 10
type input "1"
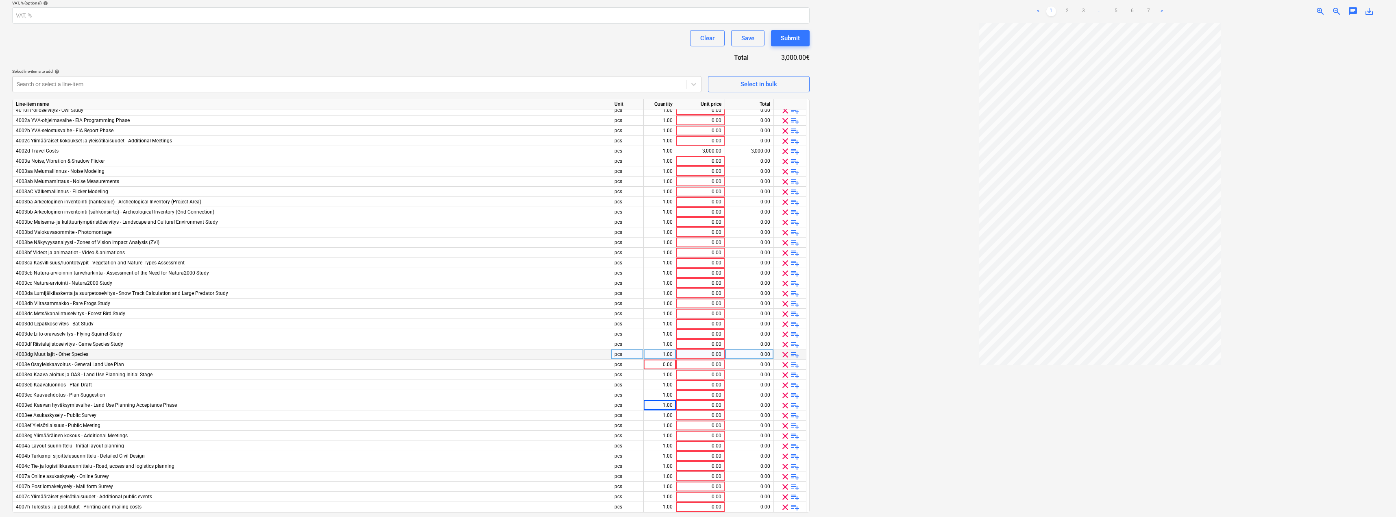
scroll to position [210, 0]
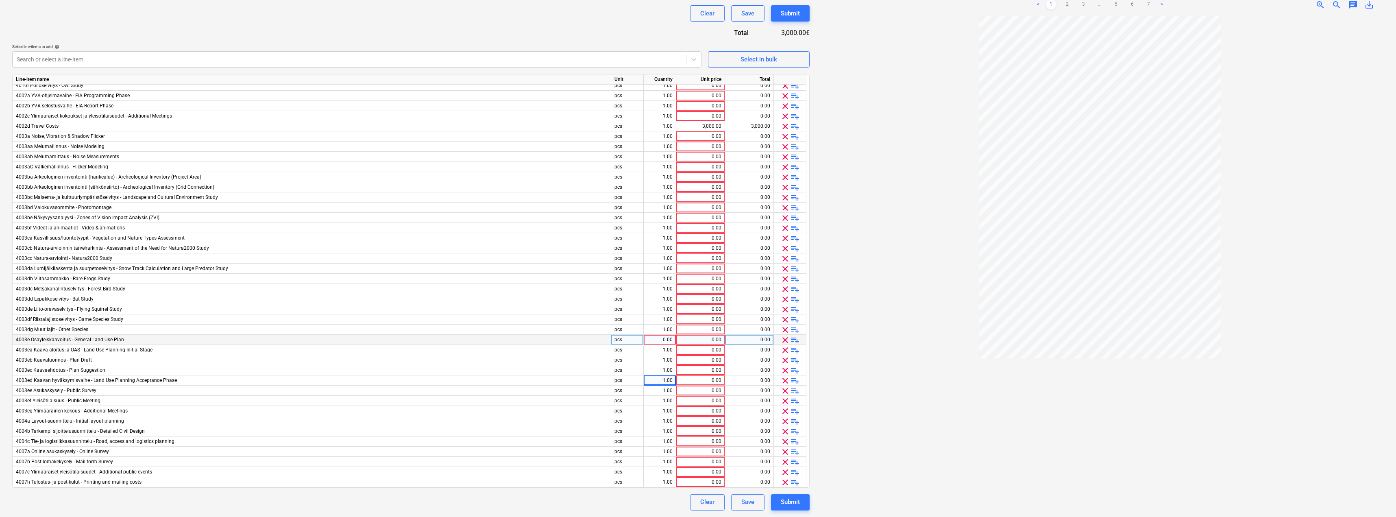
click at [624, 282] on div "0.00" at bounding box center [660, 340] width 26 height 10
type input "1"
click at [624, 282] on div at bounding box center [1100, 263] width 568 height 494
click at [624, 282] on div "Save" at bounding box center [747, 502] width 13 height 11
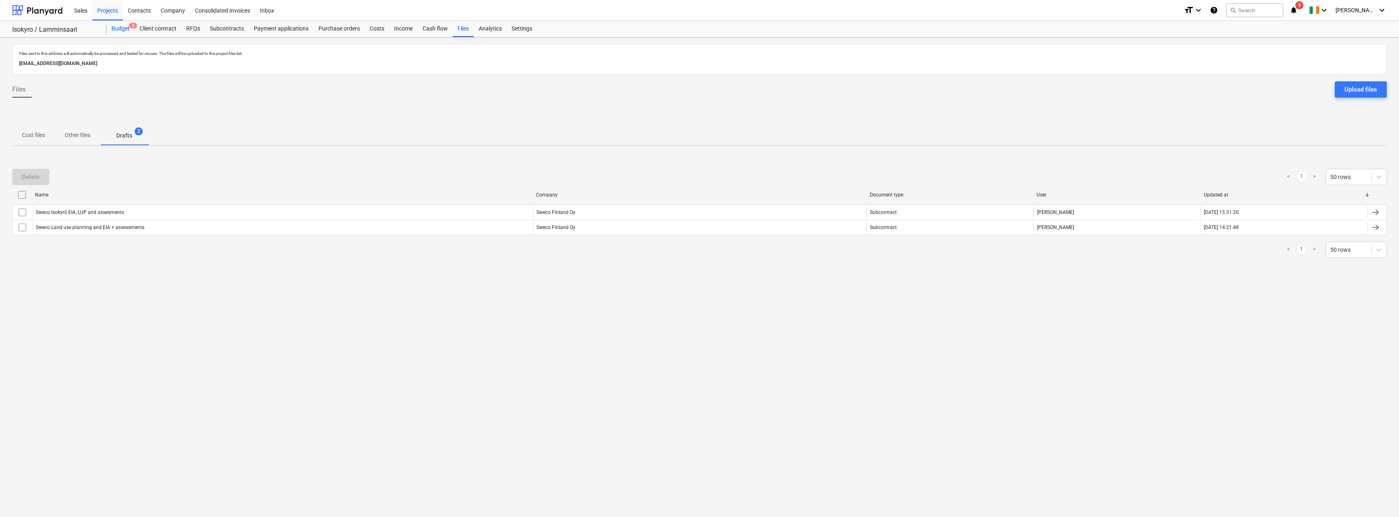
click at [119, 28] on div "Budget 2" at bounding box center [121, 29] width 28 height 16
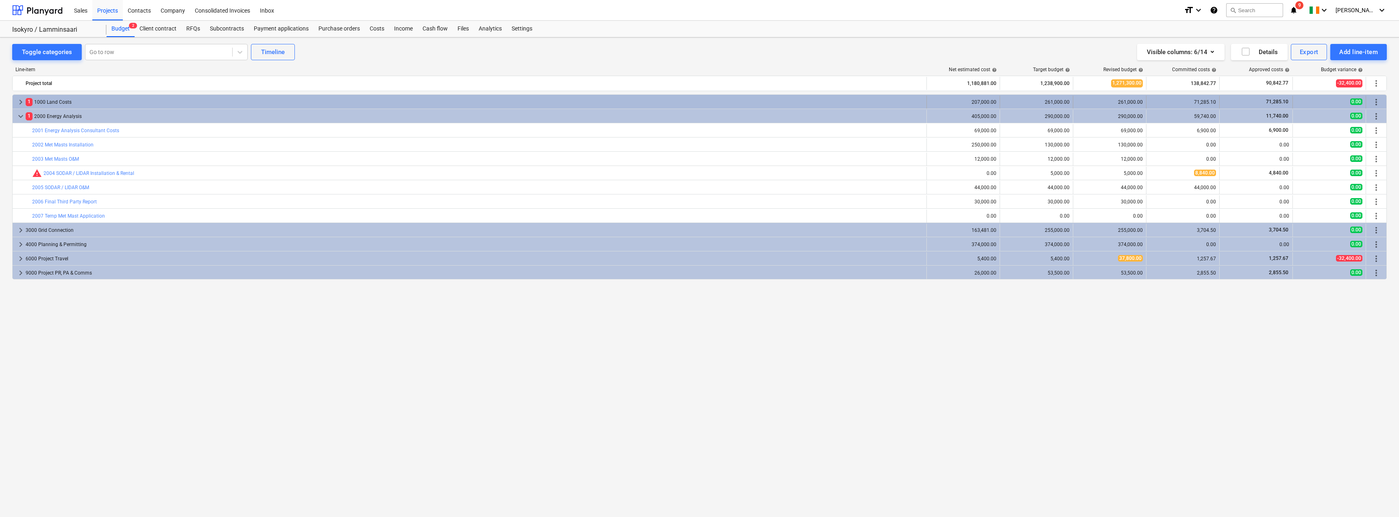
click at [15, 102] on div "keyboard_arrow_right 1 1000 Land Costs" at bounding box center [470, 102] width 914 height 13
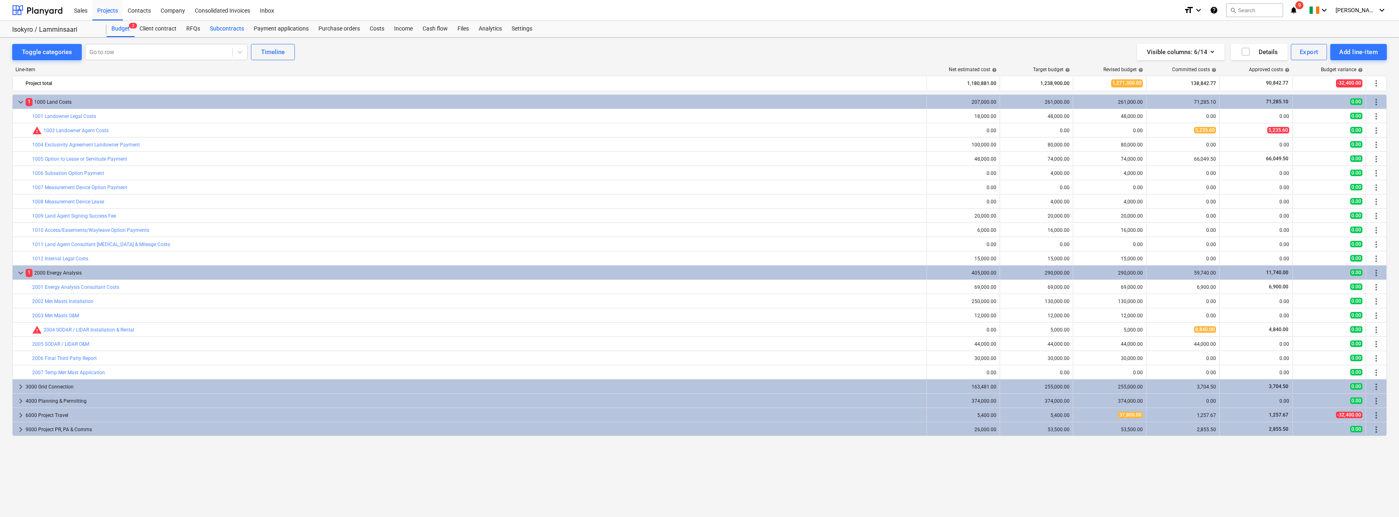
click at [219, 26] on div "Subcontracts" at bounding box center [227, 29] width 44 height 16
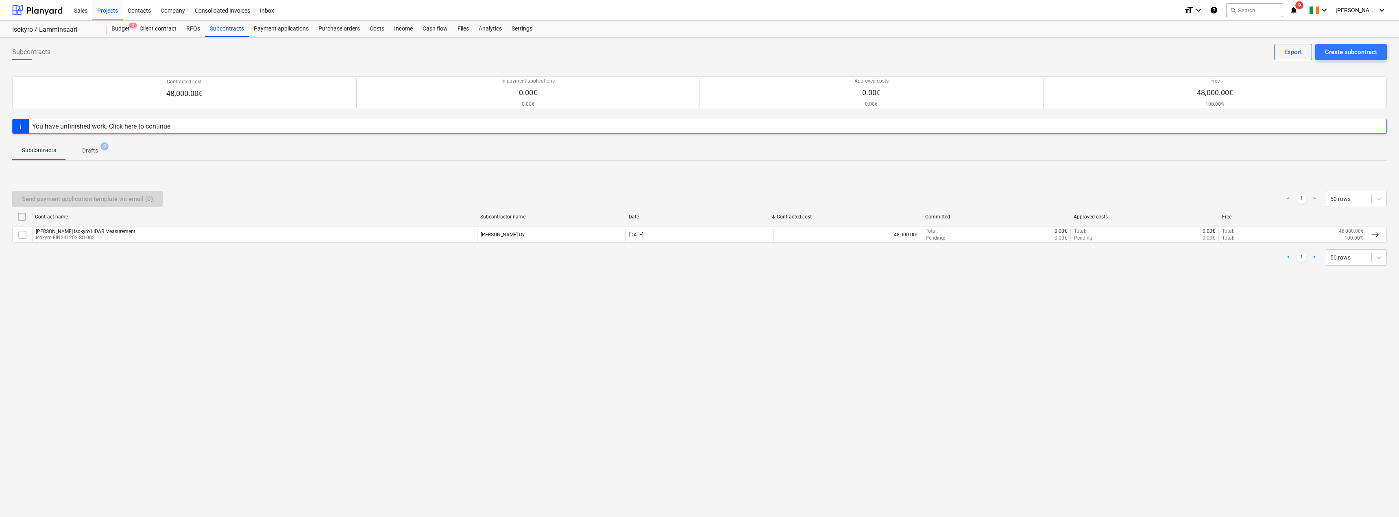
click at [89, 150] on p "Drafts" at bounding box center [90, 150] width 16 height 9
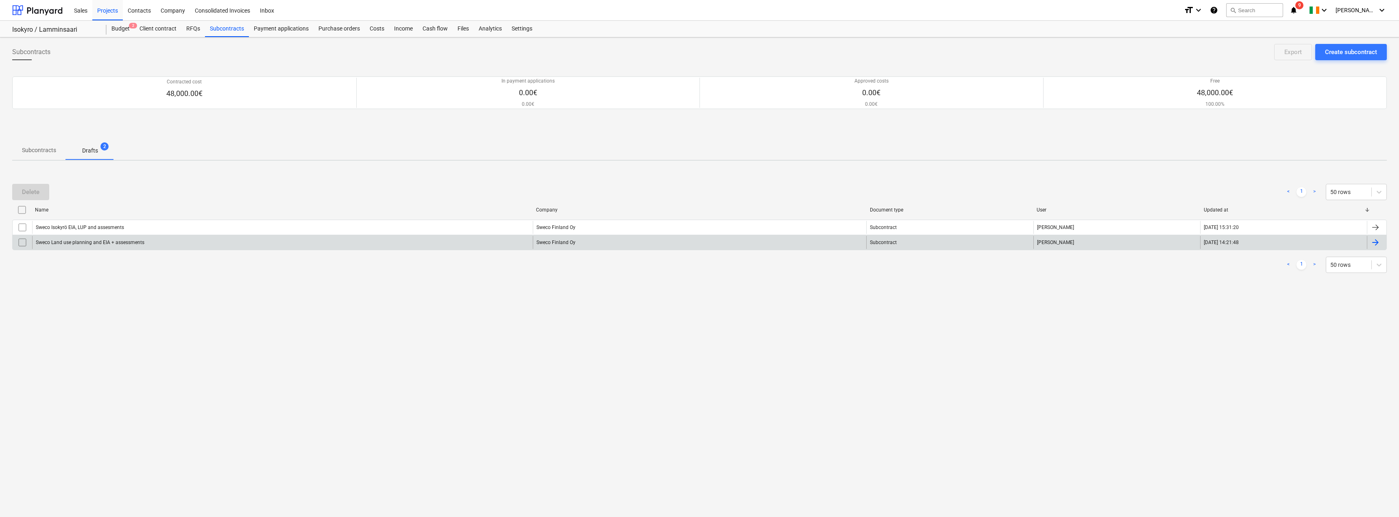
click at [23, 243] on input "checkbox" at bounding box center [22, 242] width 13 height 13
click at [31, 193] on div "Delete" at bounding box center [30, 192] width 17 height 11
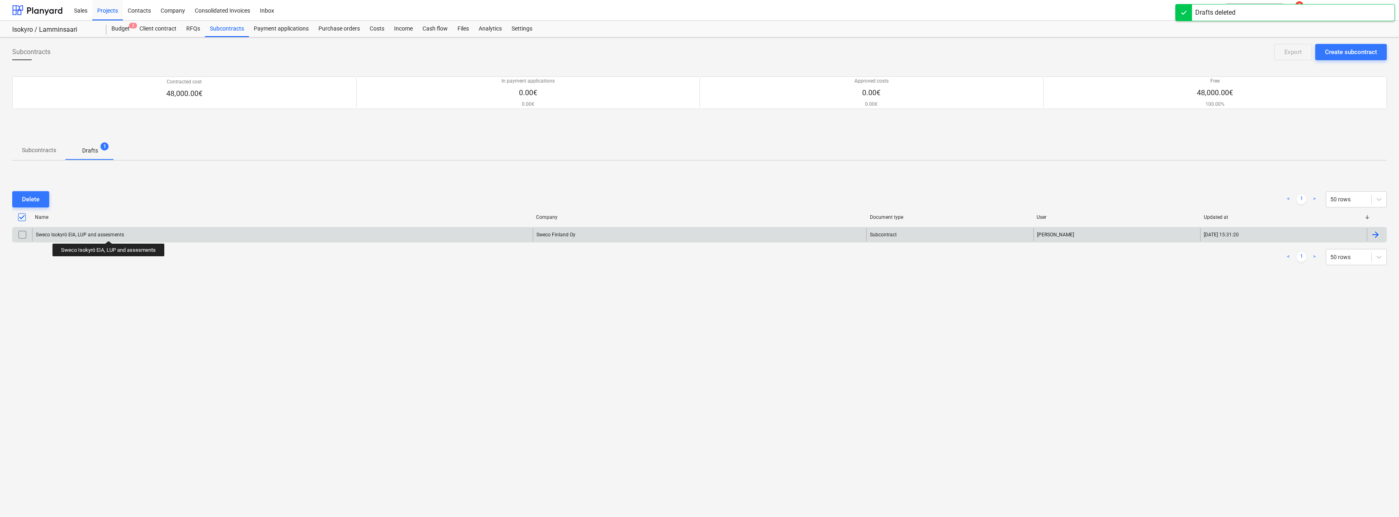
click at [109, 233] on div "Sweco Isokyrö EIA, LUP and assesments" at bounding box center [80, 235] width 88 height 6
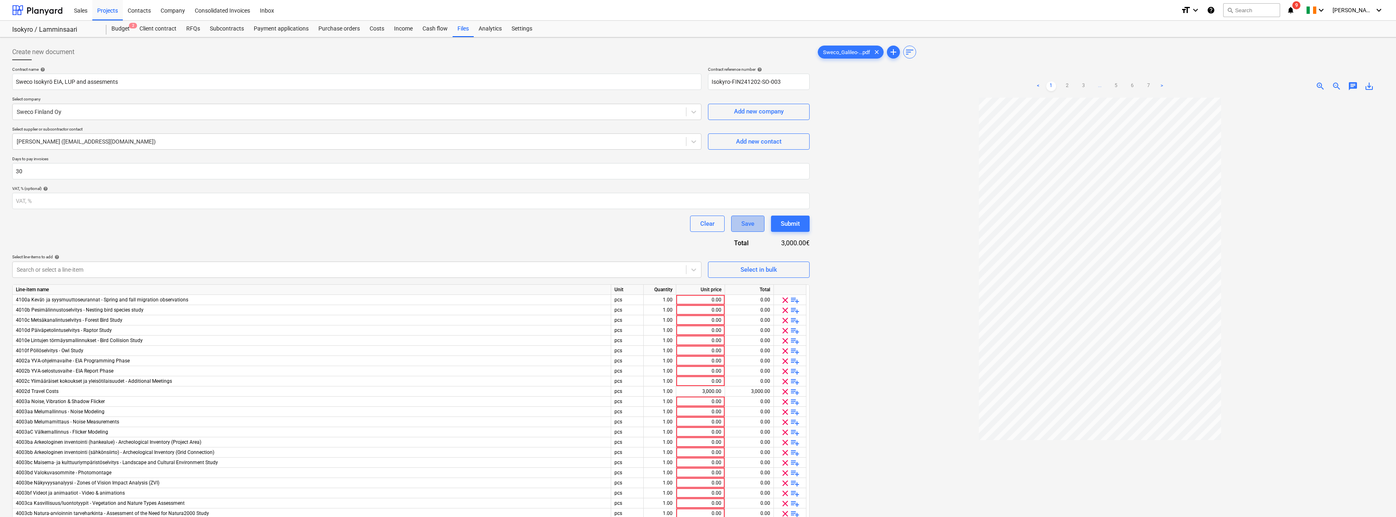
click at [624, 223] on div "Save" at bounding box center [747, 223] width 13 height 11
